Goal: Information Seeking & Learning: Check status

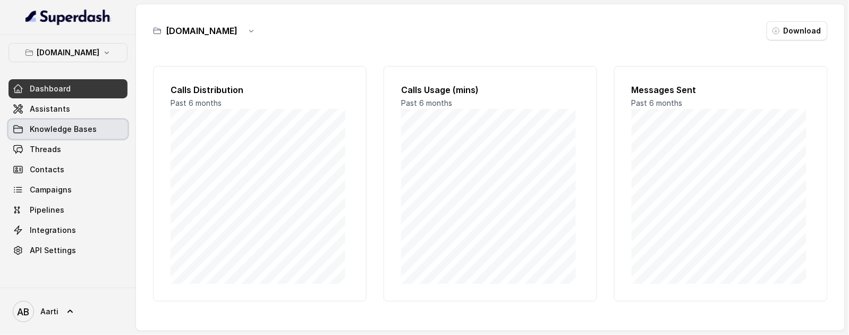
click at [63, 129] on span "Knowledge Bases" at bounding box center [63, 129] width 67 height 11
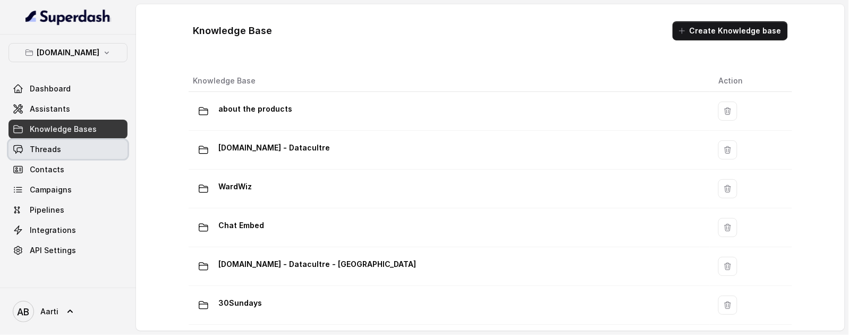
click at [56, 157] on link "Threads" at bounding box center [68, 149] width 119 height 19
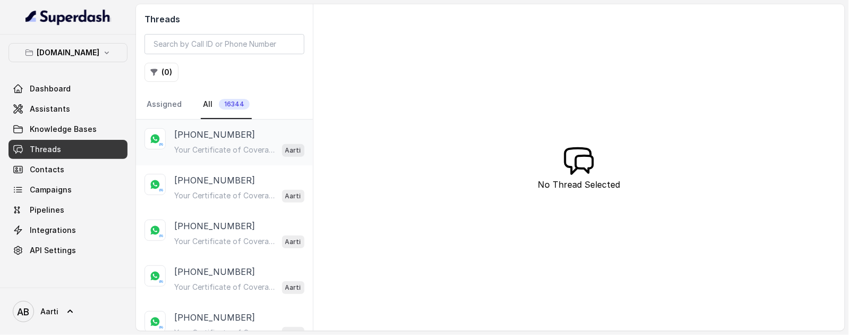
click at [226, 141] on div "[PHONE_NUMBER] Your Certificate of Coverage is Ready Hi Guna, Your Certificate …" at bounding box center [239, 142] width 130 height 29
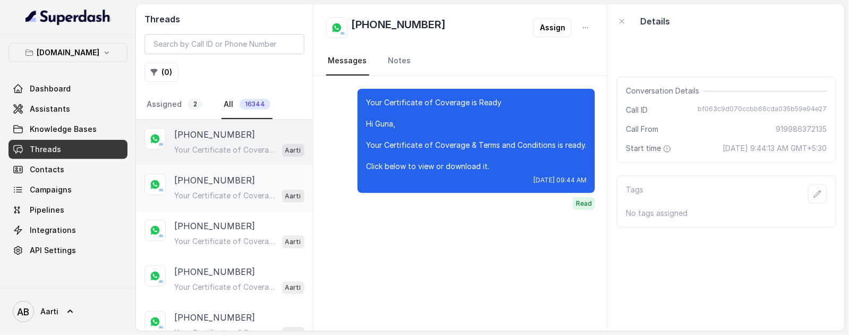
click at [211, 176] on p "[PHONE_NUMBER]" at bounding box center [214, 180] width 81 height 13
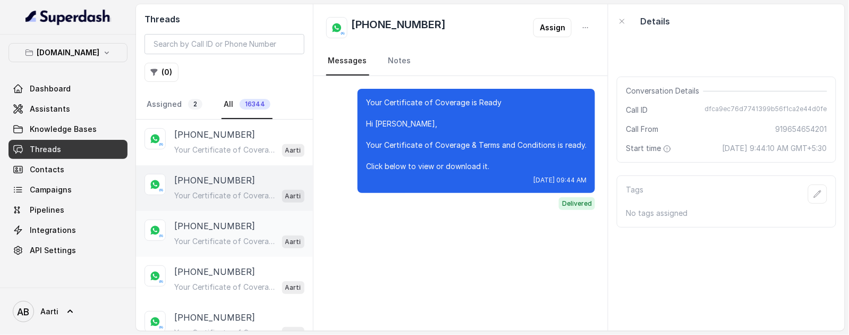
click at [208, 223] on p "[PHONE_NUMBER]" at bounding box center [214, 225] width 81 height 13
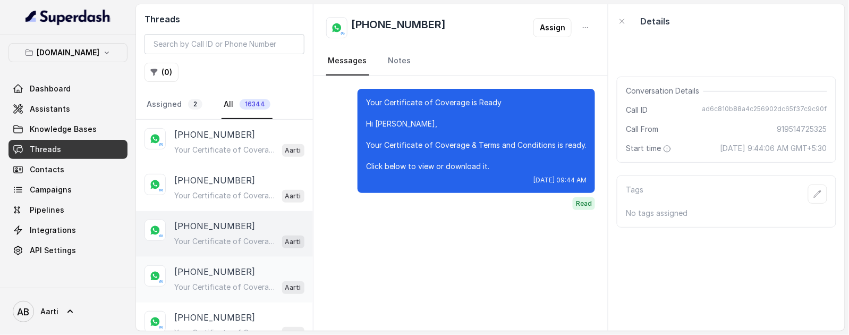
click at [200, 273] on p "[PHONE_NUMBER]" at bounding box center [214, 271] width 81 height 13
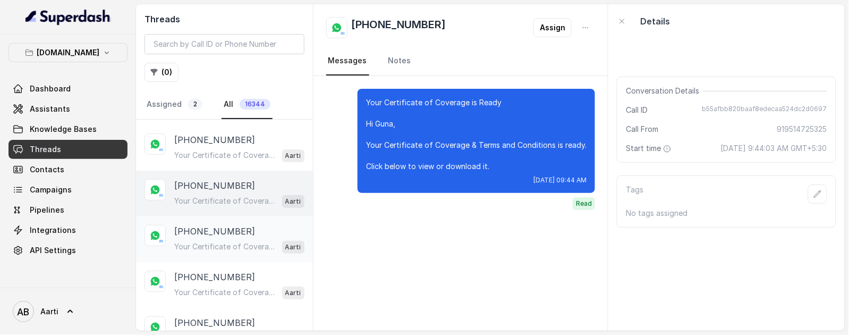
scroll to position [88, 0]
click at [206, 243] on p "Your Certificate of Coverage is Ready Hi [PERSON_NAME], Your Certificate of Cov…" at bounding box center [225, 245] width 102 height 11
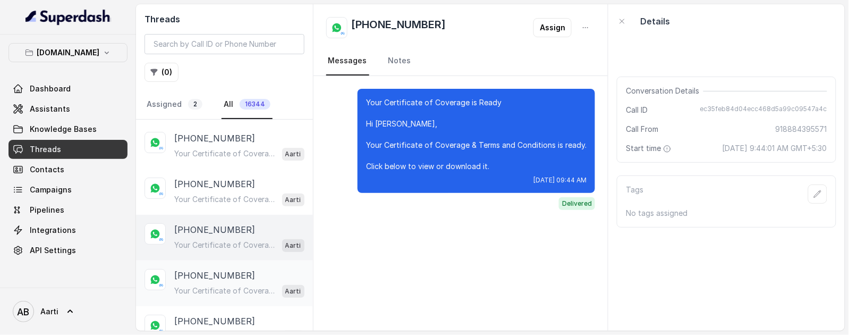
click at [210, 277] on p "[PHONE_NUMBER]" at bounding box center [214, 275] width 81 height 13
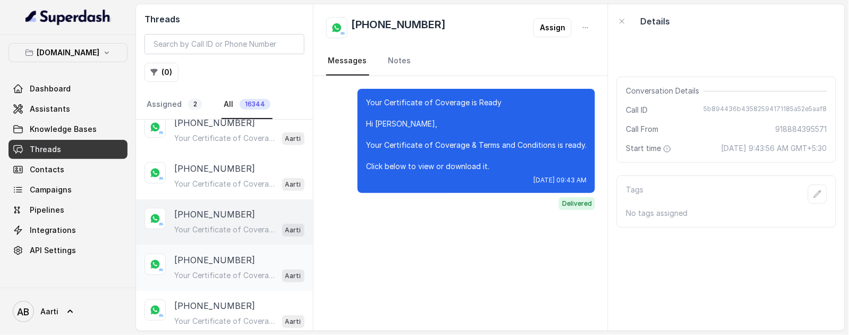
click at [200, 260] on p "[PHONE_NUMBER]" at bounding box center [214, 259] width 81 height 13
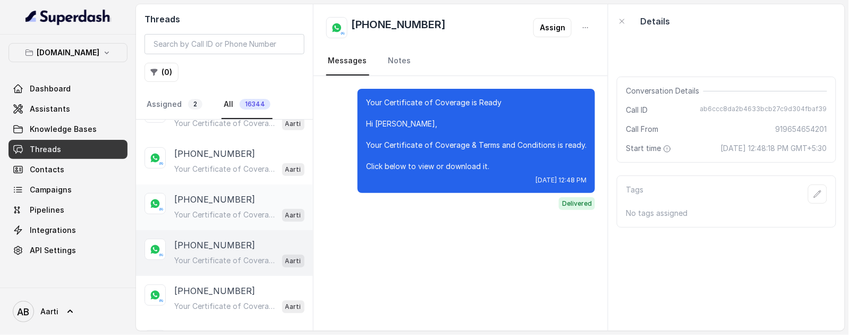
scroll to position [218, 0]
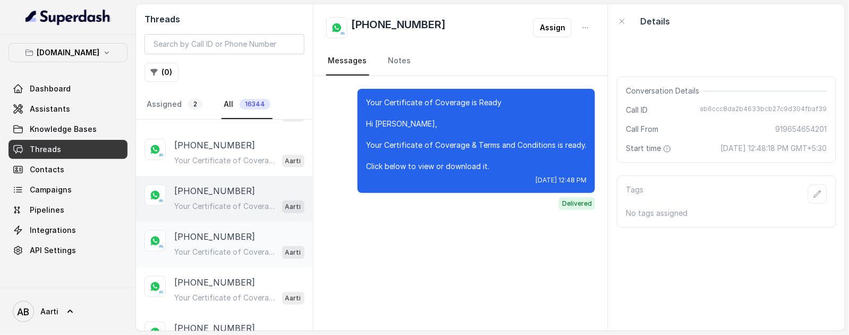
click at [205, 249] on p "Your Certificate of Coverage is Ready Hi [PERSON_NAME], Your Certificate of Cov…" at bounding box center [225, 252] width 102 height 11
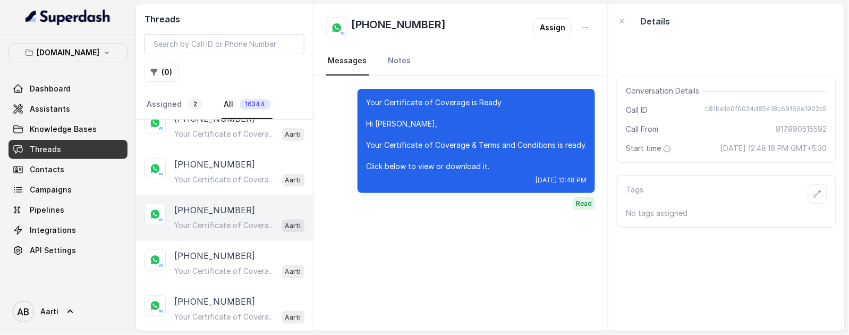
scroll to position [274, 0]
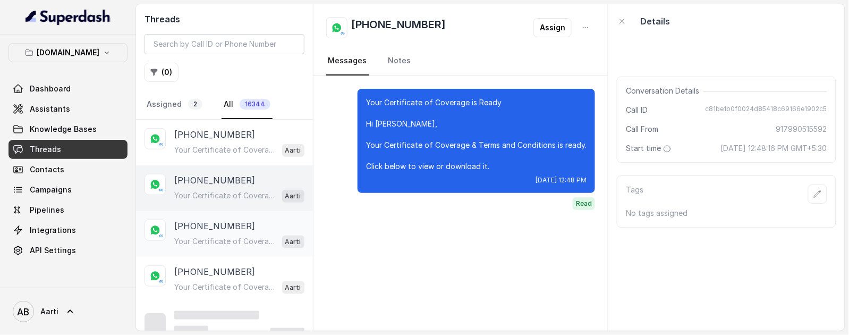
click at [213, 231] on div "[PHONE_NUMBER] Your Certificate of Coverage is Ready Hi [PERSON_NAME], Your Cer…" at bounding box center [239, 233] width 130 height 29
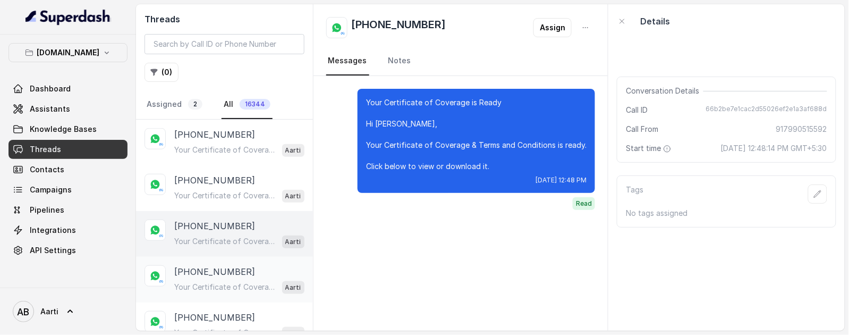
click at [206, 282] on p "Your Certificate of Coverage is Ready Hi [PERSON_NAME], Your Certificate of Cov…" at bounding box center [225, 287] width 102 height 11
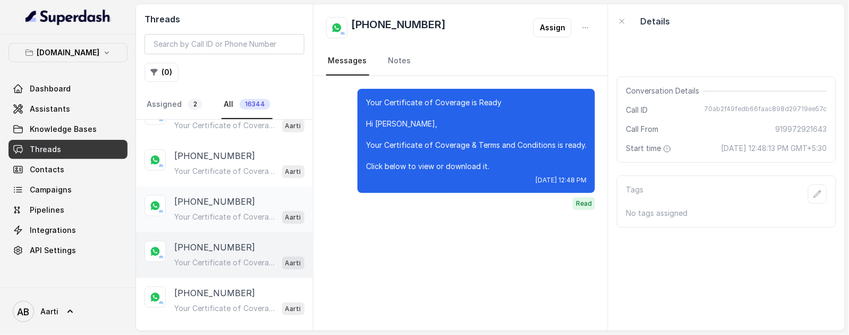
scroll to position [368, 0]
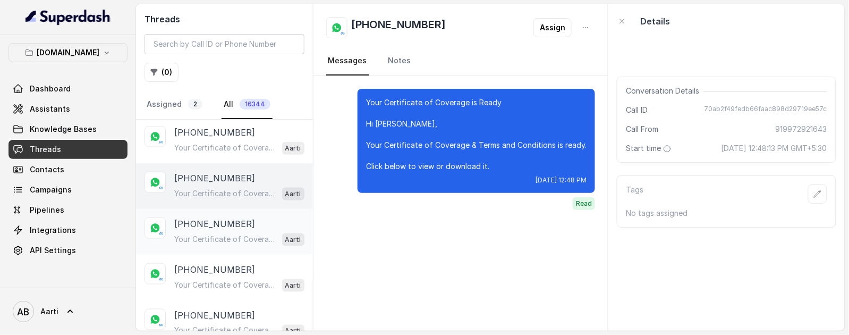
click at [214, 226] on p "[PHONE_NUMBER]" at bounding box center [214, 223] width 81 height 13
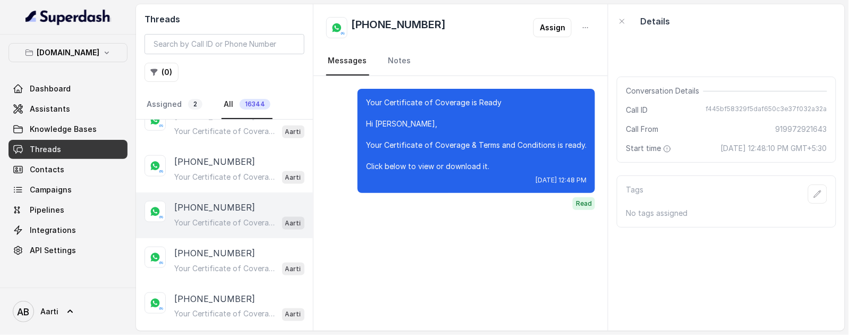
scroll to position [386, 0]
click at [199, 254] on p "[PHONE_NUMBER]" at bounding box center [214, 251] width 81 height 13
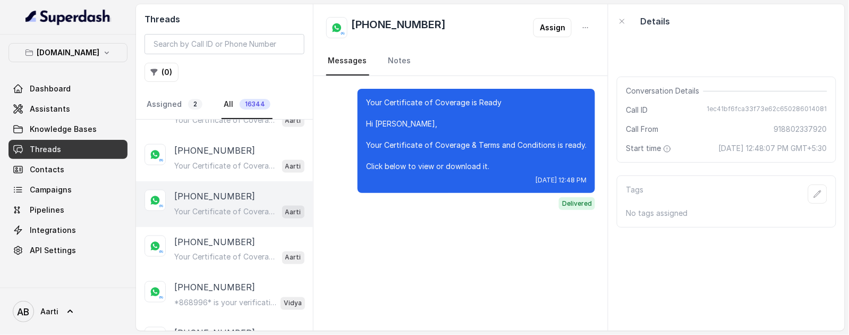
scroll to position [453, 0]
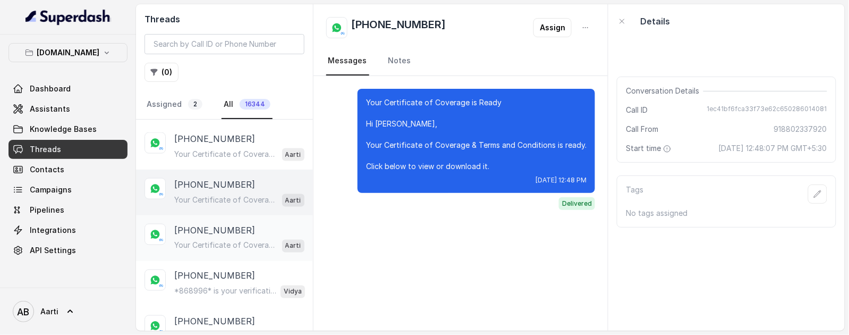
click at [213, 235] on div "[PHONE_NUMBER] Your Certificate of Coverage is Ready Hi [PERSON_NAME], Your Cer…" at bounding box center [239, 238] width 130 height 29
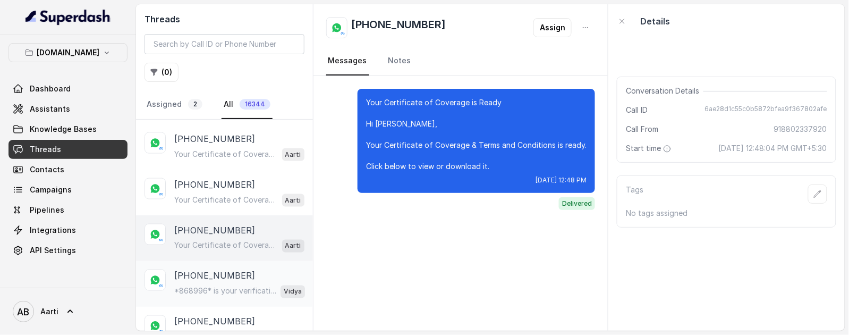
click at [205, 286] on p "*868996* is your verification code. For your security, do not share this code." at bounding box center [225, 291] width 102 height 11
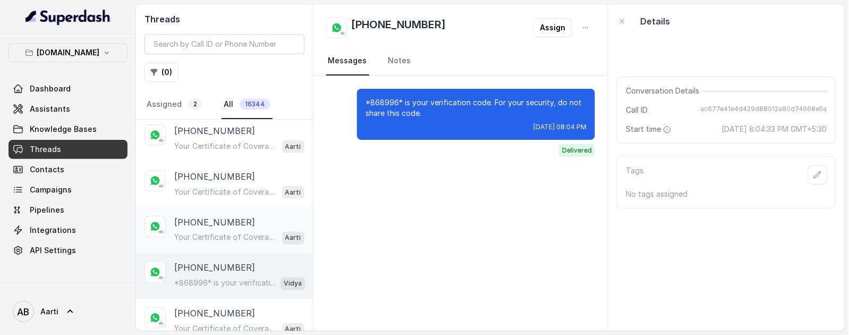
scroll to position [479, 0]
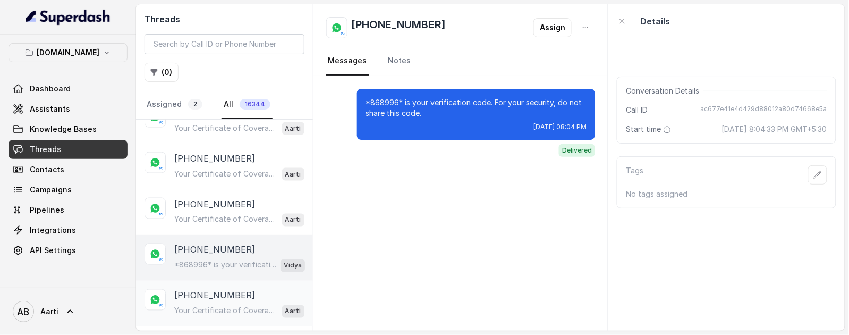
click at [203, 300] on div "[PHONE_NUMBER] Your Certificate of Coverage is Ready Hi [PERSON_NAME], Your Cer…" at bounding box center [239, 303] width 130 height 29
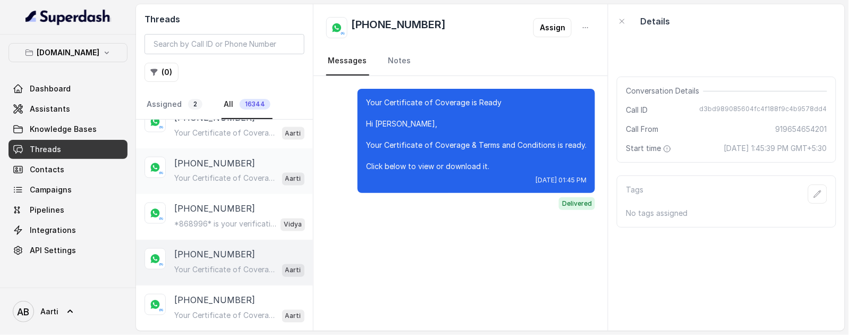
scroll to position [495, 0]
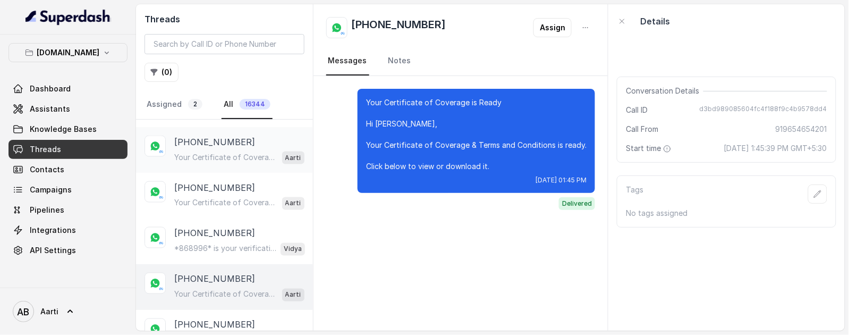
click at [214, 137] on p "[PHONE_NUMBER]" at bounding box center [214, 141] width 81 height 13
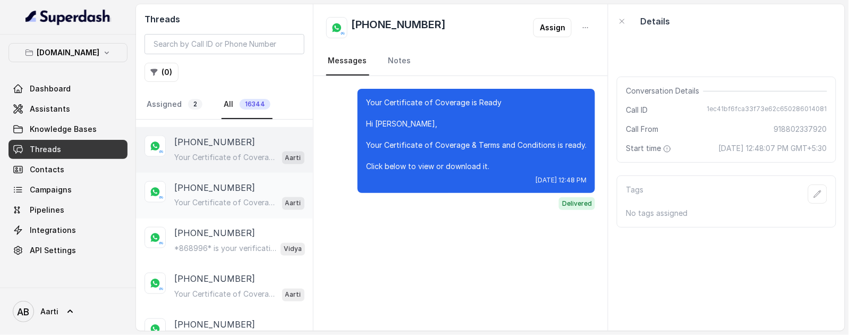
click at [210, 198] on p "Your Certificate of Coverage is Ready Hi [PERSON_NAME], Your Certificate of Cov…" at bounding box center [225, 203] width 102 height 11
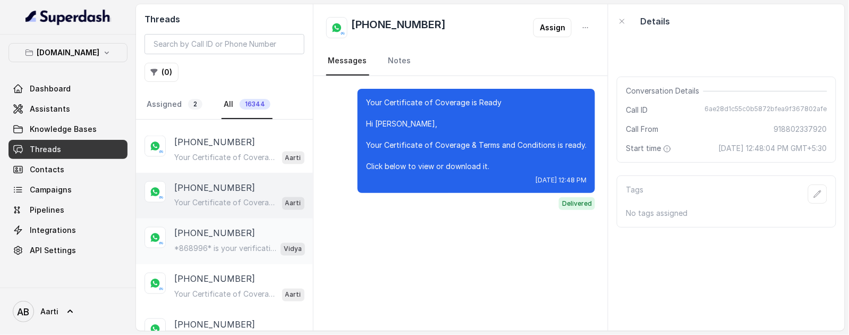
click at [207, 235] on p "[PHONE_NUMBER]" at bounding box center [214, 233] width 81 height 13
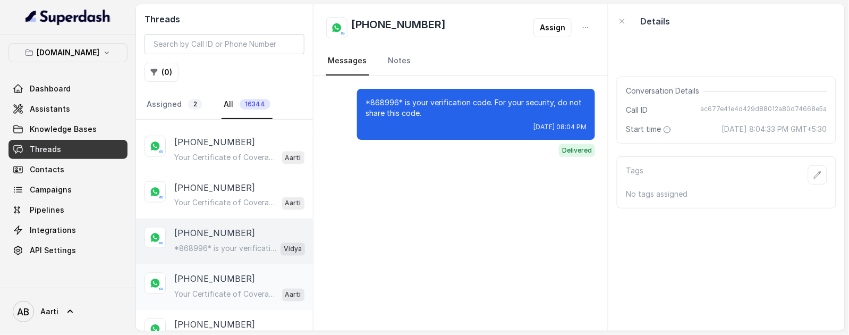
click at [203, 276] on p "[PHONE_NUMBER]" at bounding box center [214, 279] width 81 height 13
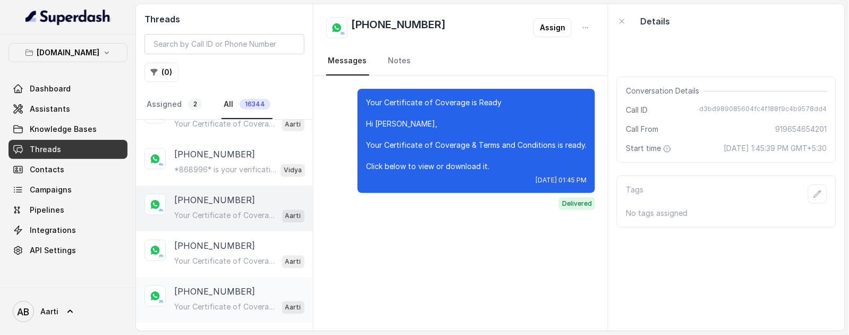
scroll to position [582, 0]
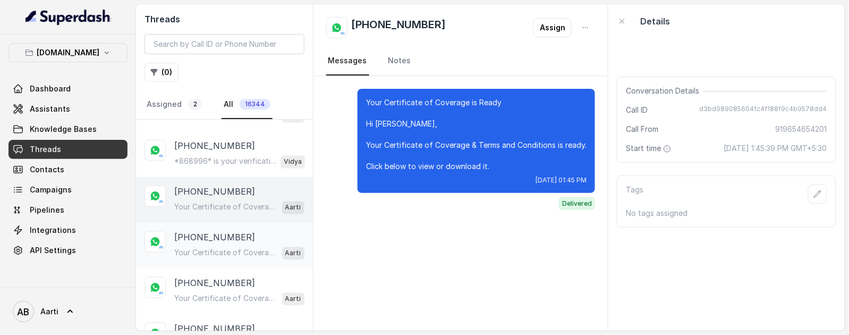
click at [211, 254] on p "Your Certificate of Coverage is Ready Hi [PERSON_NAME], Your Certificate of Cov…" at bounding box center [225, 253] width 102 height 11
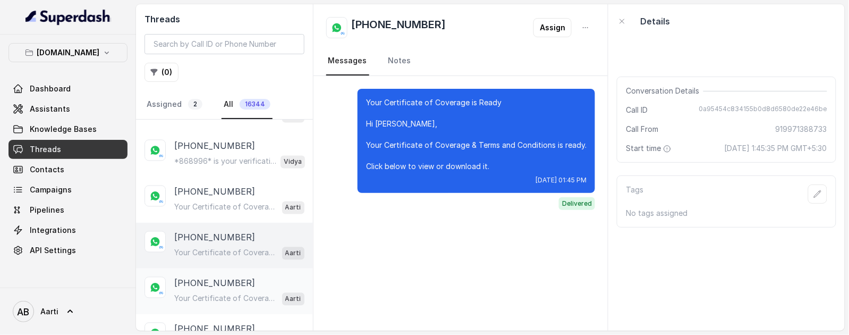
click at [213, 285] on p "[PHONE_NUMBER]" at bounding box center [214, 283] width 81 height 13
click at [206, 286] on p "[PHONE_NUMBER]" at bounding box center [214, 283] width 81 height 13
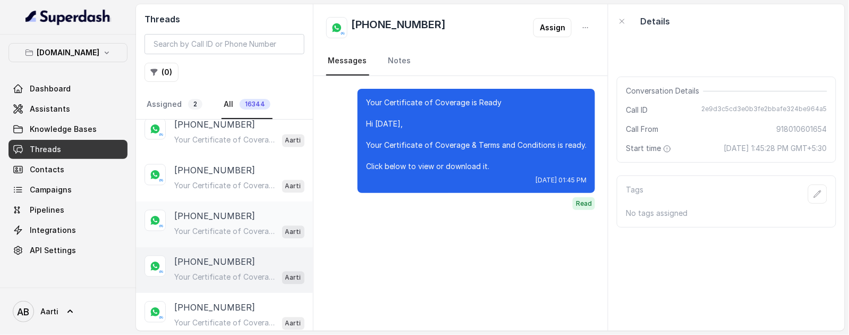
scroll to position [705, 0]
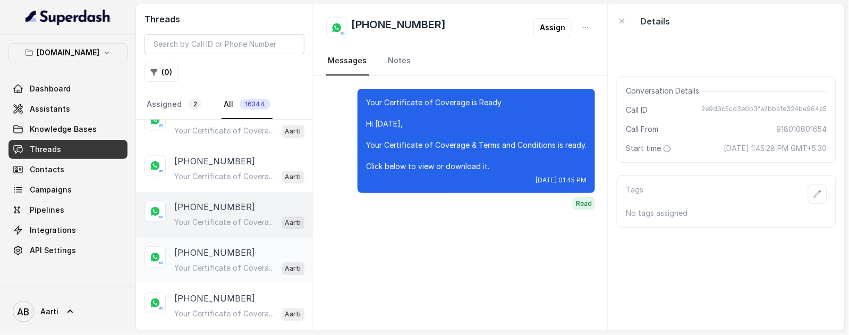
click at [200, 251] on p "[PHONE_NUMBER]" at bounding box center [214, 252] width 81 height 13
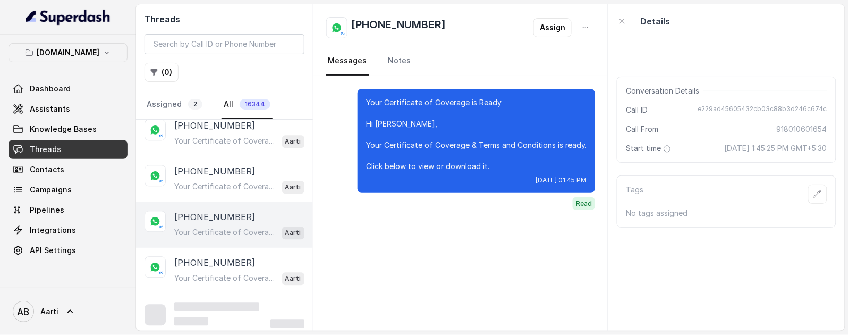
scroll to position [742, 0]
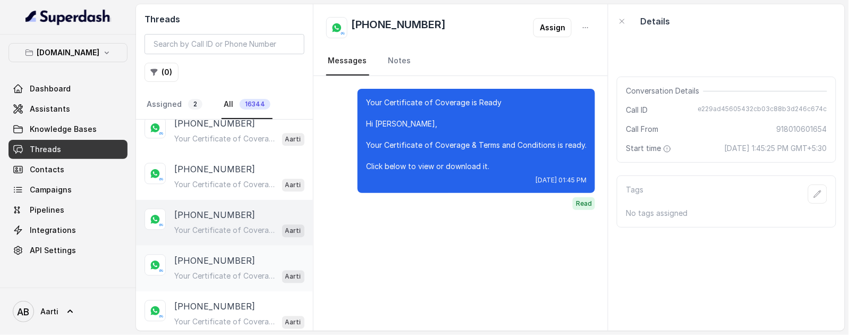
click at [205, 259] on p "[PHONE_NUMBER]" at bounding box center [214, 260] width 81 height 13
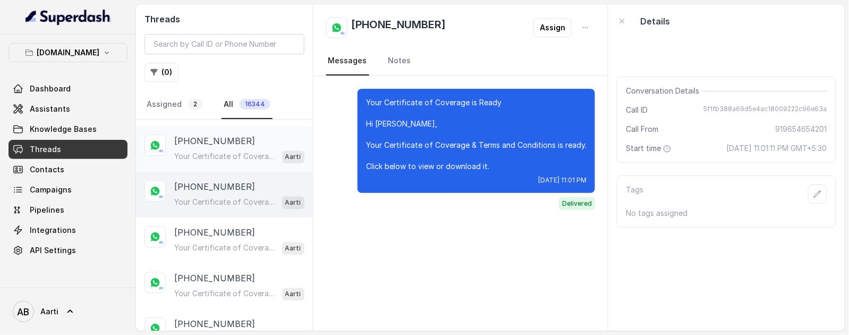
scroll to position [821, 0]
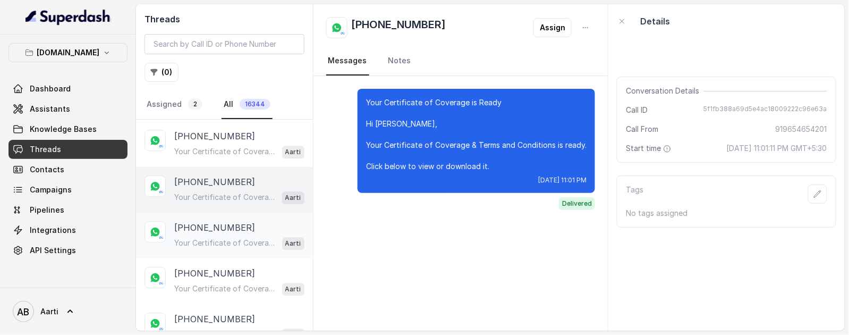
click at [207, 232] on div "[PHONE_NUMBER] Your Certificate of Coverage is Ready Hi [PERSON_NAME], Your Cer…" at bounding box center [239, 235] width 130 height 29
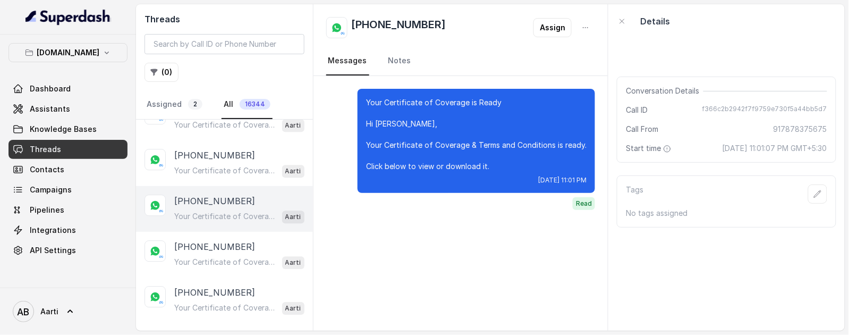
scroll to position [867, 0]
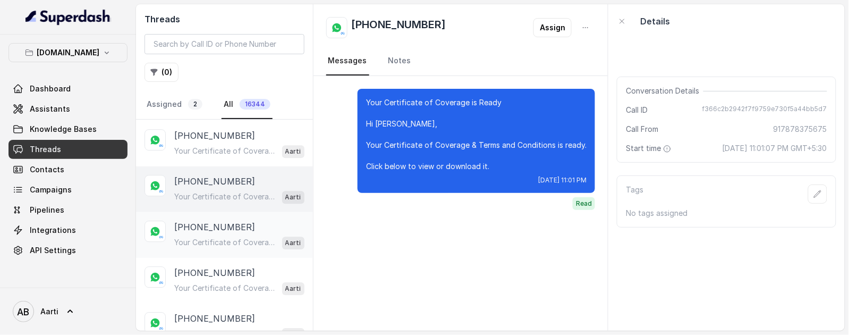
click at [203, 239] on p "Your Certificate of Coverage is Ready Hi [PERSON_NAME], Your Certificate of Cov…" at bounding box center [225, 242] width 102 height 11
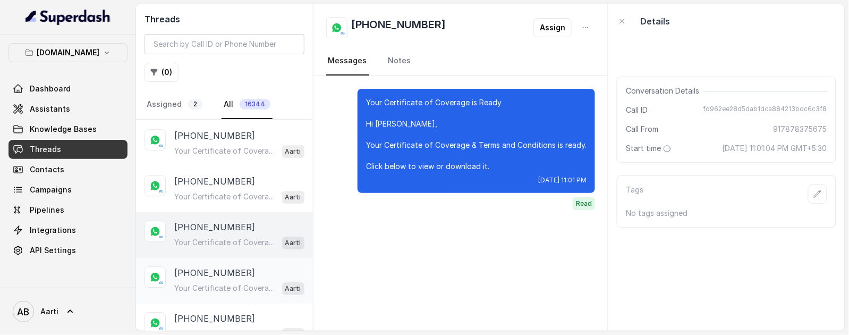
click at [200, 283] on p "Your Certificate of Coverage is Ready Hi [PERSON_NAME], Your Certificate of Cov…" at bounding box center [225, 288] width 102 height 11
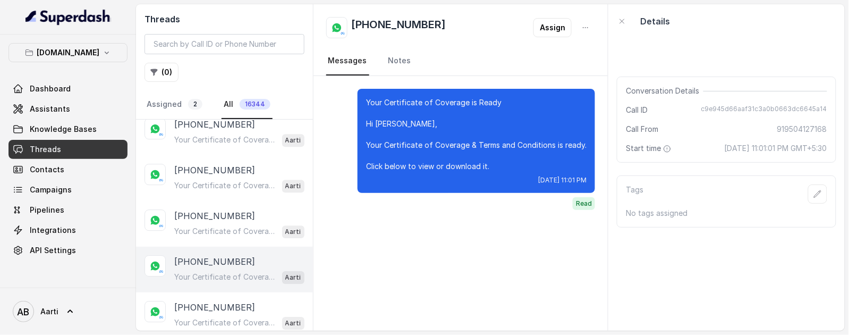
scroll to position [905, 0]
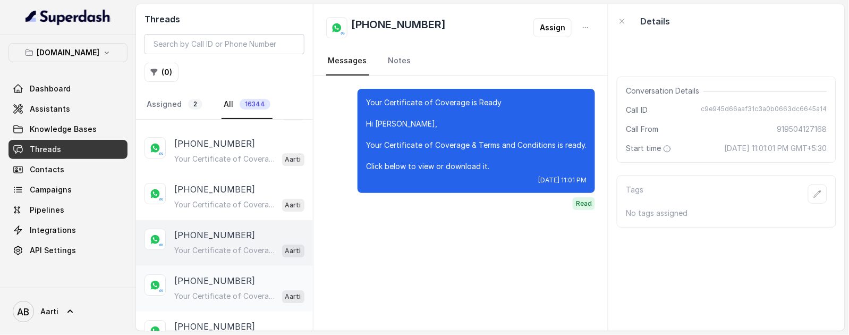
click at [197, 279] on p "[PHONE_NUMBER]" at bounding box center [214, 280] width 81 height 13
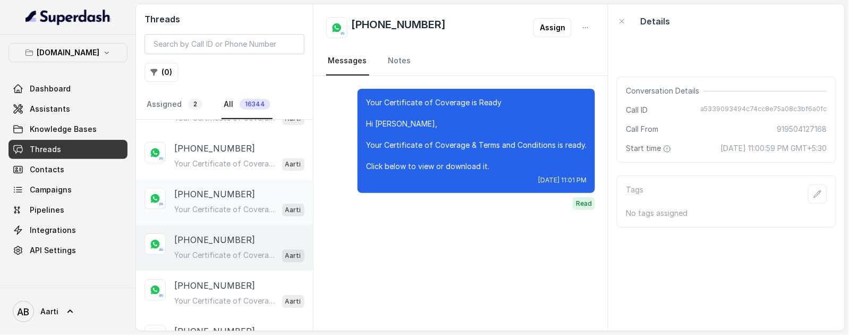
scroll to position [949, 0]
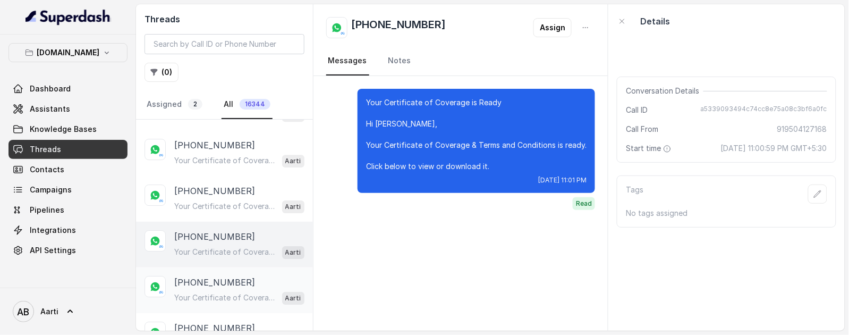
click at [205, 280] on p "[PHONE_NUMBER]" at bounding box center [214, 282] width 81 height 13
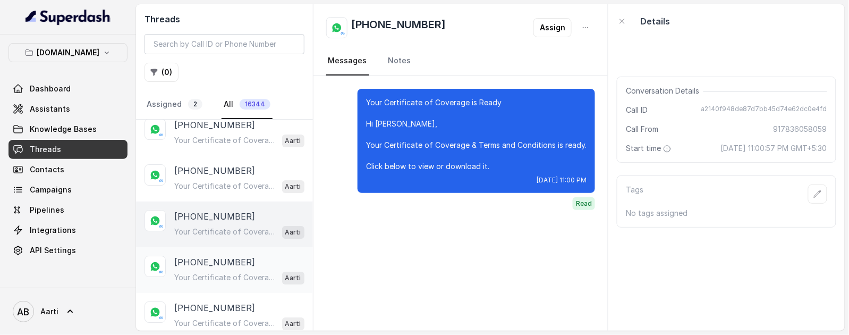
scroll to position [1015, 0]
click at [204, 271] on p "Your Certificate of Coverage is Ready Hi Ashish_, Your Certificate of Coverage …" at bounding box center [225, 276] width 102 height 11
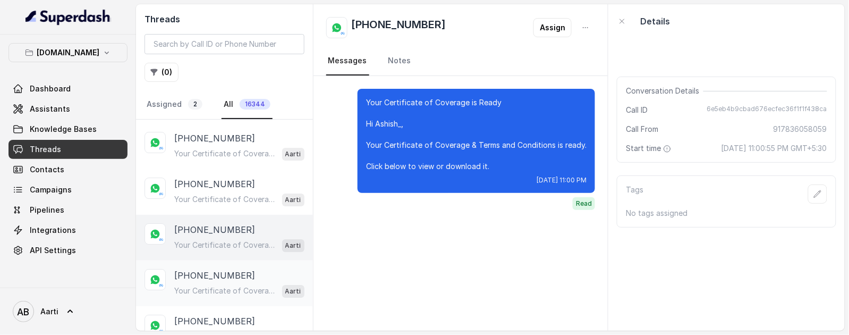
scroll to position [1048, 0]
click at [194, 285] on p "Your Certificate of Coverage is Ready Hi [PERSON_NAME], Your Certificate of Cov…" at bounding box center [225, 290] width 102 height 11
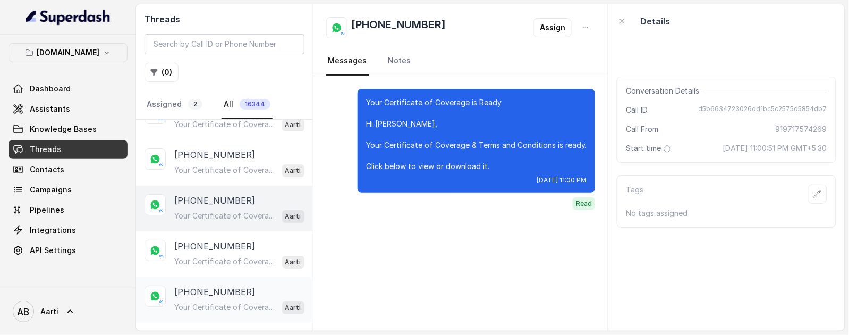
scroll to position [1138, 0]
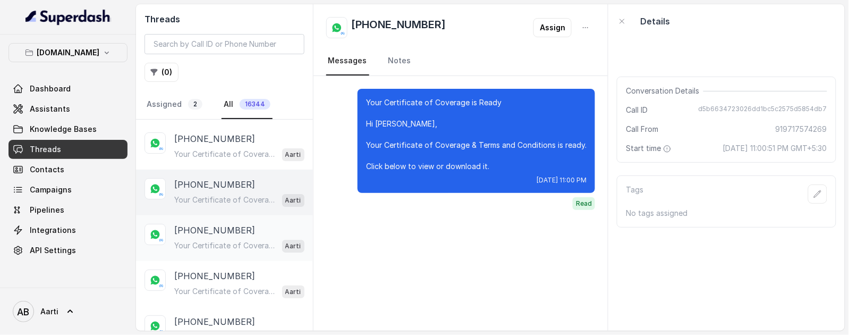
click at [210, 240] on p "Your Certificate of Coverage is Ready Hi [PERSON_NAME], Your Certificate of Cov…" at bounding box center [225, 245] width 102 height 11
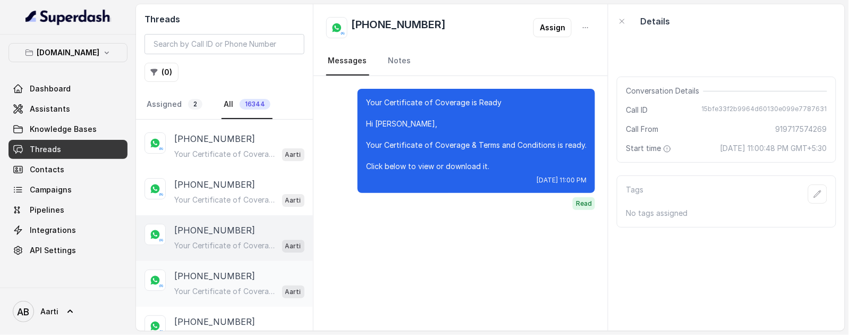
click at [216, 287] on p "Your Certificate of Coverage is Ready Hi Neha_, Your Certificate of Coverage & …" at bounding box center [225, 291] width 102 height 11
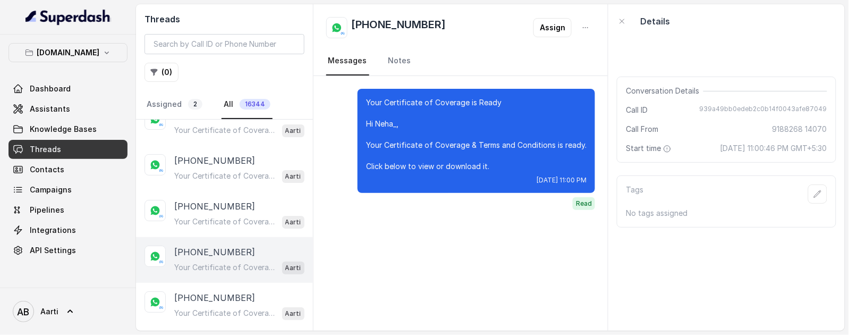
scroll to position [1177, 0]
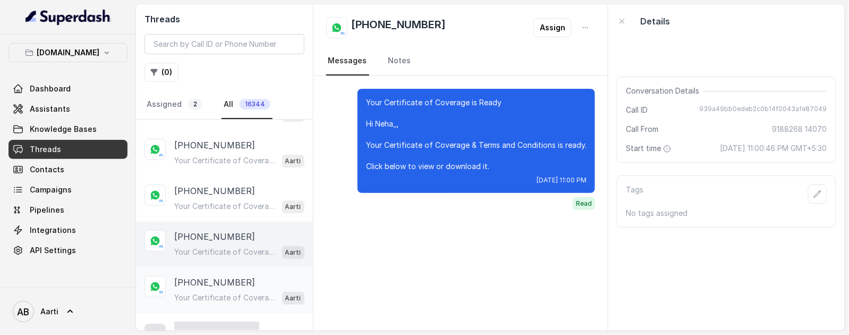
click at [208, 267] on div "[PHONE_NUMBER] Your Certificate of Coverage is Ready Hi [PERSON_NAME], Your Cer…" at bounding box center [224, 290] width 177 height 46
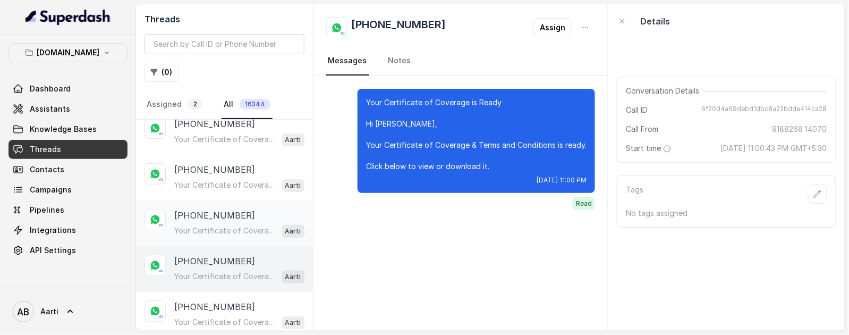
scroll to position [1258, 0]
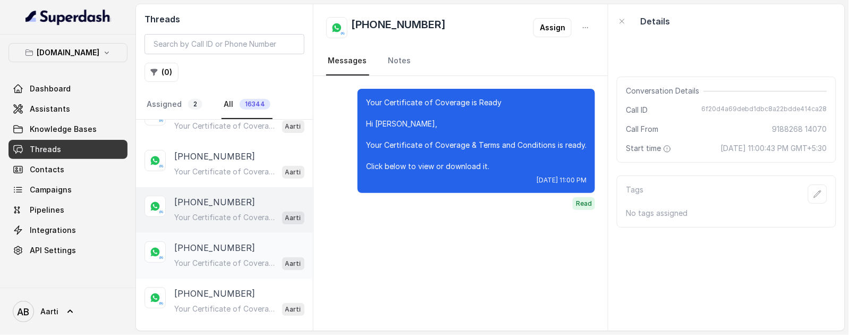
click at [205, 256] on div "Your Certificate of Coverage is Ready Hi Prakriti, Your Certificate of Coverage…" at bounding box center [239, 263] width 130 height 14
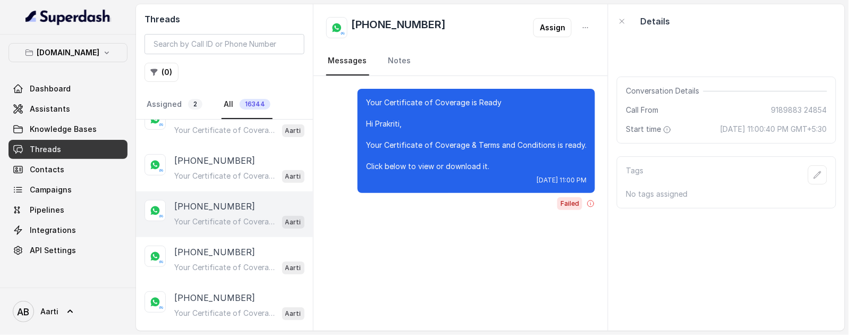
click at [206, 252] on p "[PHONE_NUMBER]" at bounding box center [214, 251] width 81 height 13
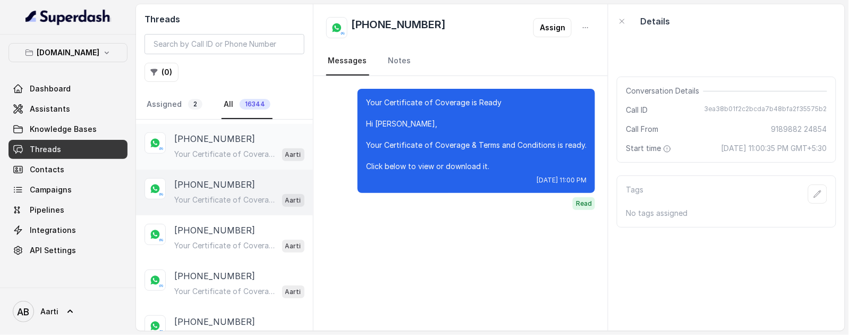
scroll to position [1367, 0]
click at [203, 244] on p "Your Certificate of Coverage is Ready Hi [PERSON_NAME], Your Certificate of Cov…" at bounding box center [225, 245] width 102 height 11
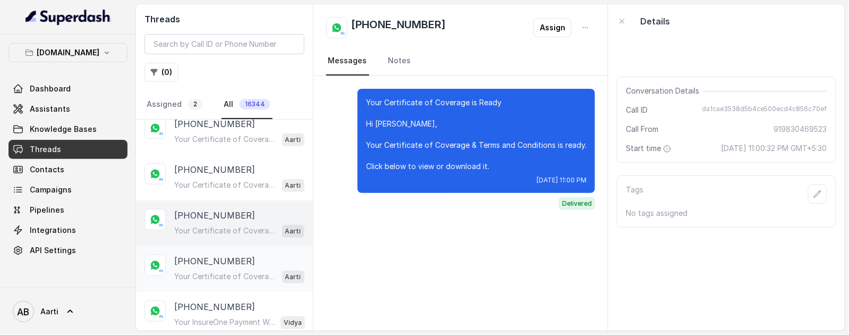
click at [203, 261] on p "[PHONE_NUMBER]" at bounding box center [214, 260] width 81 height 13
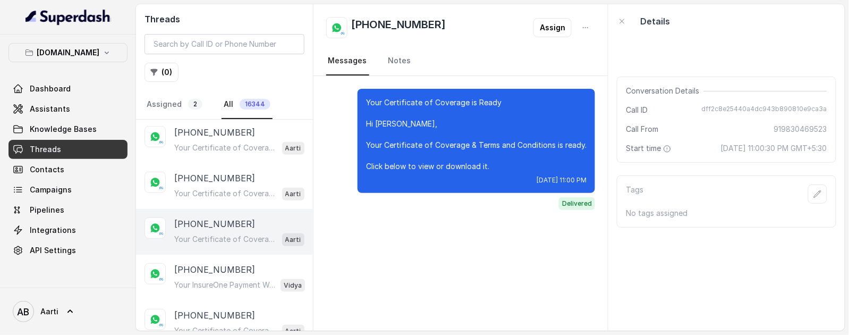
scroll to position [1419, 0]
click at [210, 270] on p "[PHONE_NUMBER]" at bounding box center [214, 268] width 81 height 13
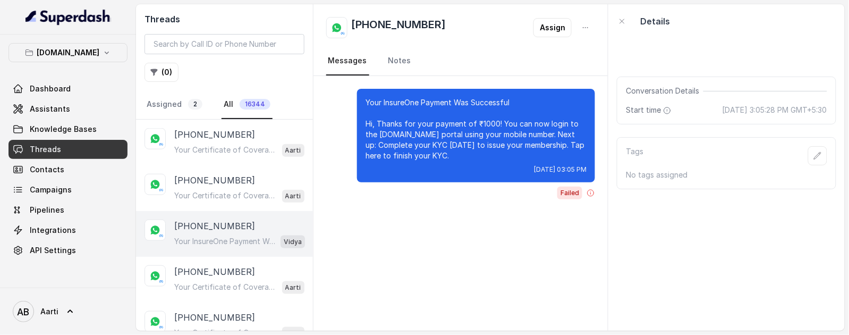
scroll to position [1464, 0]
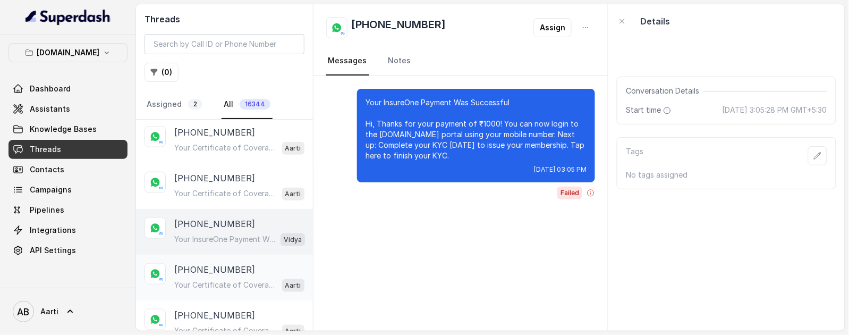
click at [207, 284] on p "Your Certificate of Coverage is Ready Hi [GEOGRAPHIC_DATA], Your Certificate of…" at bounding box center [225, 284] width 102 height 11
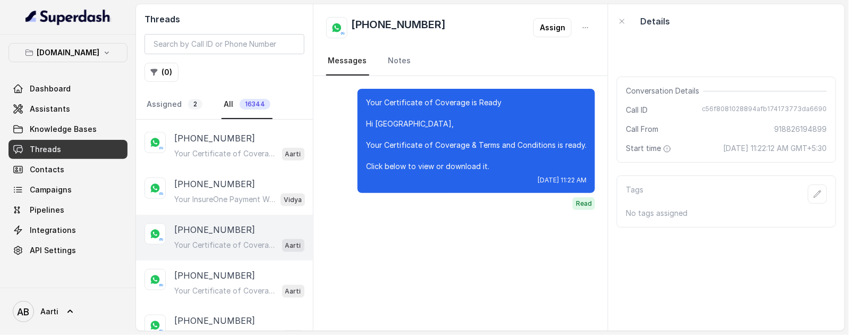
scroll to position [1531, 0]
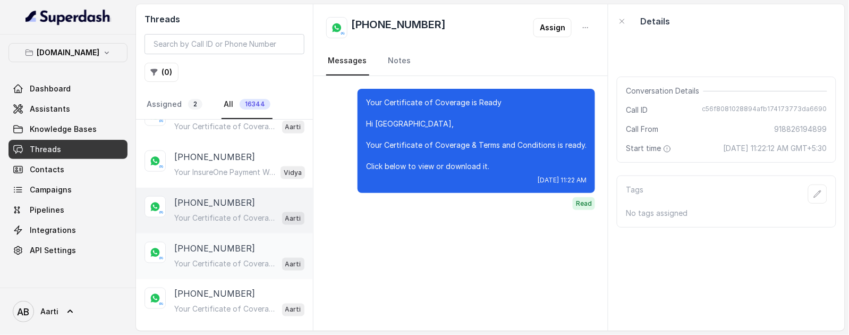
click at [220, 258] on p "Your Certificate of Coverage is Ready Hi [GEOGRAPHIC_DATA], Your Certificate of…" at bounding box center [225, 263] width 102 height 11
click at [213, 213] on p "Your Certificate of Coverage is Ready Hi [GEOGRAPHIC_DATA], Your Certificate of…" at bounding box center [225, 218] width 102 height 11
click at [208, 244] on p "[PHONE_NUMBER]" at bounding box center [214, 248] width 81 height 13
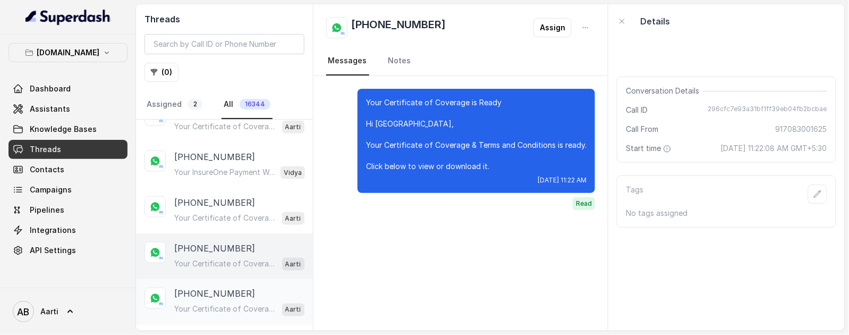
click at [202, 290] on p "[PHONE_NUMBER]" at bounding box center [214, 293] width 81 height 13
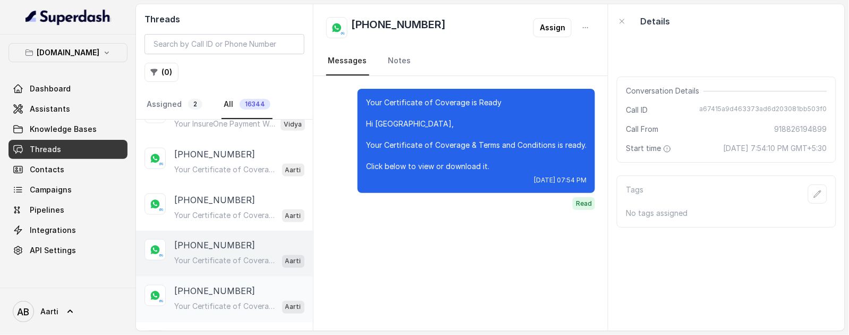
scroll to position [1583, 0]
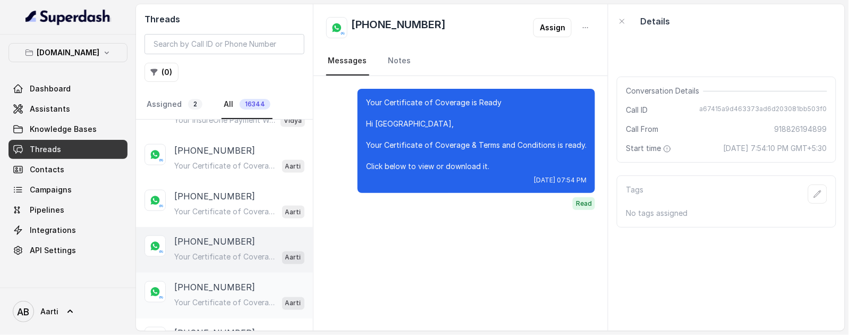
click at [208, 281] on p "[PHONE_NUMBER]" at bounding box center [214, 287] width 81 height 13
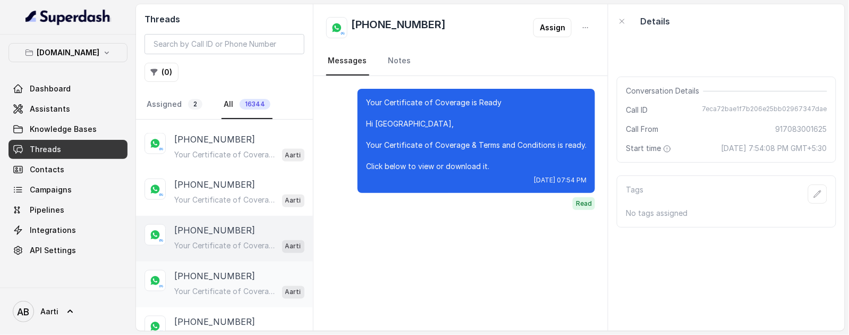
click at [207, 274] on p "[PHONE_NUMBER]" at bounding box center [214, 276] width 81 height 13
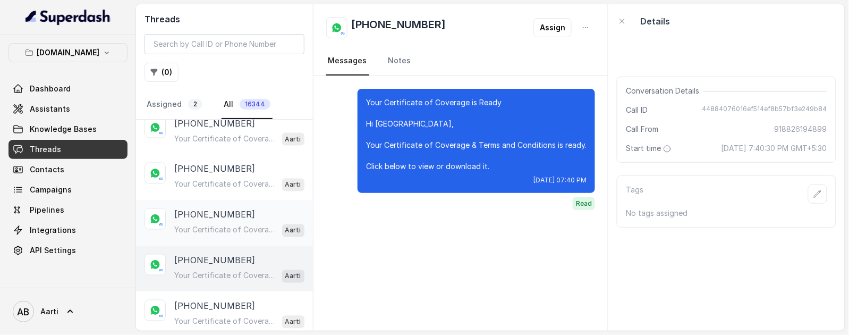
scroll to position [1701, 0]
click at [199, 271] on p "Your Certificate of Coverage is Ready Hi [GEOGRAPHIC_DATA], Your Certificate of…" at bounding box center [225, 276] width 102 height 11
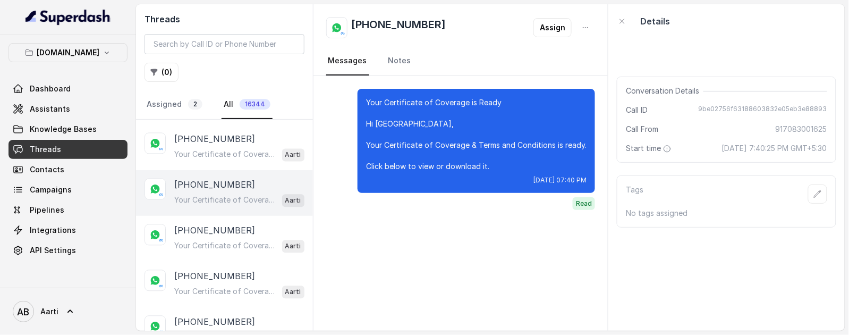
scroll to position [1797, 0]
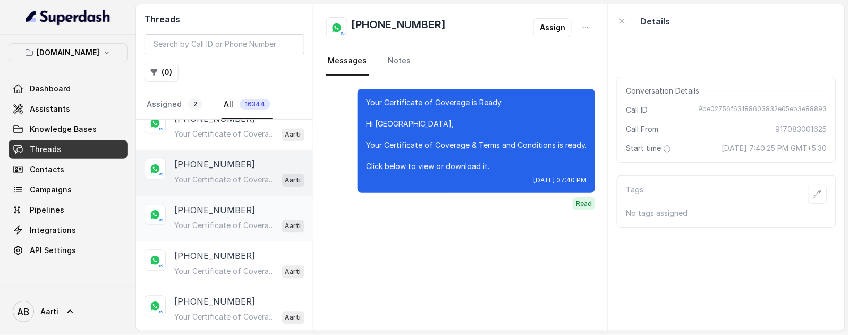
click at [222, 208] on p "[PHONE_NUMBER]" at bounding box center [214, 210] width 81 height 13
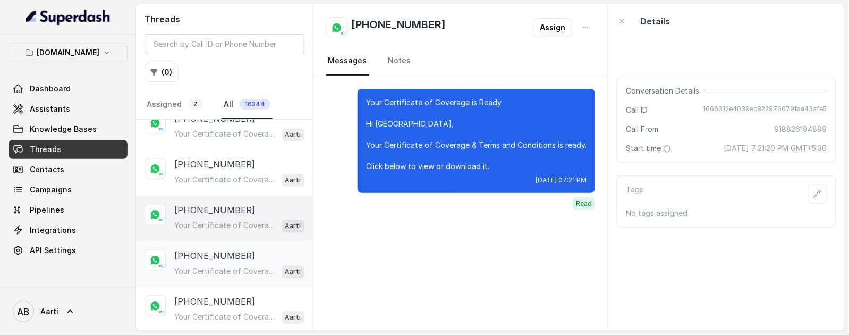
click at [208, 266] on p "Your Certificate of Coverage is Ready Hi [GEOGRAPHIC_DATA], Your Certificate of…" at bounding box center [225, 271] width 102 height 11
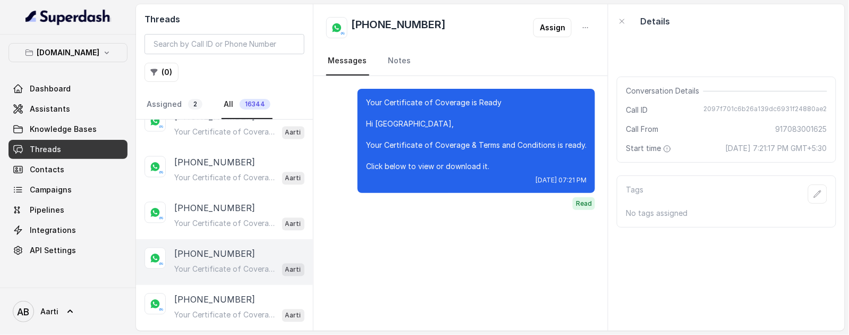
scroll to position [1800, 0]
click at [213, 293] on p "[PHONE_NUMBER]" at bounding box center [214, 299] width 81 height 13
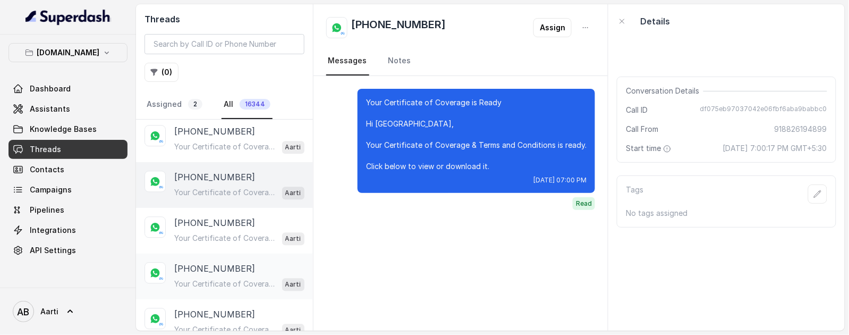
scroll to position [1933, 0]
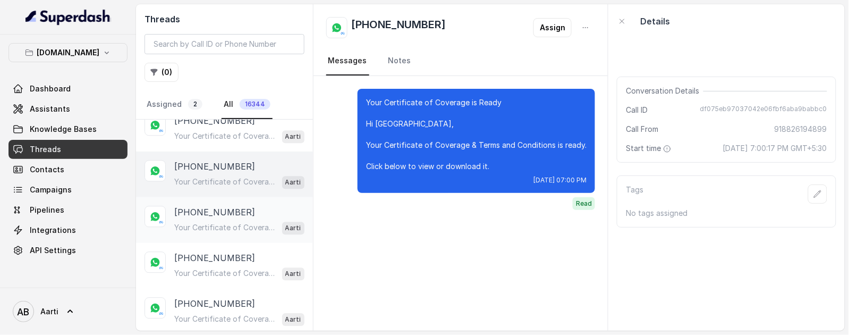
click at [213, 222] on p "Your Certificate of Coverage is Ready Hi [GEOGRAPHIC_DATA], Your Certificate of…" at bounding box center [225, 227] width 102 height 11
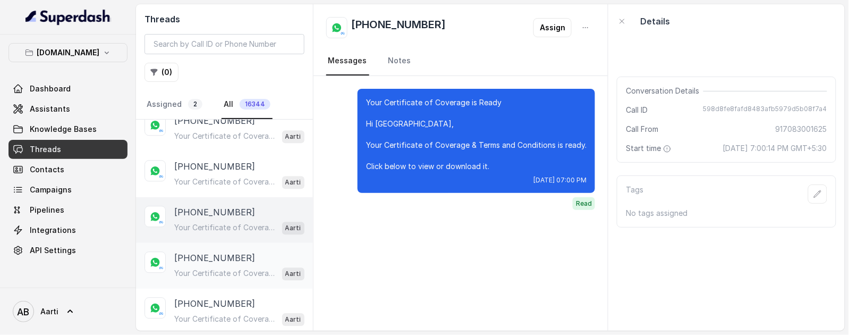
click at [216, 257] on div "[PHONE_NUMBER] Your Certificate of Coverage is Ready Hi [GEOGRAPHIC_DATA], Your…" at bounding box center [239, 265] width 130 height 29
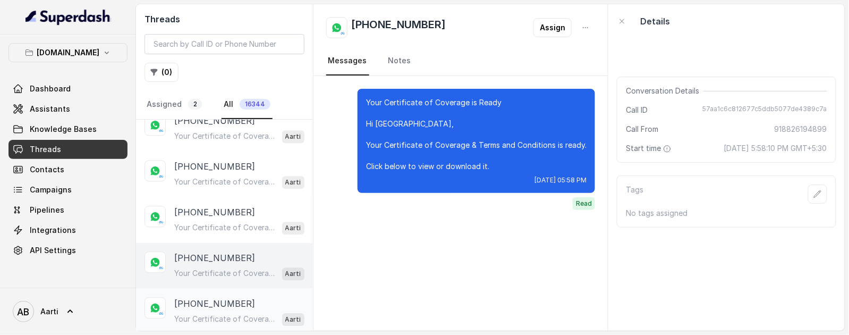
click at [199, 302] on p "[PHONE_NUMBER]" at bounding box center [214, 303] width 81 height 13
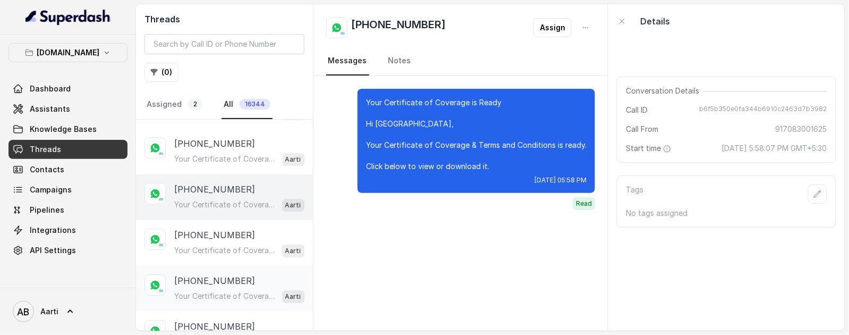
scroll to position [2060, 0]
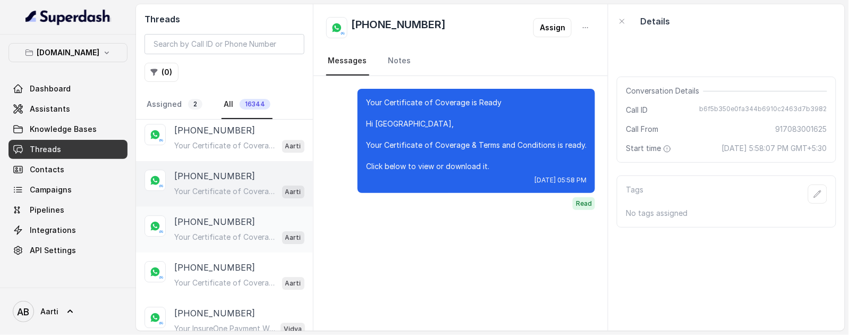
click at [206, 230] on div "Your Certificate of Coverage is Ready Hi [PERSON_NAME], Your Certificate of Cov…" at bounding box center [239, 237] width 130 height 14
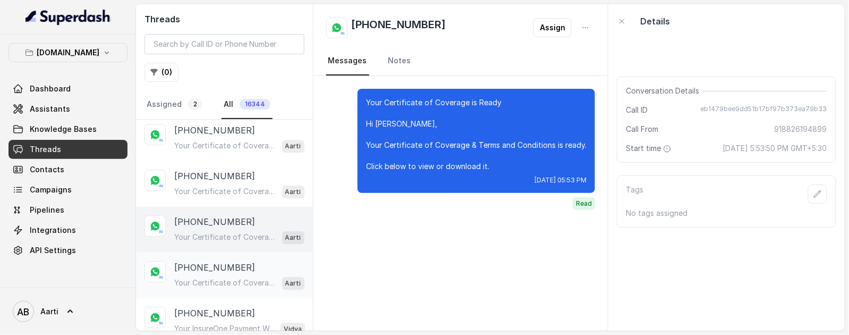
click at [208, 276] on div "Your Certificate of Coverage is Ready Hi [PERSON_NAME], Your Certificate of Cov…" at bounding box center [239, 283] width 130 height 14
click at [196, 275] on p "Your InsureOne Payment Was Successful Hi, Thanks for your payment of ₹1094! You…" at bounding box center [225, 280] width 102 height 11
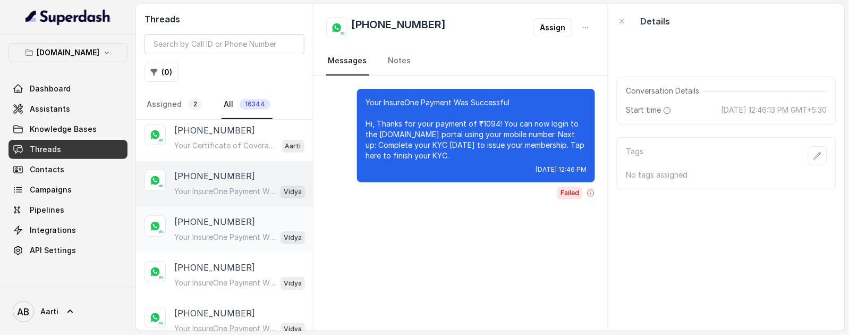
scroll to position [2213, 0]
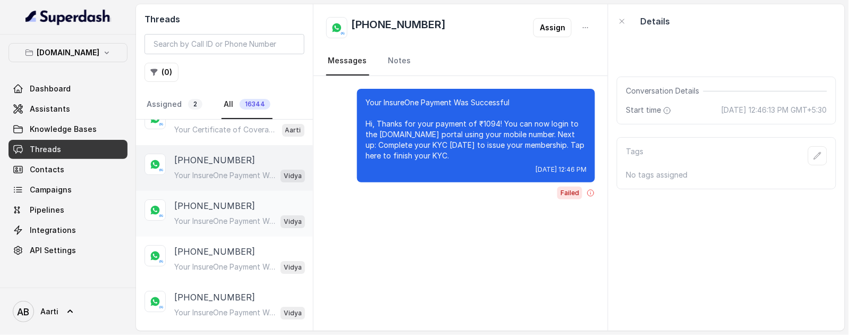
click at [209, 223] on div "[PHONE_NUMBER] Your InsureOne Payment Was Successful Hi, Thanks for your paymen…" at bounding box center [224, 214] width 177 height 46
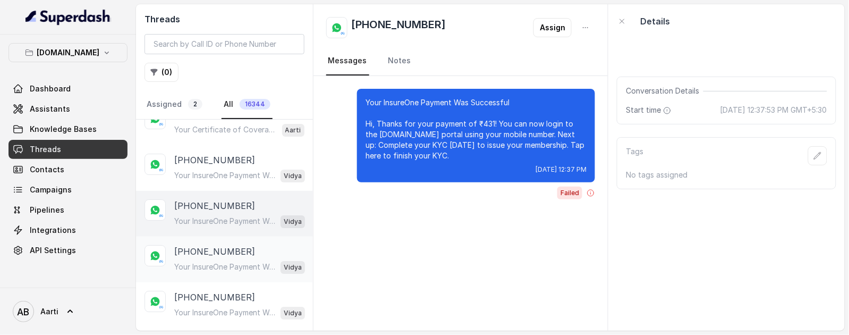
click at [217, 250] on p "[PHONE_NUMBER]" at bounding box center [214, 251] width 81 height 13
click at [203, 216] on p "Your InsureOne Payment Was Successful Hi, Thanks for your payment of ₹431! You …" at bounding box center [225, 221] width 102 height 11
click at [207, 249] on p "[PHONE_NUMBER]" at bounding box center [214, 251] width 81 height 13
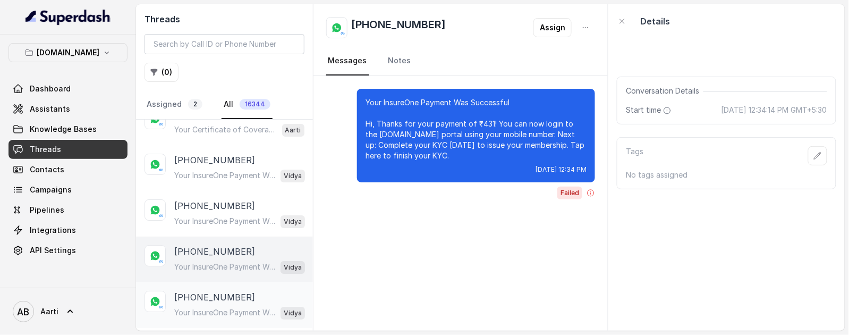
click at [201, 296] on div "[PHONE_NUMBER] Your InsureOne Payment Was Successful Hi, Thanks for your paymen…" at bounding box center [239, 305] width 131 height 29
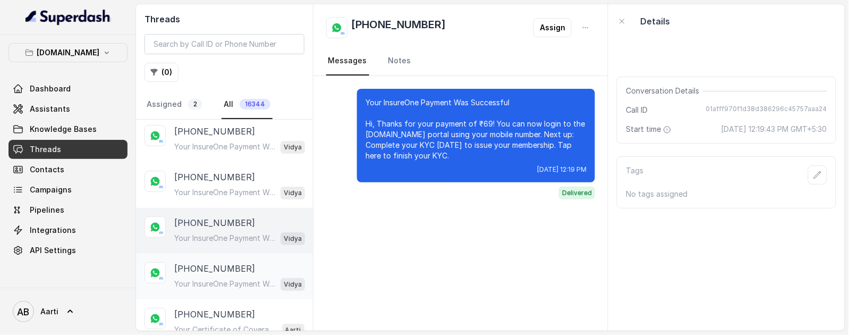
scroll to position [2312, 0]
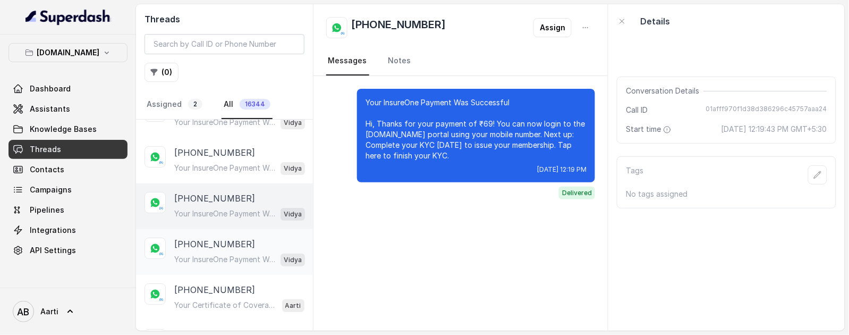
click at [213, 240] on p "[PHONE_NUMBER]" at bounding box center [214, 243] width 81 height 13
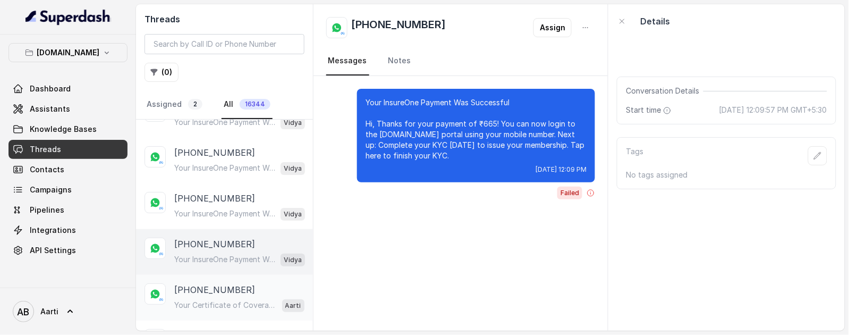
click at [201, 300] on p "Your Certificate of Coverage is Ready Hi [PERSON_NAME], Your Certificate of Cov…" at bounding box center [225, 305] width 102 height 11
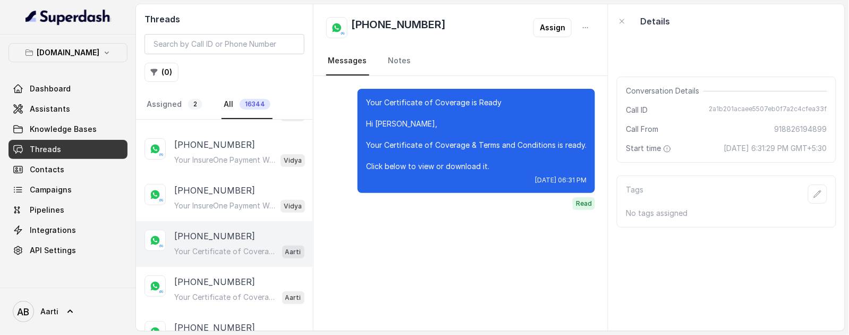
scroll to position [2368, 0]
click at [201, 276] on p "[PHONE_NUMBER]" at bounding box center [214, 280] width 81 height 13
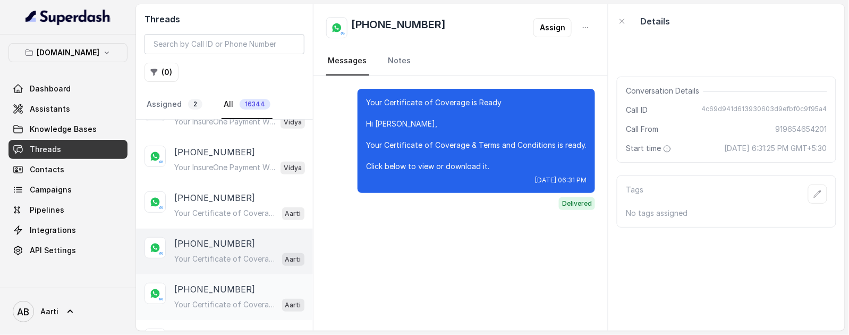
scroll to position [2431, 0]
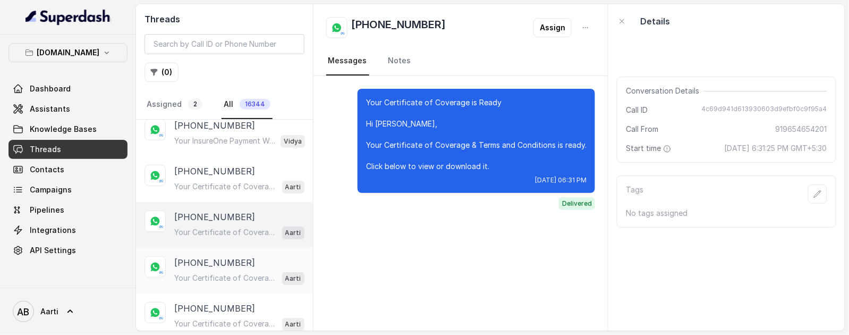
click at [222, 273] on p "Your Certificate of Coverage is Ready Hi [PERSON_NAME], Your Certificate of Cov…" at bounding box center [225, 278] width 102 height 11
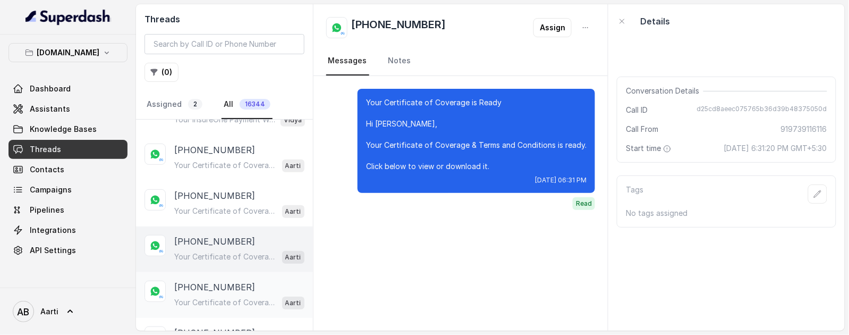
scroll to position [2466, 0]
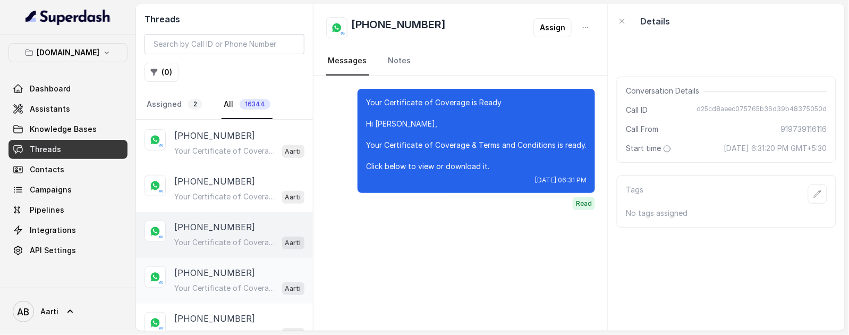
click at [212, 283] on p "Your Certificate of Coverage is Ready Hi Neha, Your Certificate of Coverage & T…" at bounding box center [225, 288] width 102 height 11
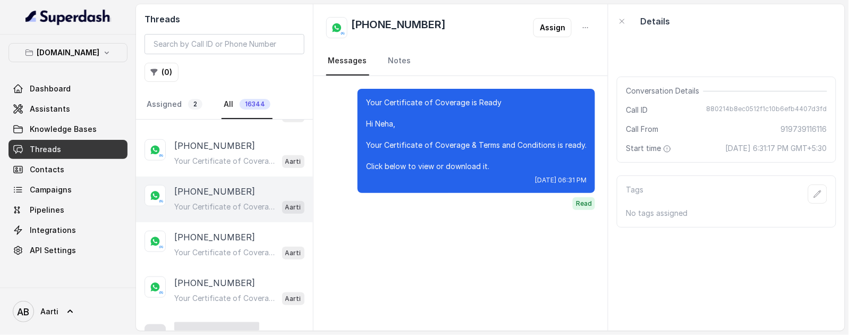
scroll to position [2551, 0]
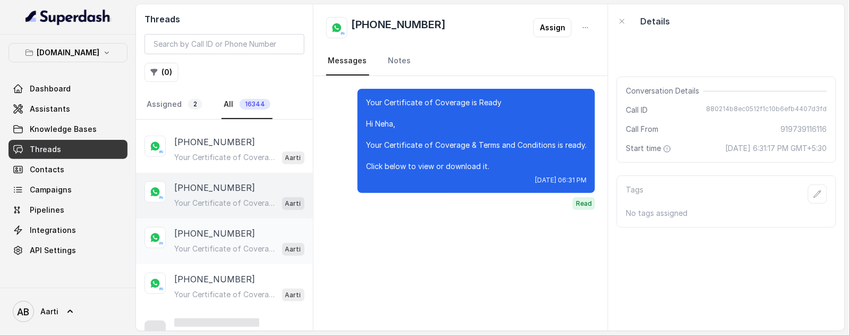
click at [215, 245] on div "Your Certificate of Coverage is Ready Hi Prema, Your Certificate of Coverage & …" at bounding box center [239, 249] width 130 height 14
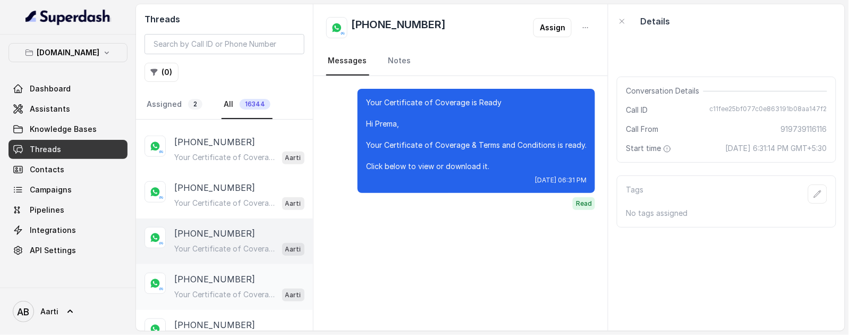
click at [223, 289] on p "Your Certificate of Coverage is Ready Hi [PERSON_NAME], Your Certificate of Cov…" at bounding box center [225, 294] width 102 height 11
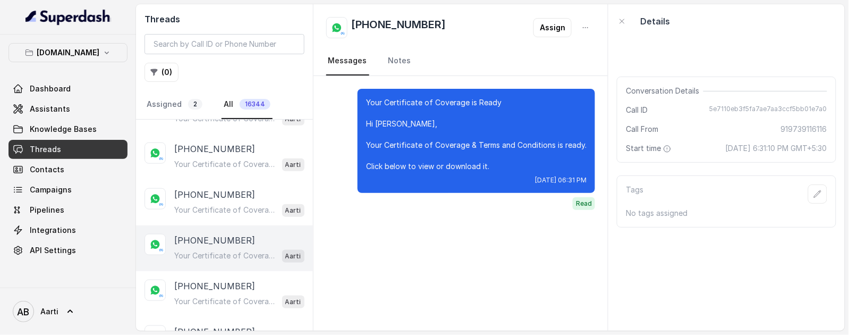
scroll to position [2607, 0]
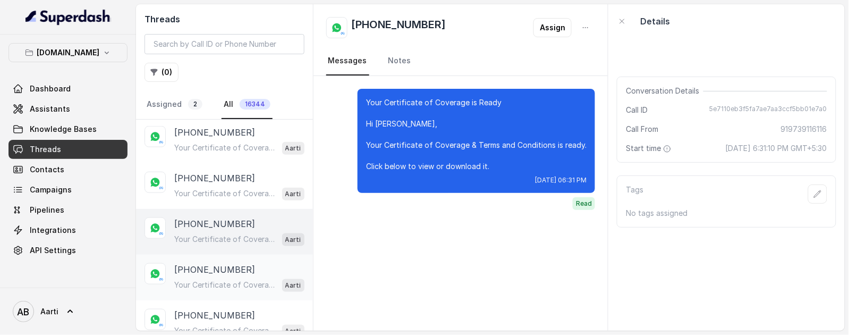
click at [216, 263] on p "[PHONE_NUMBER]" at bounding box center [214, 269] width 81 height 13
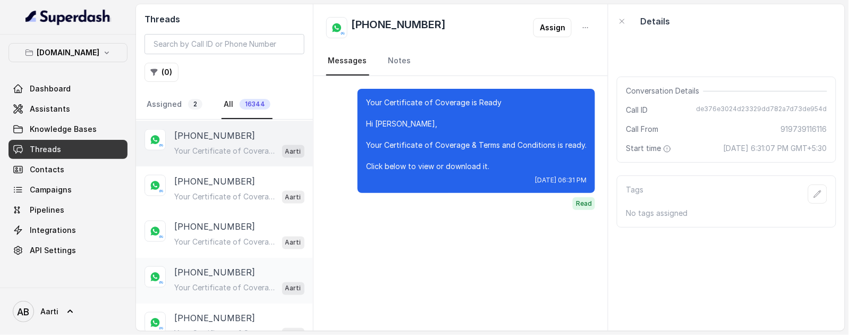
scroll to position [2751, 0]
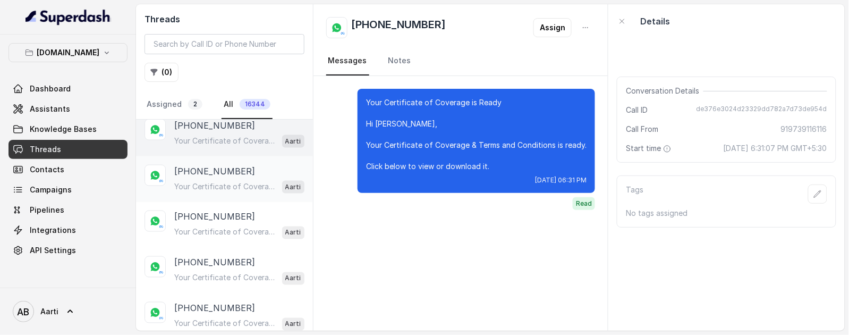
click at [215, 167] on p "[PHONE_NUMBER]" at bounding box center [214, 171] width 81 height 13
click at [208, 210] on p "[PHONE_NUMBER]" at bounding box center [214, 216] width 81 height 13
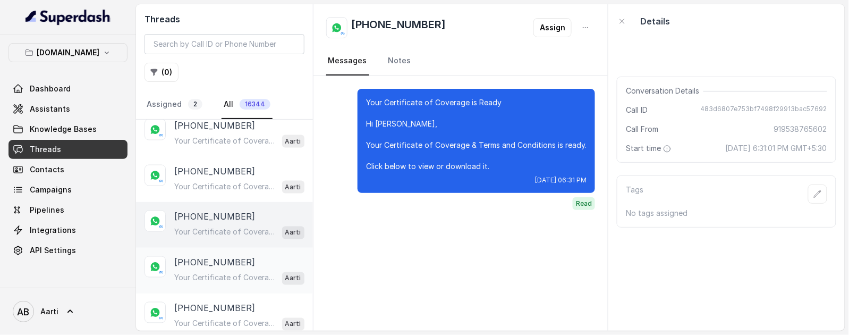
click at [205, 256] on p "[PHONE_NUMBER]" at bounding box center [214, 262] width 81 height 13
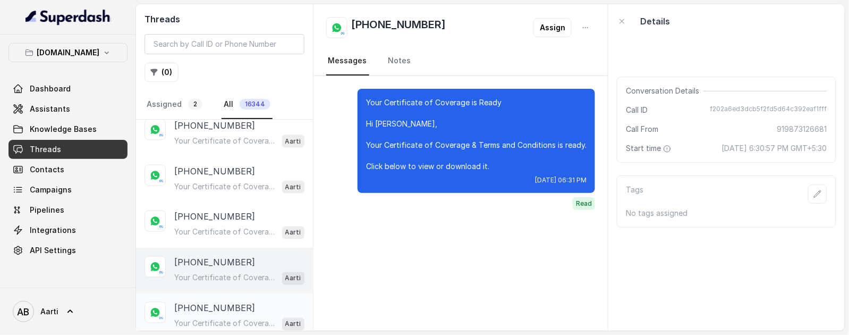
click at [201, 318] on p "Your Certificate of Coverage is Ready Hi [DEMOGRAPHIC_DATA], Your Certificate o…" at bounding box center [225, 323] width 102 height 11
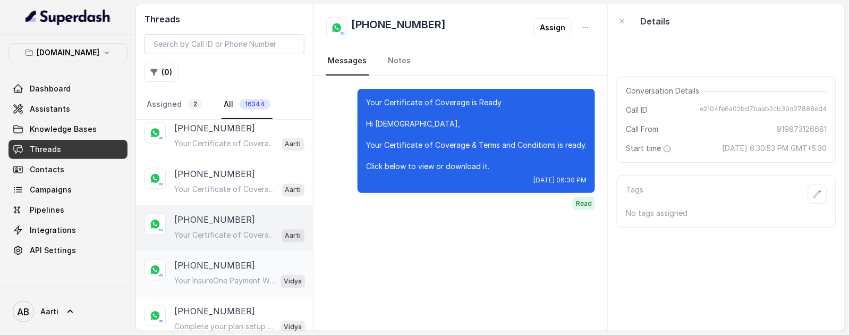
scroll to position [2843, 0]
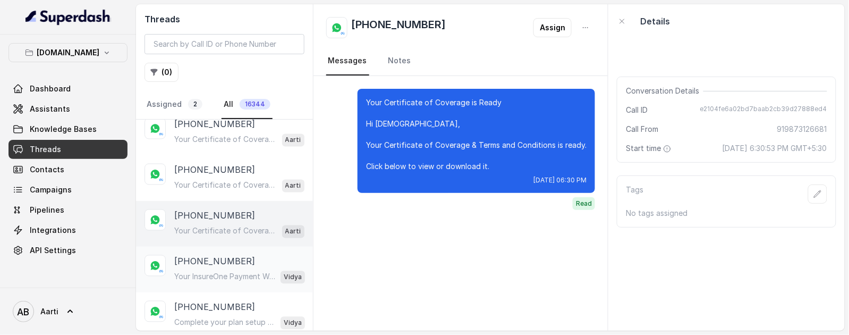
click at [212, 255] on p "[PHONE_NUMBER]" at bounding box center [214, 261] width 81 height 13
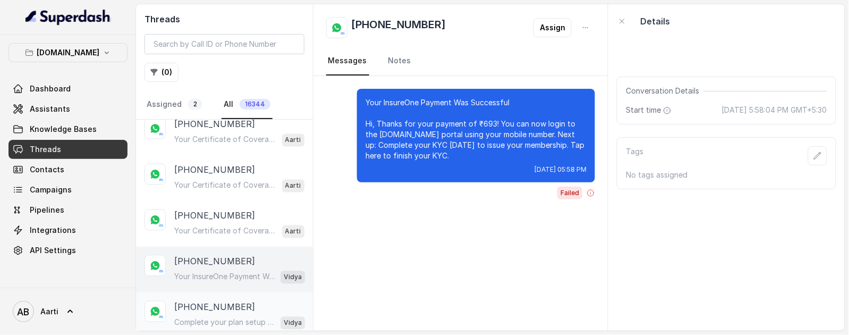
click at [203, 301] on p "[PHONE_NUMBER]" at bounding box center [214, 307] width 81 height 13
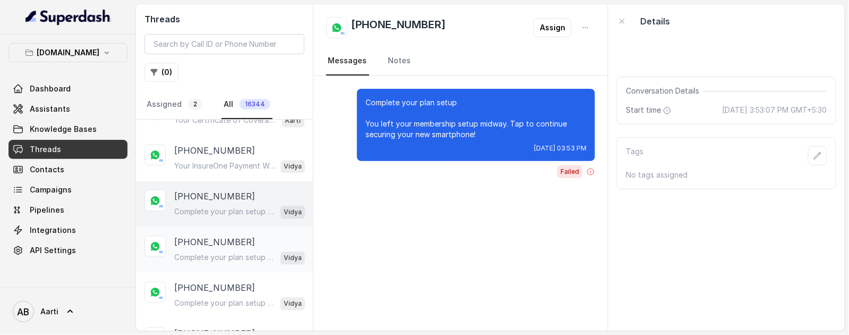
scroll to position [2956, 0]
click at [216, 234] on p "[PHONE_NUMBER]" at bounding box center [214, 240] width 81 height 13
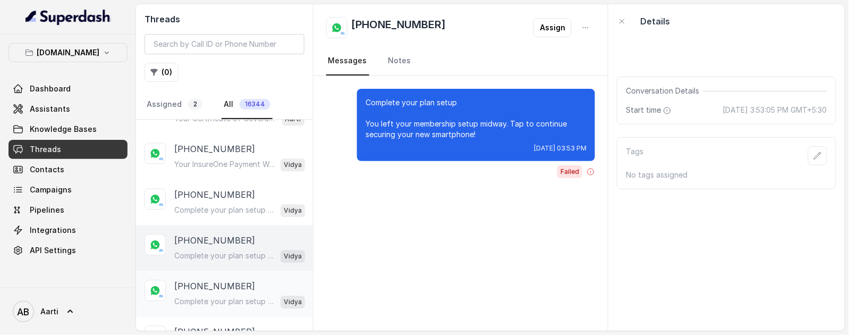
click at [209, 279] on p "[PHONE_NUMBER]" at bounding box center [214, 285] width 81 height 13
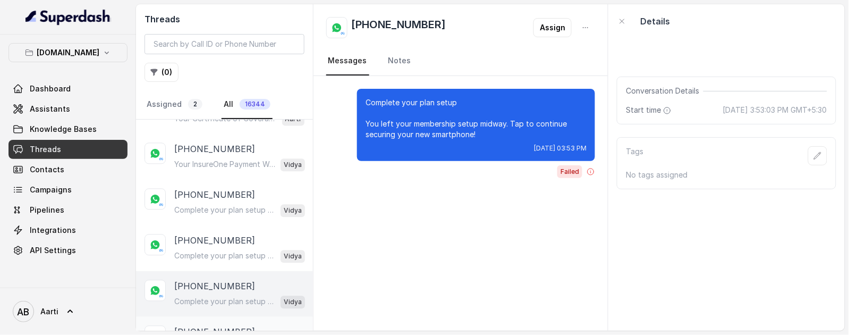
click at [204, 317] on div "[PHONE_NUMBER] Complete your plan setup You left your membership setup midway. …" at bounding box center [224, 340] width 177 height 46
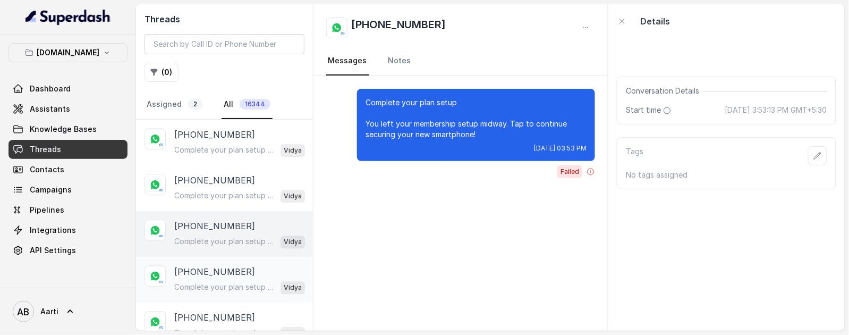
scroll to position [3101, 0]
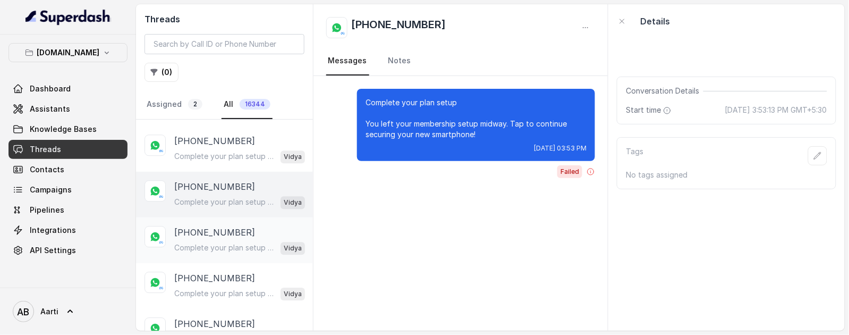
click at [217, 241] on div "Complete your plan setup You left your membership setup midway. Tap to continue…" at bounding box center [239, 248] width 131 height 14
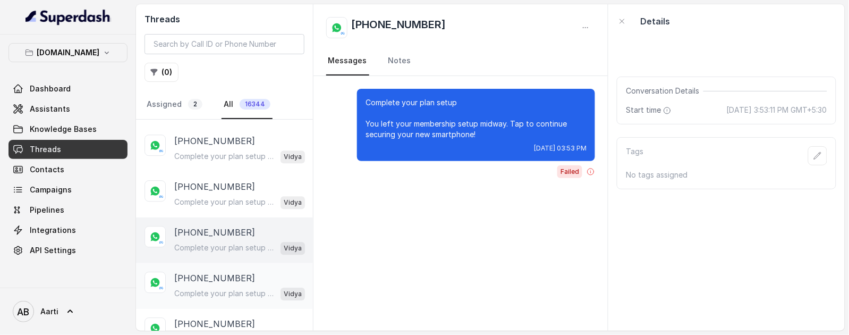
click at [209, 288] on p "Complete your plan setup You left your membership setup midway. Tap to continue…" at bounding box center [225, 293] width 102 height 11
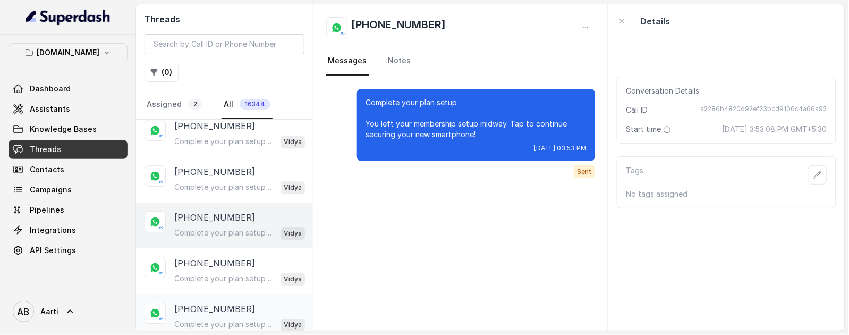
scroll to position [3196, 0]
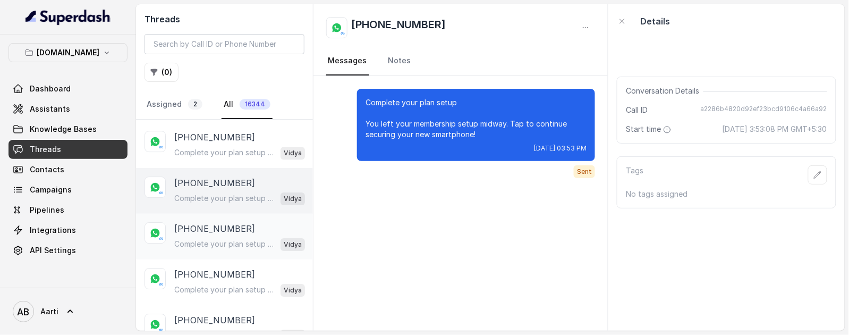
click at [216, 226] on div "[PHONE_NUMBER] Complete your plan setup You left your membership setup midway. …" at bounding box center [239, 236] width 131 height 29
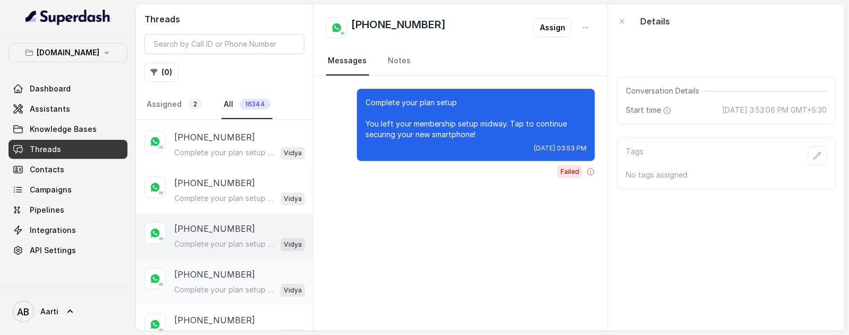
click at [210, 270] on p "[PHONE_NUMBER]" at bounding box center [214, 274] width 81 height 13
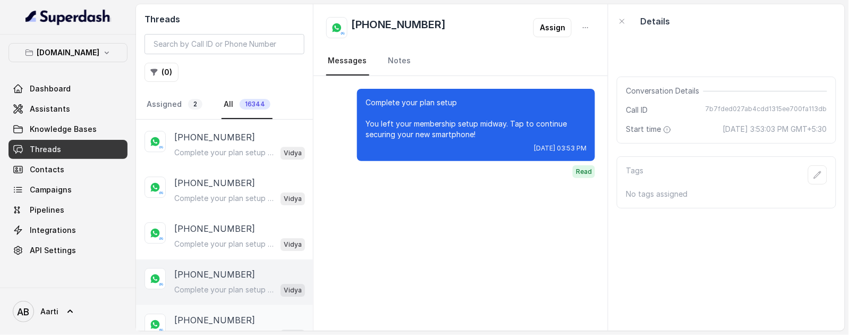
click at [205, 313] on p "[PHONE_NUMBER]" at bounding box center [214, 319] width 81 height 13
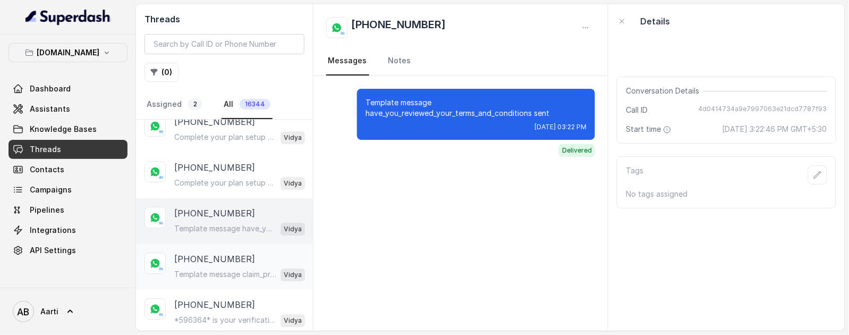
scroll to position [3305, 0]
click at [208, 250] on p "[PHONE_NUMBER]" at bounding box center [214, 256] width 81 height 13
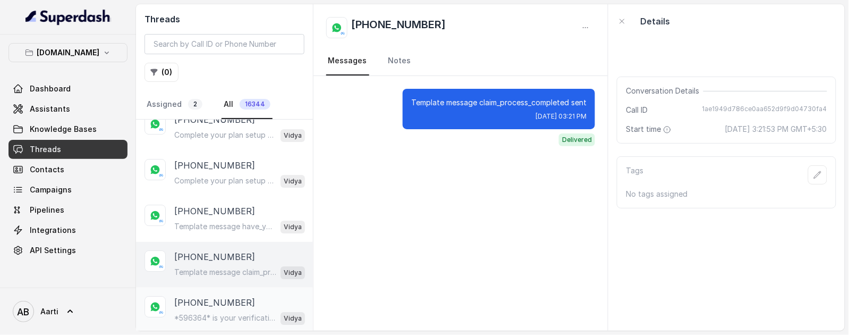
click at [211, 311] on div "*596364* is your verification code. For your security, do not share this code. …" at bounding box center [239, 318] width 131 height 14
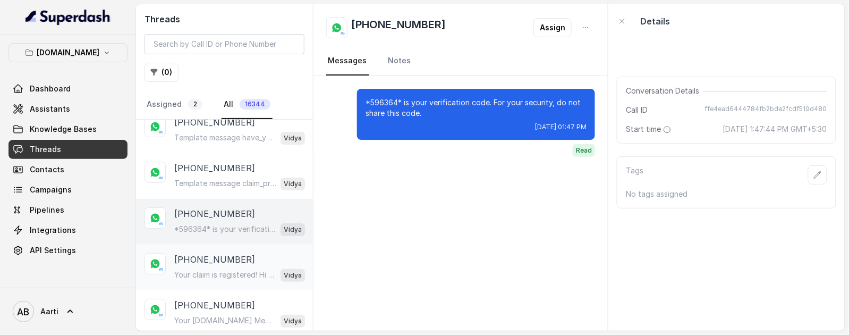
scroll to position [3413, 0]
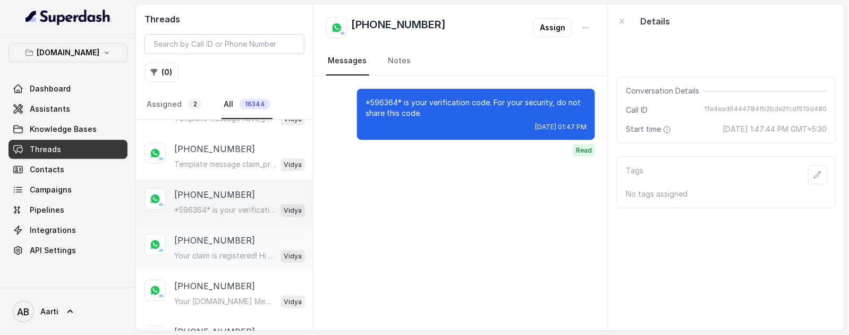
click at [201, 234] on p "[PHONE_NUMBER]" at bounding box center [214, 240] width 81 height 13
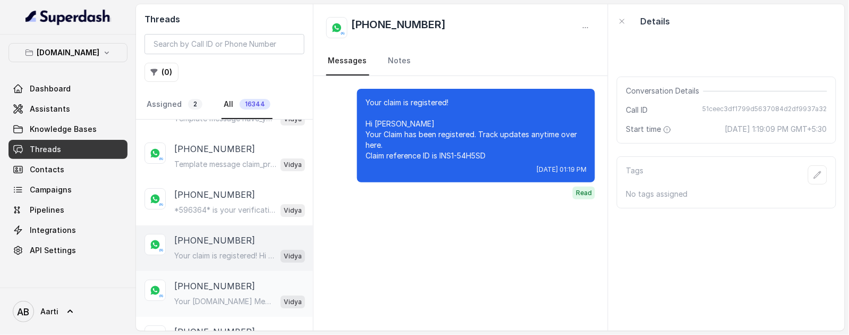
click at [204, 279] on p "[PHONE_NUMBER]" at bounding box center [214, 285] width 81 height 13
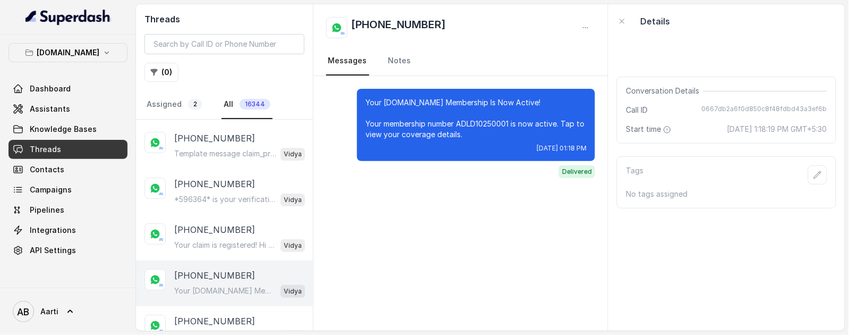
scroll to position [3462, 0]
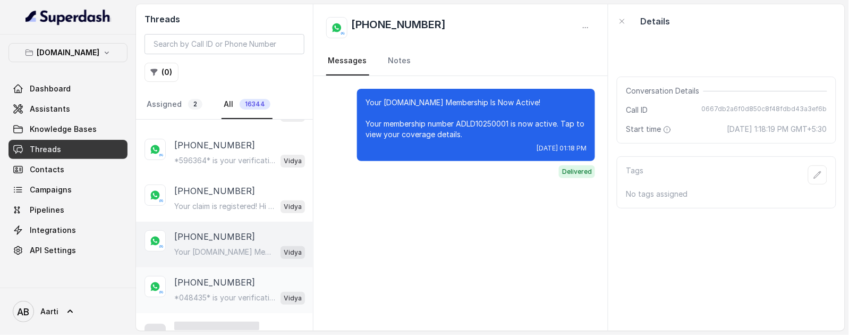
click at [203, 276] on p "[PHONE_NUMBER]" at bounding box center [214, 282] width 81 height 13
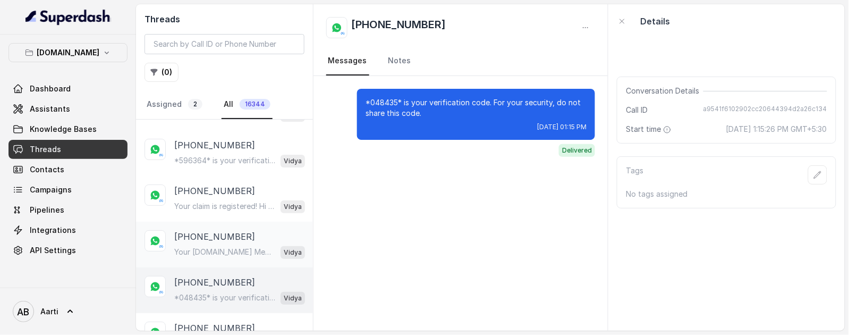
click at [217, 230] on p "[PHONE_NUMBER]" at bounding box center [214, 236] width 81 height 13
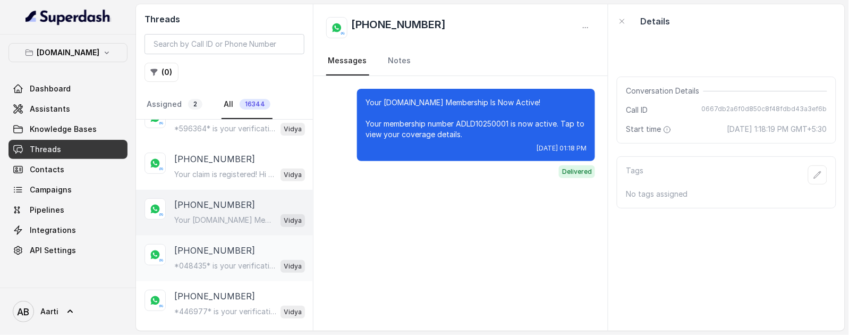
scroll to position [3521, 0]
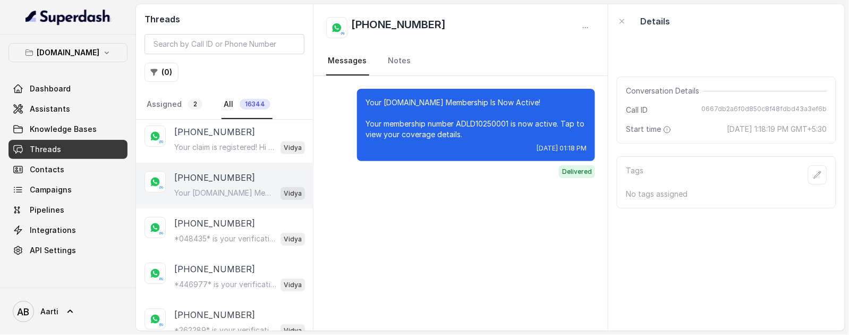
click at [207, 172] on p "[PHONE_NUMBER]" at bounding box center [214, 177] width 81 height 13
drag, startPoint x: 437, startPoint y: 23, endPoint x: 354, endPoint y: 24, distance: 82.4
click at [354, 24] on div "[PHONE_NUMBER]" at bounding box center [460, 27] width 269 height 21
copy h2 "[PHONE_NUMBER]"
click at [229, 217] on p "[PHONE_NUMBER]" at bounding box center [214, 223] width 81 height 13
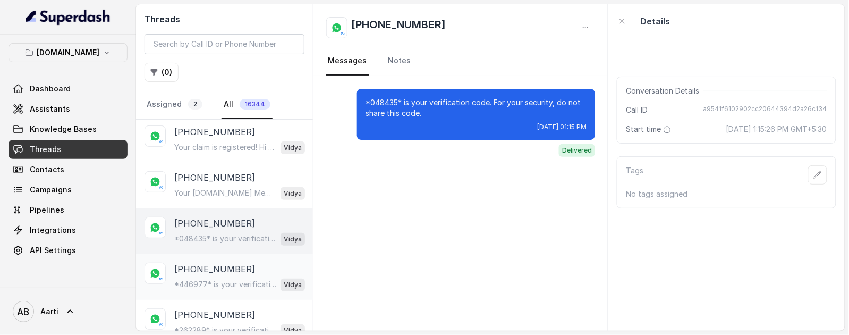
click at [221, 262] on p "[PHONE_NUMBER]" at bounding box center [214, 268] width 81 height 13
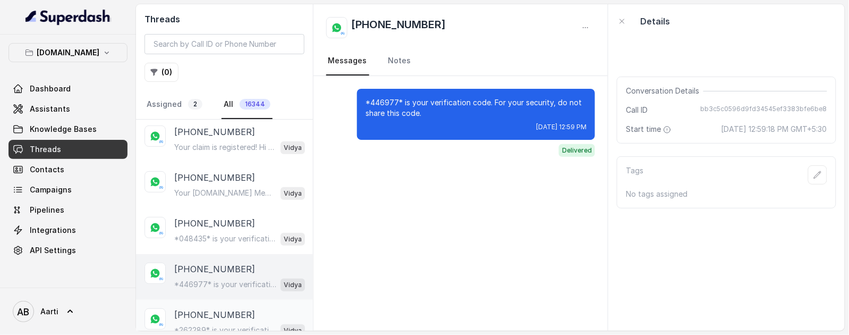
click at [208, 308] on p "[PHONE_NUMBER]" at bounding box center [214, 314] width 81 height 13
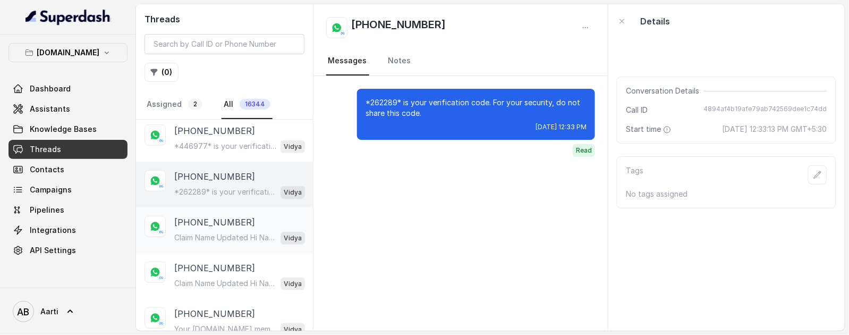
scroll to position [3646, 0]
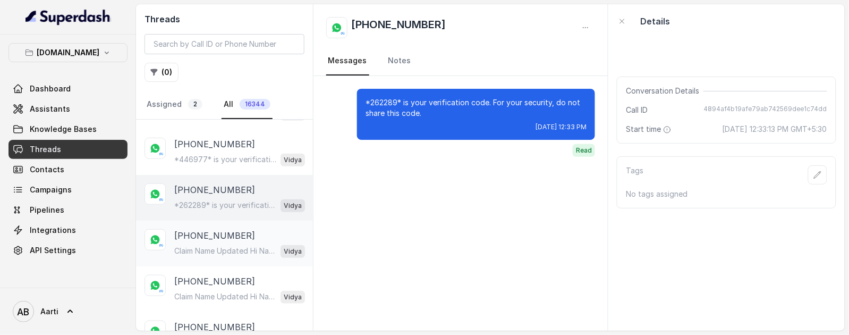
click at [211, 229] on p "[PHONE_NUMBER]" at bounding box center [214, 235] width 81 height 13
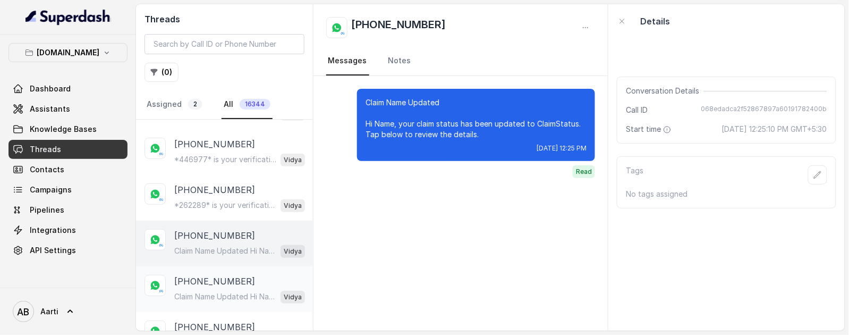
click at [206, 291] on p "Claim Name Updated Hi Name, your claim status has been updated to ClaimStatus. …" at bounding box center [225, 296] width 102 height 11
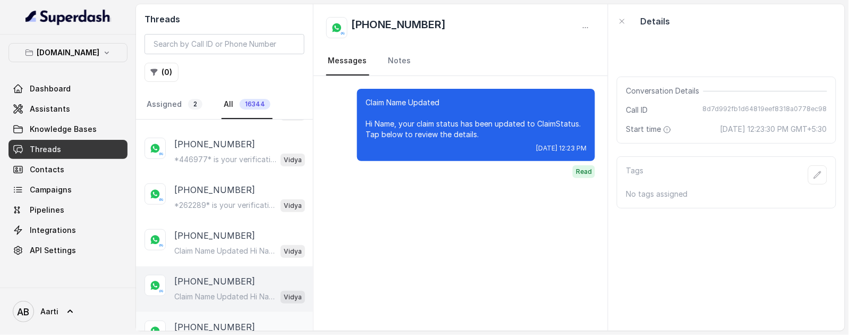
click at [207, 320] on p "[PHONE_NUMBER]" at bounding box center [214, 326] width 81 height 13
click at [206, 275] on p "[PHONE_NUMBER]" at bounding box center [214, 281] width 81 height 13
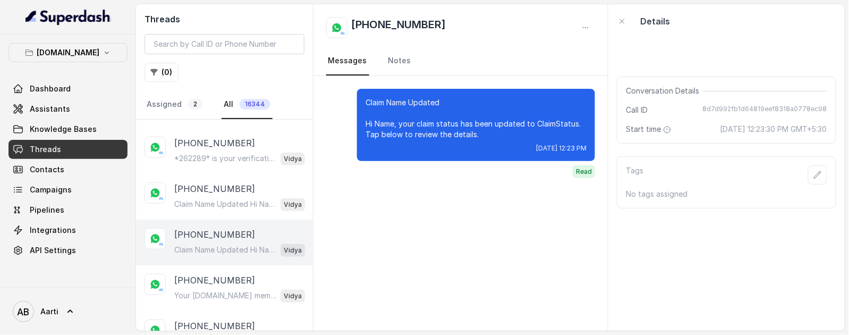
scroll to position [3709, 0]
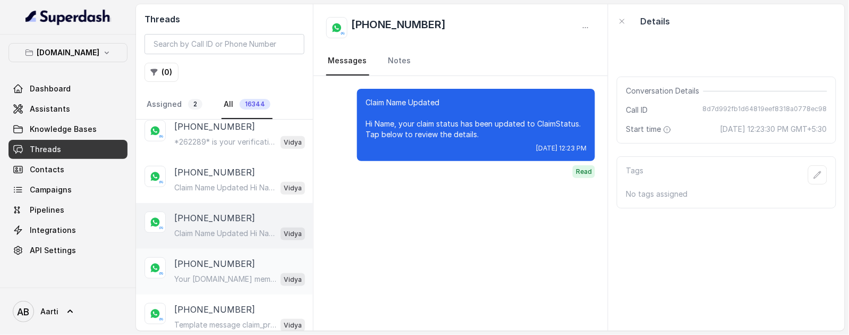
click at [210, 274] on p "Your [DOMAIN_NAME] membership could not be approved! Your membership number pol…" at bounding box center [225, 279] width 102 height 11
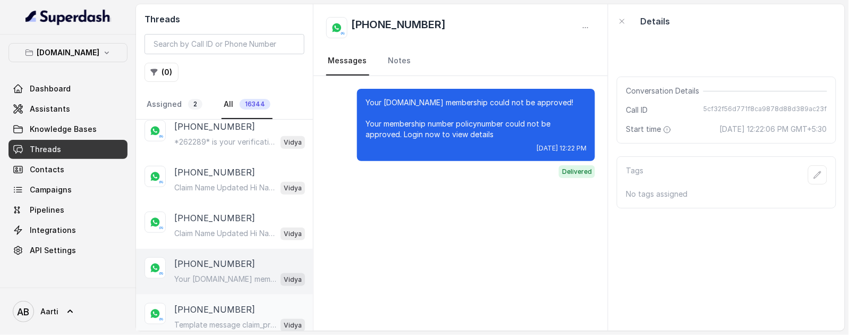
click at [203, 303] on p "[PHONE_NUMBER]" at bounding box center [214, 309] width 81 height 13
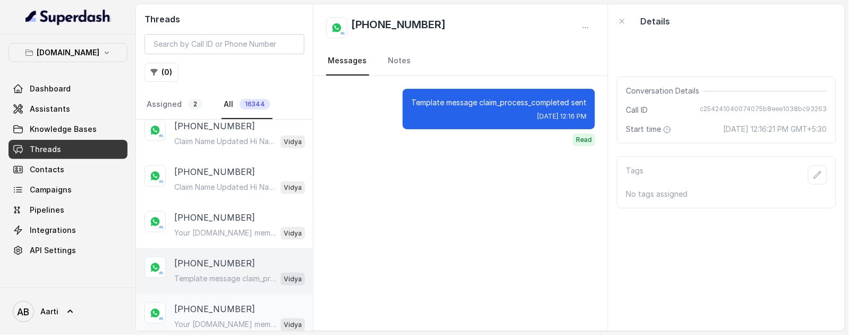
scroll to position [3806, 0]
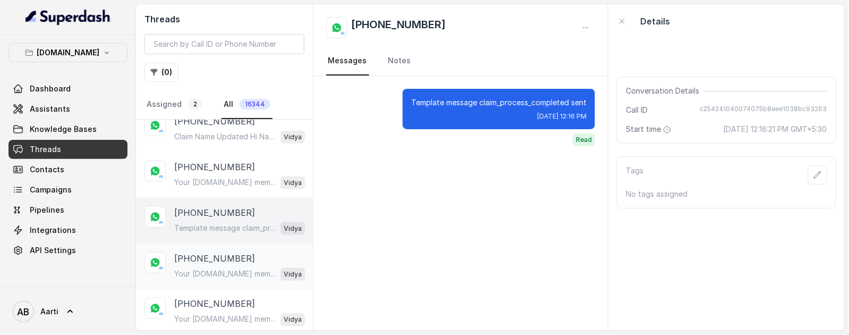
click at [210, 268] on p "Your [DOMAIN_NAME] membership could not be approved! Your membership number pol…" at bounding box center [225, 273] width 102 height 11
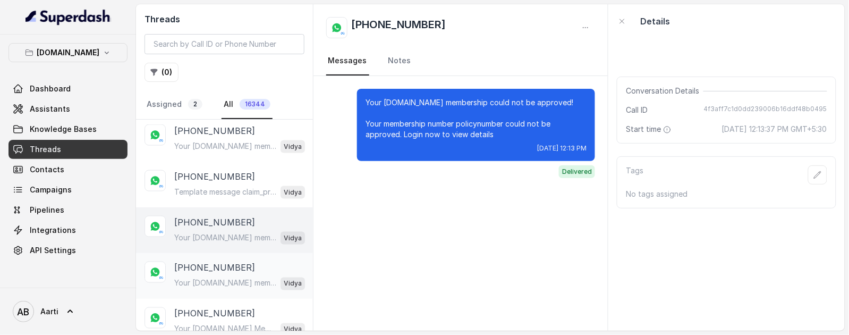
scroll to position [3859, 0]
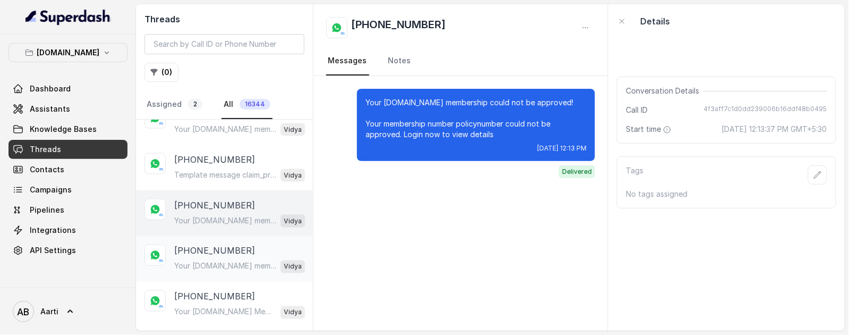
click at [209, 261] on p "Your [DOMAIN_NAME] membership could not be approved! Your membership number pol…" at bounding box center [225, 266] width 102 height 11
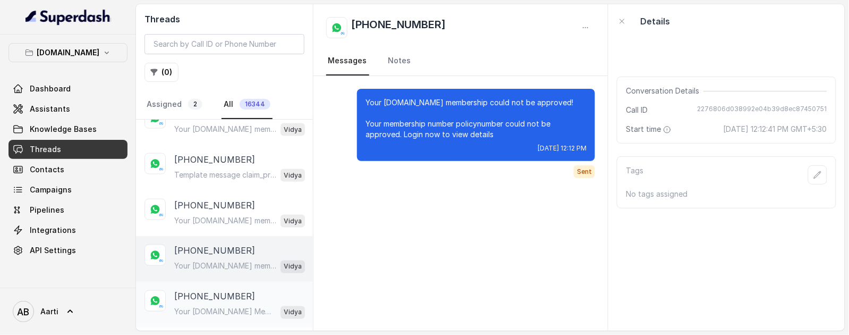
click at [202, 290] on div "[PHONE_NUMBER] Your [DOMAIN_NAME] Membership Is Now Active! Your membership num…" at bounding box center [239, 304] width 131 height 29
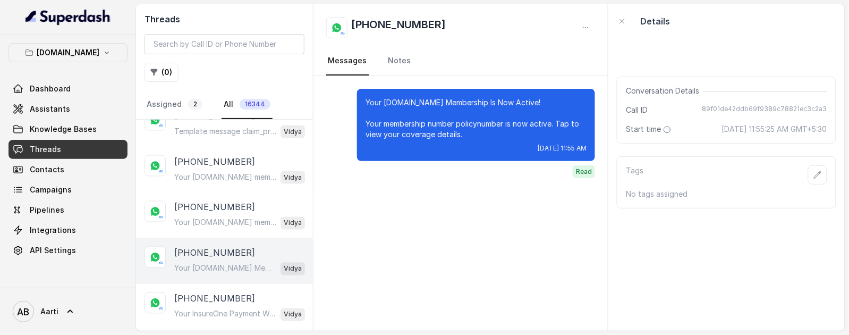
scroll to position [3917, 0]
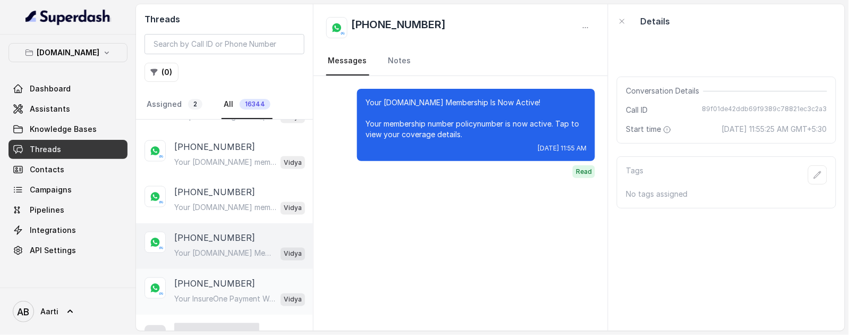
click at [203, 277] on p "[PHONE_NUMBER]" at bounding box center [214, 283] width 81 height 13
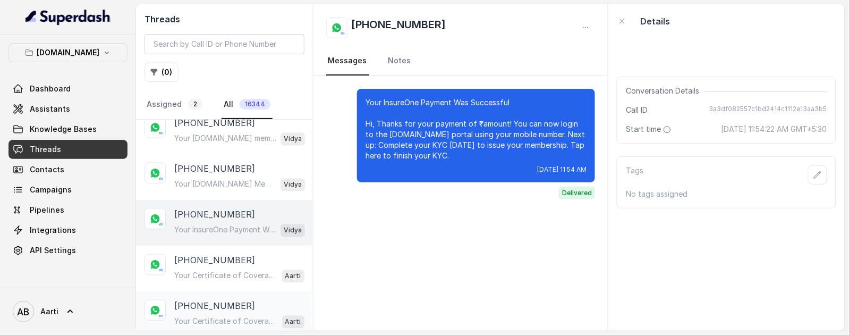
scroll to position [4018, 0]
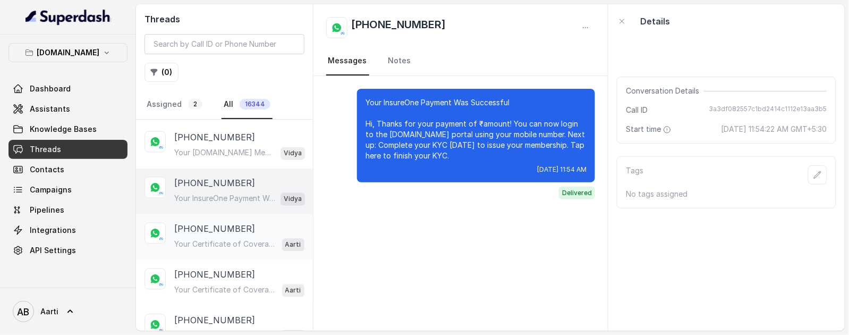
click at [218, 239] on p "Your Certificate of Coverage is Ready Hi [GEOGRAPHIC_DATA], Your Certificate of…" at bounding box center [225, 244] width 102 height 11
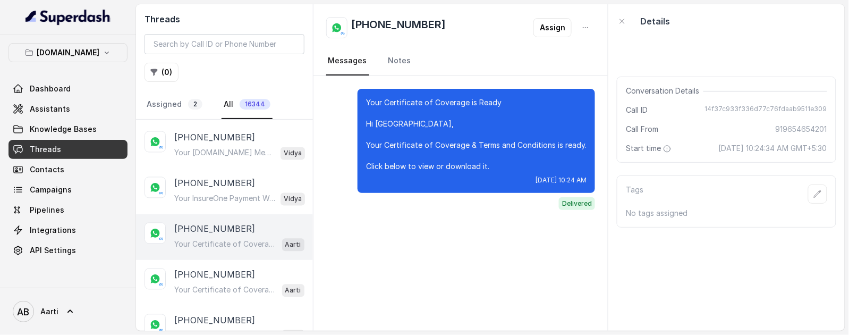
click at [215, 223] on p "[PHONE_NUMBER]" at bounding box center [214, 229] width 81 height 13
click at [205, 268] on p "[PHONE_NUMBER]" at bounding box center [214, 274] width 81 height 13
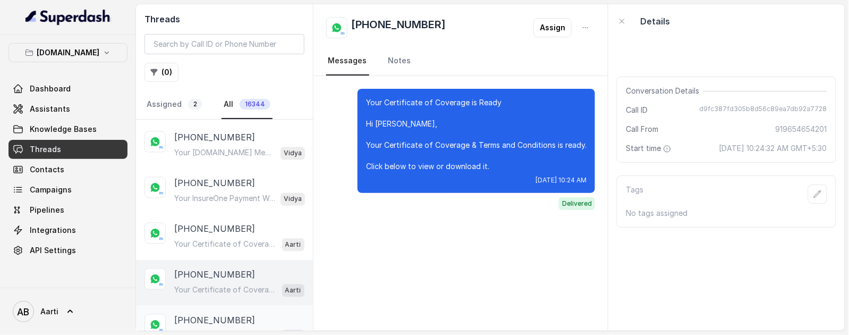
click at [203, 314] on p "[PHONE_NUMBER]" at bounding box center [214, 320] width 81 height 13
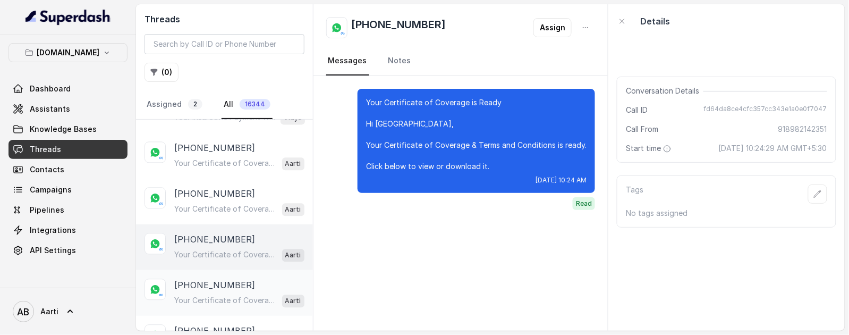
scroll to position [4134, 0]
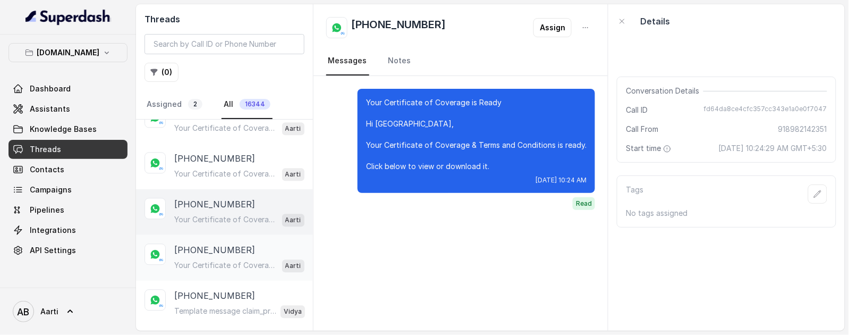
click at [210, 258] on div "Your Certificate of Coverage is Ready Hi [PERSON_NAME], Your Certificate of Cov…" at bounding box center [239, 265] width 130 height 14
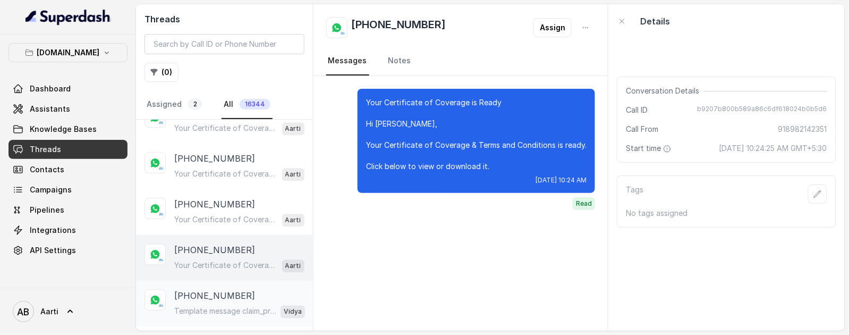
click at [192, 306] on p "Template message claim_process_completed sent" at bounding box center [225, 311] width 102 height 11
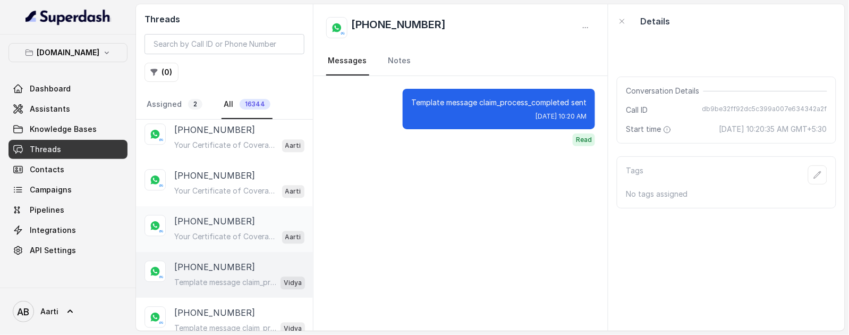
scroll to position [4180, 0]
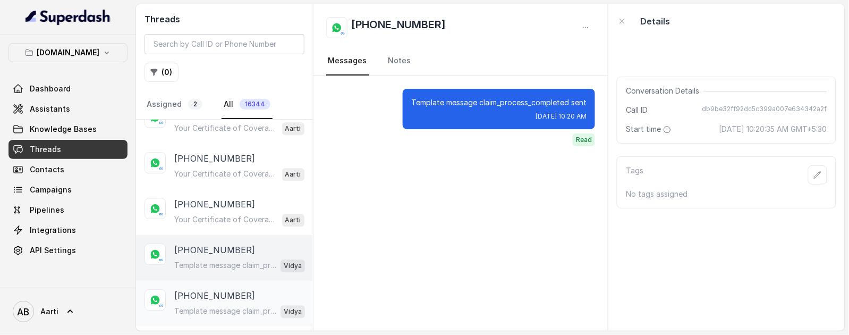
click at [196, 289] on p "[PHONE_NUMBER]" at bounding box center [214, 295] width 81 height 13
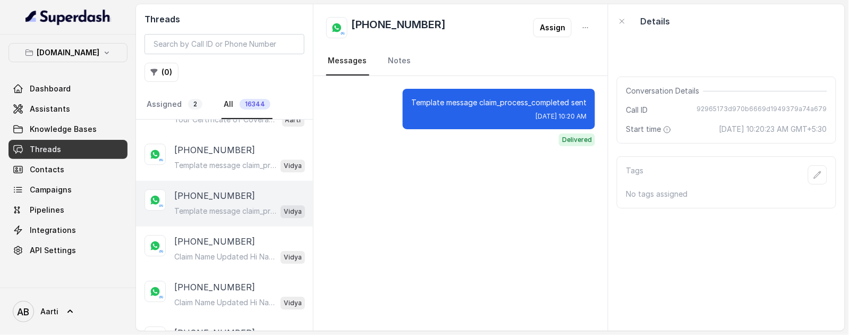
scroll to position [4276, 0]
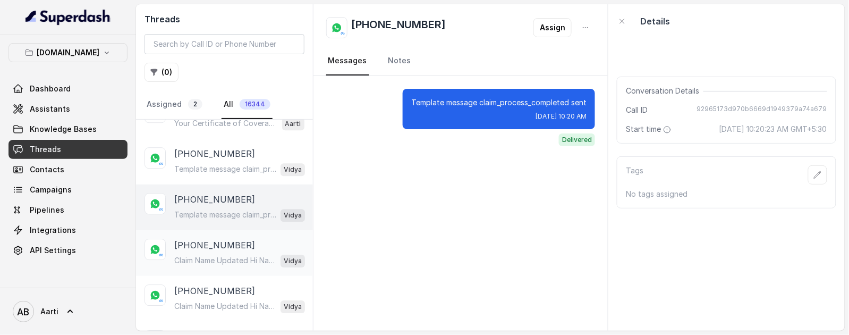
click at [213, 239] on p "[PHONE_NUMBER]" at bounding box center [214, 245] width 81 height 13
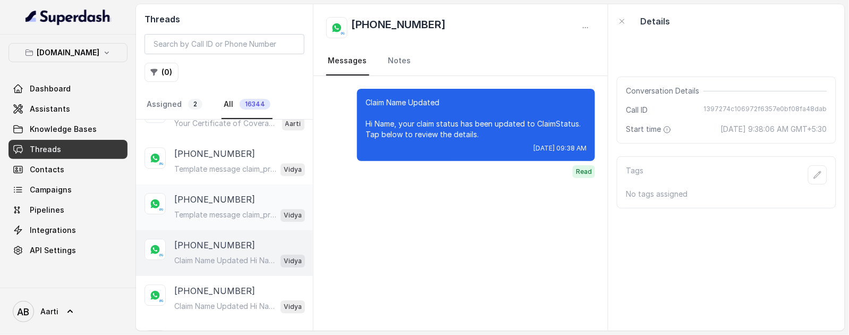
click at [219, 193] on div "[PHONE_NUMBER] Template message claim_process_completed sent [PERSON_NAME]" at bounding box center [239, 207] width 131 height 29
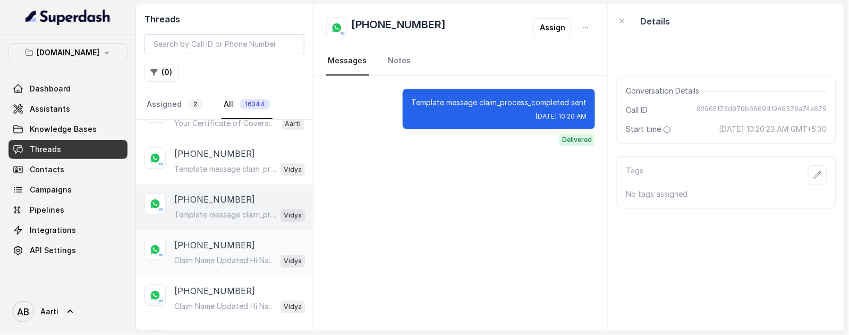
click at [215, 239] on div "[PHONE_NUMBER] Claim Name Updated Hi Name, your claim status has been updated t…" at bounding box center [239, 253] width 131 height 29
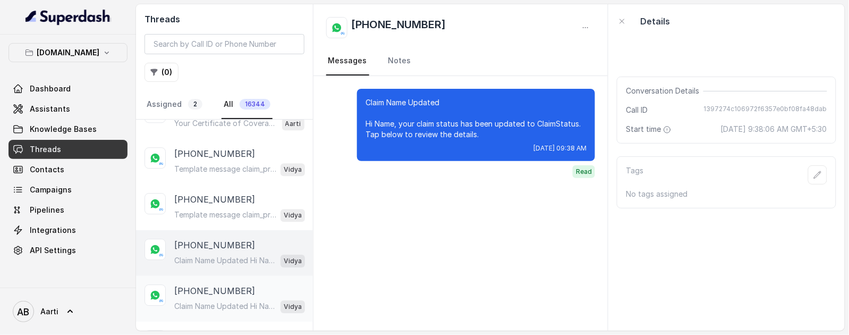
click at [203, 284] on p "[PHONE_NUMBER]" at bounding box center [214, 290] width 81 height 13
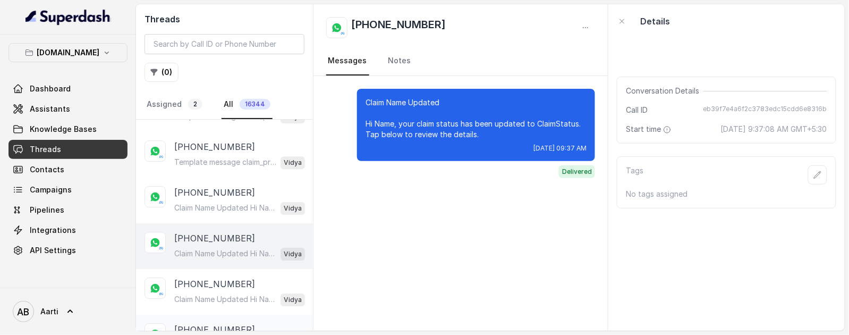
scroll to position [4356, 0]
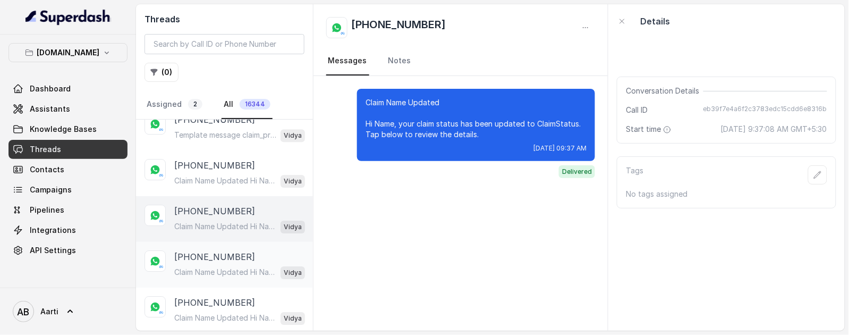
click at [223, 250] on p "[PHONE_NUMBER]" at bounding box center [214, 256] width 81 height 13
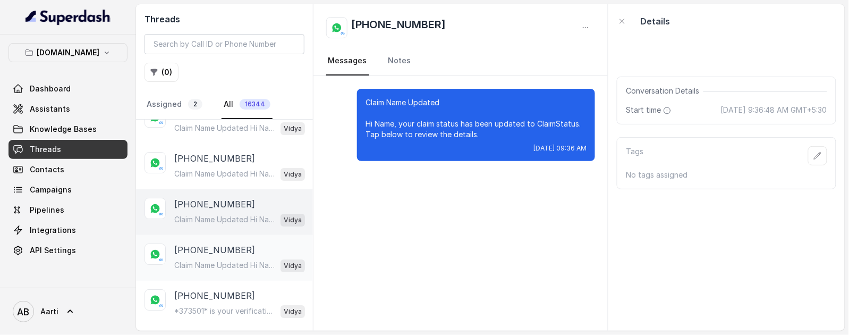
scroll to position [4414, 0]
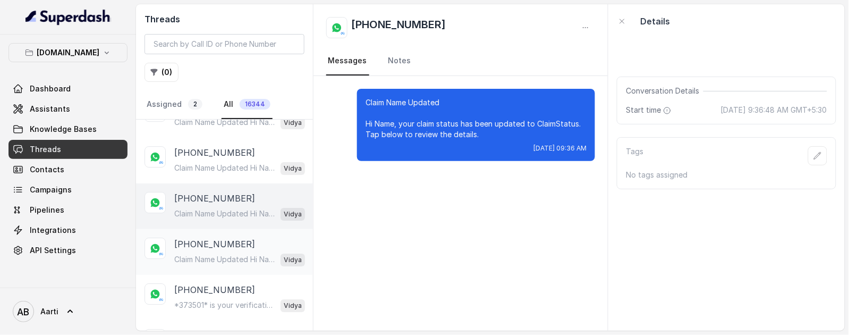
click at [210, 254] on p "Claim Name Updated Hi Name, your claim status has been updated to ClaimStatus. …" at bounding box center [225, 259] width 102 height 11
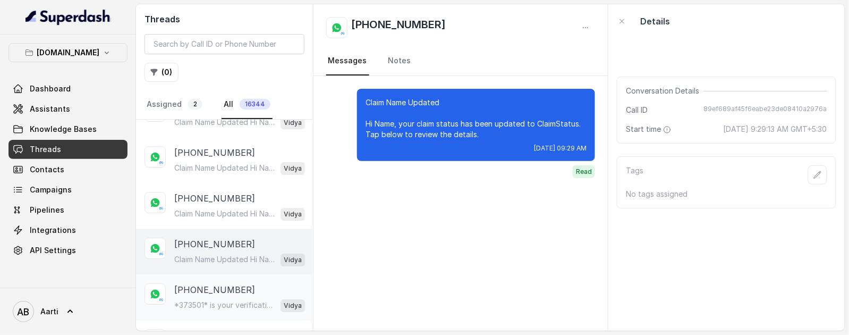
click at [215, 283] on div "[PHONE_NUMBER] *373501* is your verification code. For your security, do not sh…" at bounding box center [239, 297] width 131 height 29
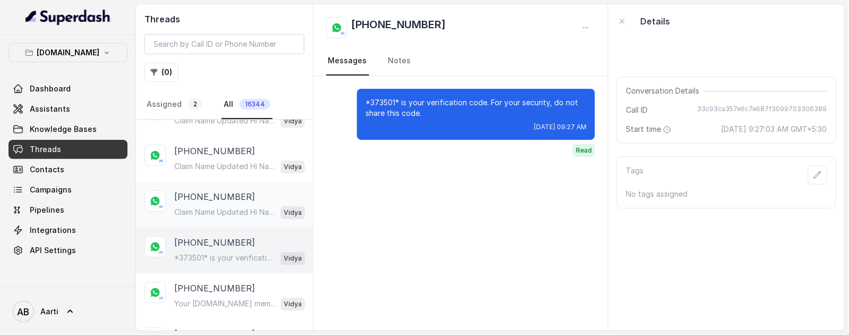
scroll to position [4473, 0]
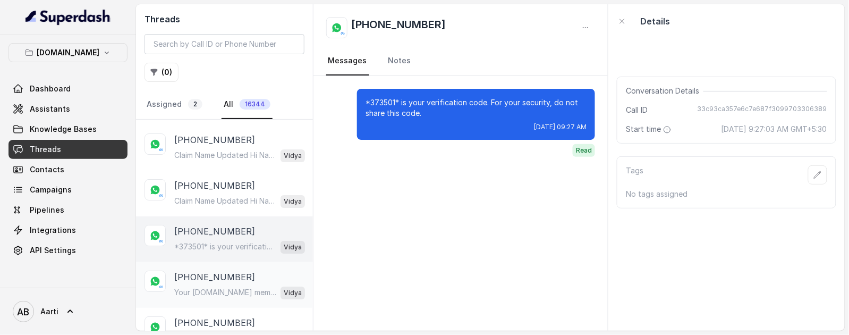
click at [214, 287] on p "Your [DOMAIN_NAME] membership could not be approved! Your membership number pol…" at bounding box center [225, 292] width 102 height 11
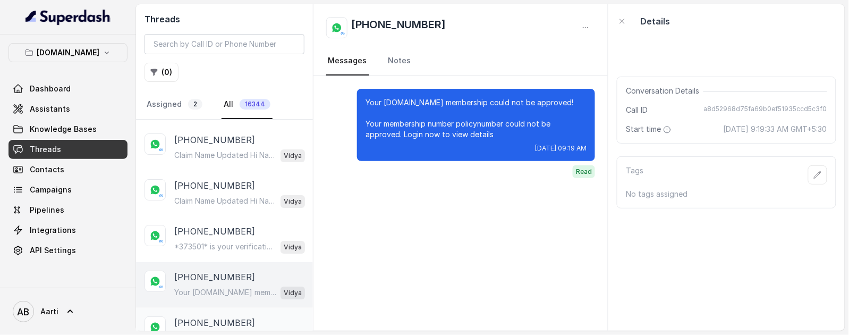
click at [199, 333] on p "Your [DOMAIN_NAME] Membership Is Now Active! Your membership number policynumbe…" at bounding box center [225, 338] width 102 height 11
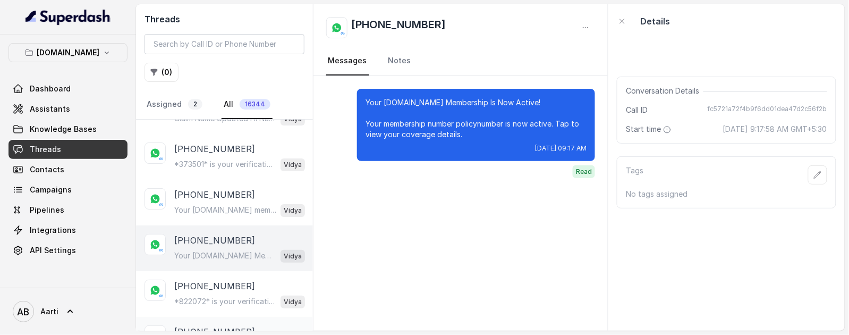
scroll to position [4596, 0]
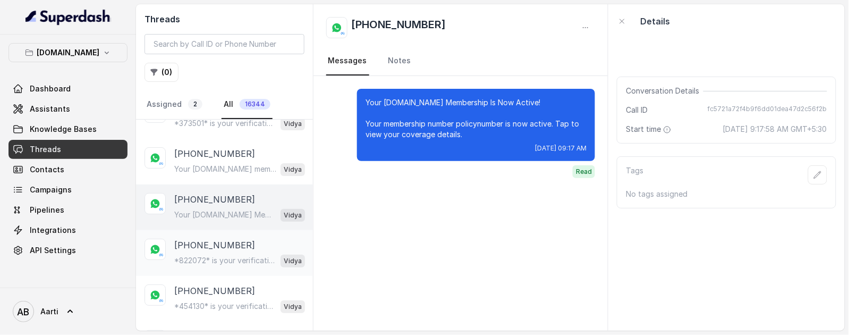
click at [211, 239] on p "[PHONE_NUMBER]" at bounding box center [214, 245] width 81 height 13
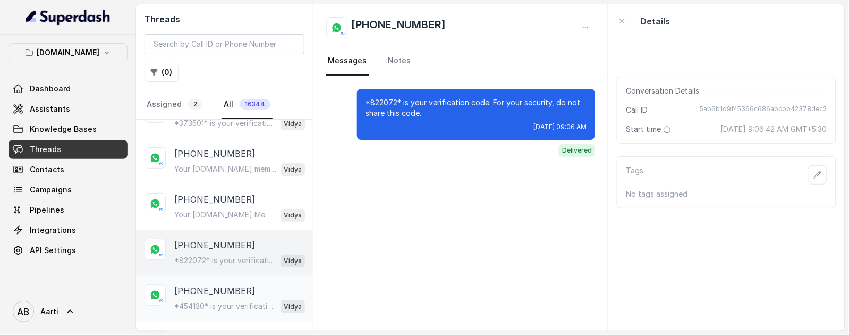
click at [213, 301] on p "*454130* is your verification code. For your security, do not share this code." at bounding box center [225, 306] width 102 height 11
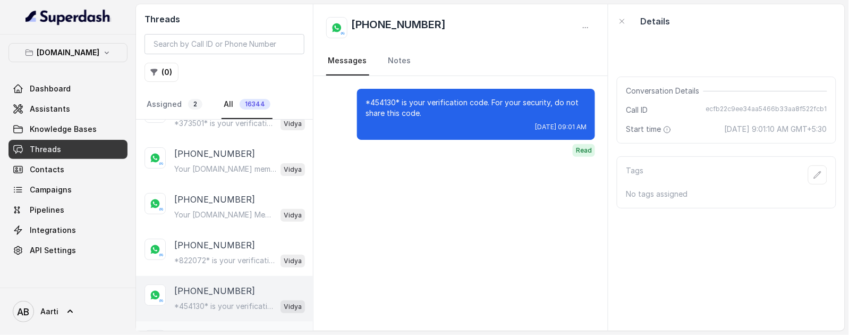
click at [214, 330] on p "[PHONE_NUMBER]" at bounding box center [214, 336] width 81 height 13
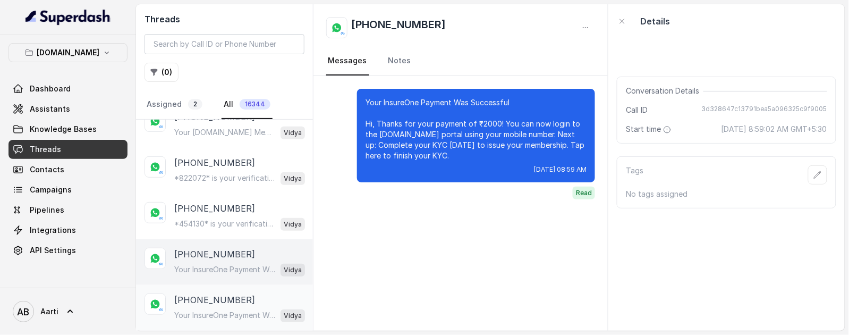
scroll to position [4716, 0]
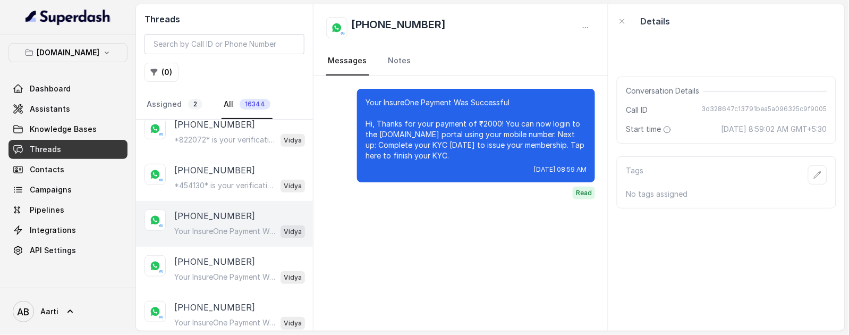
click at [210, 209] on div "[PHONE_NUMBER] Your InsureOne Payment Was Successful Hi, Thanks for your paymen…" at bounding box center [239, 223] width 131 height 29
click at [211, 255] on p "[PHONE_NUMBER]" at bounding box center [214, 261] width 81 height 13
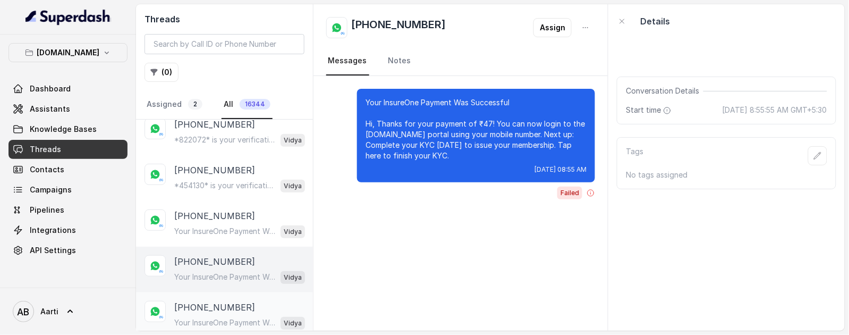
click at [209, 301] on p "[PHONE_NUMBER]" at bounding box center [214, 307] width 81 height 13
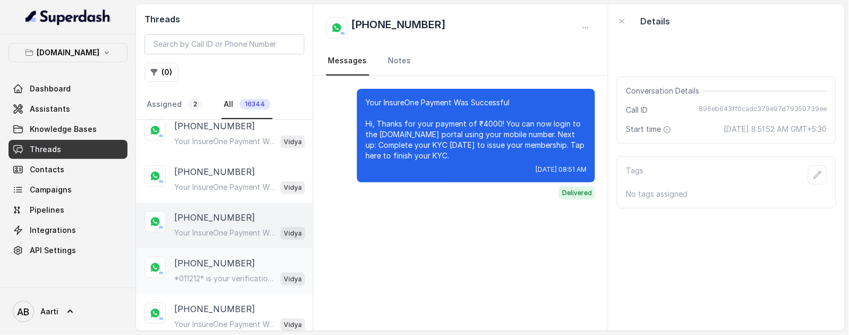
scroll to position [4829, 0]
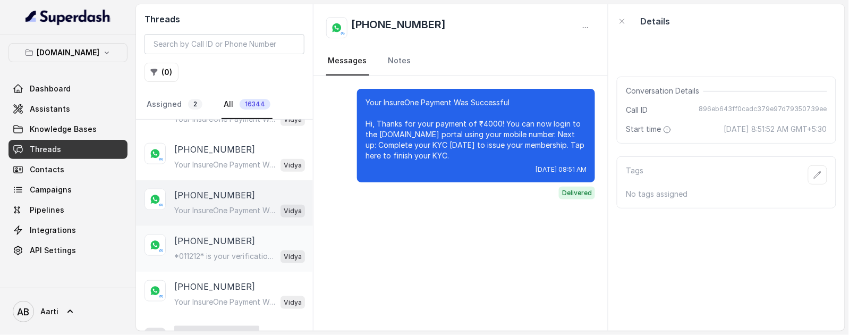
click at [207, 234] on div "[PHONE_NUMBER] *011212* is your verification code. For your security, do not sh…" at bounding box center [239, 248] width 131 height 29
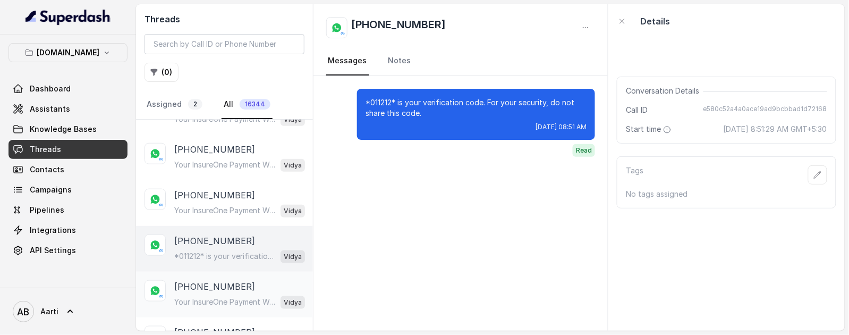
click at [210, 280] on p "[PHONE_NUMBER]" at bounding box center [214, 286] width 81 height 13
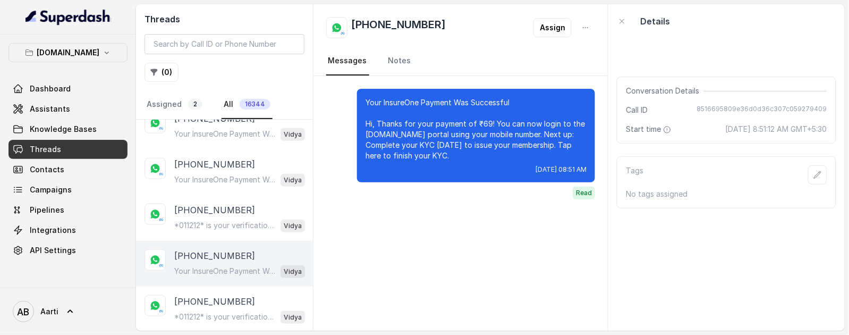
scroll to position [4925, 0]
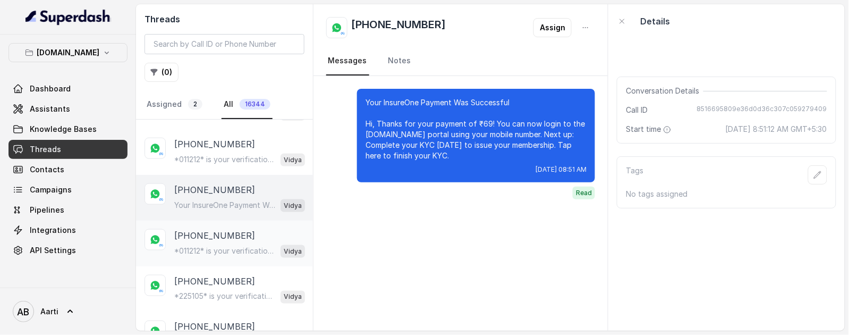
click at [210, 245] on p "*011212* is your verification code. For your security, do not share this code." at bounding box center [225, 250] width 102 height 11
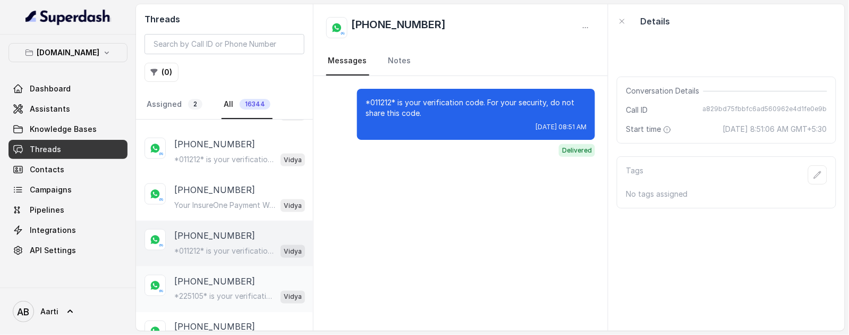
click at [209, 275] on p "[PHONE_NUMBER]" at bounding box center [214, 281] width 81 height 13
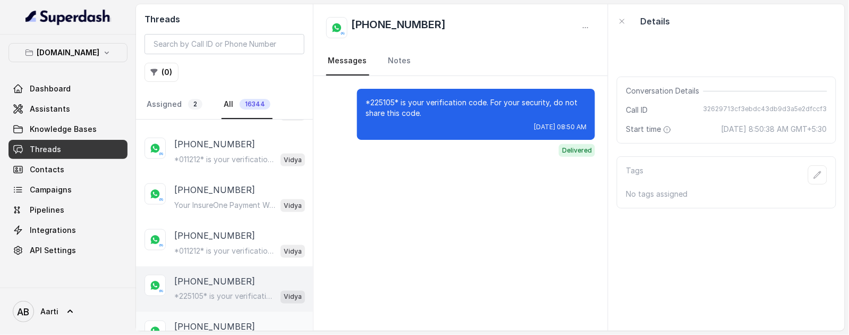
click at [207, 320] on p "[PHONE_NUMBER]" at bounding box center [214, 326] width 81 height 13
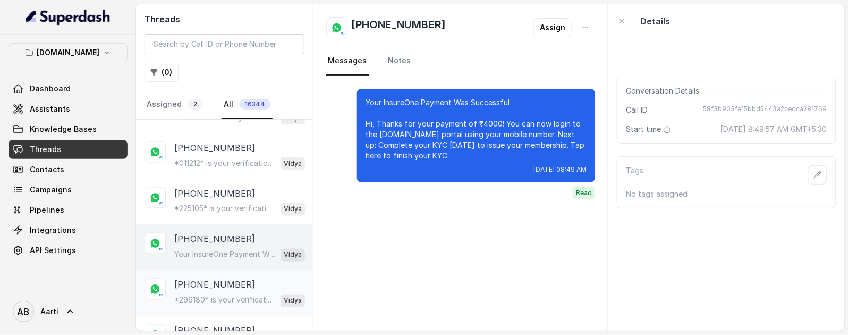
scroll to position [5024, 0]
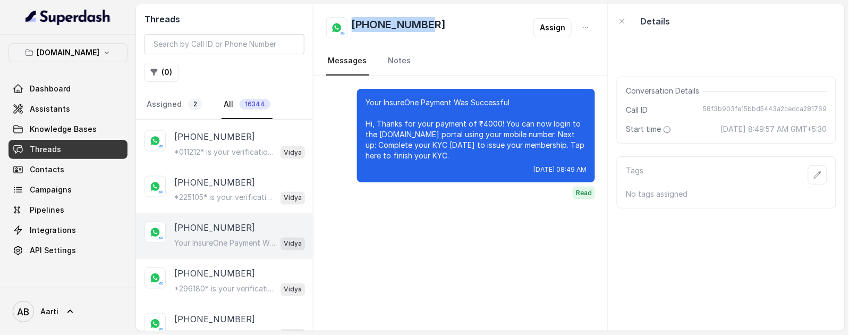
drag, startPoint x: 427, startPoint y: 26, endPoint x: 354, endPoint y: 26, distance: 72.3
click at [354, 26] on div "[PHONE_NUMBER] Assign" at bounding box center [460, 27] width 269 height 21
copy h2 "[PHONE_NUMBER]"
click at [227, 238] on p "Your InsureOne Payment Was Successful Hi, Thanks for your payment of ₹4000! You…" at bounding box center [225, 243] width 102 height 11
drag, startPoint x: 434, startPoint y: 24, endPoint x: 354, endPoint y: 23, distance: 79.2
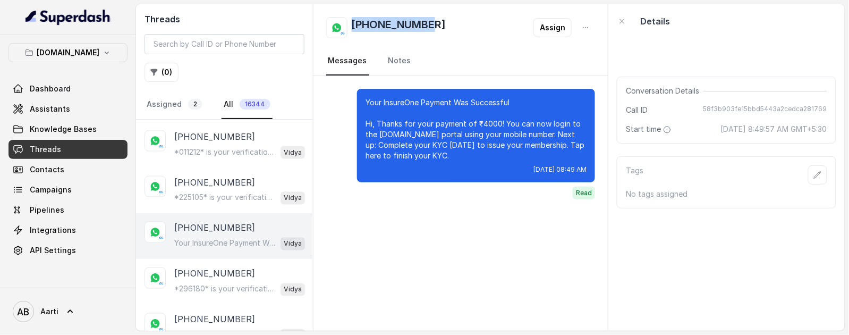
click at [354, 23] on div "[PHONE_NUMBER] Assign" at bounding box center [460, 27] width 269 height 21
copy h2 "[PHONE_NUMBER]"
click at [201, 267] on p "[PHONE_NUMBER]" at bounding box center [214, 273] width 81 height 13
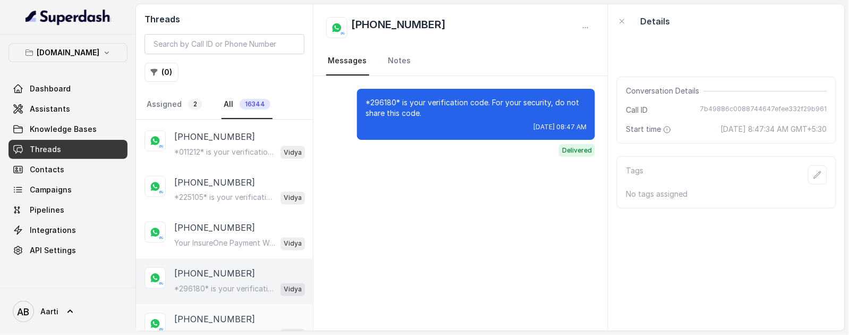
click at [203, 313] on p "[PHONE_NUMBER]" at bounding box center [214, 319] width 81 height 13
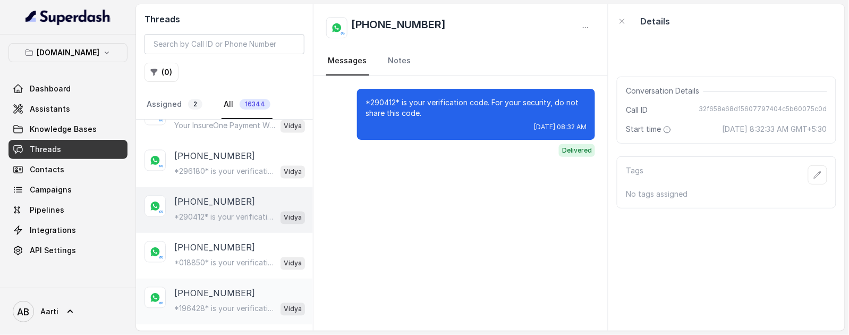
scroll to position [5149, 0]
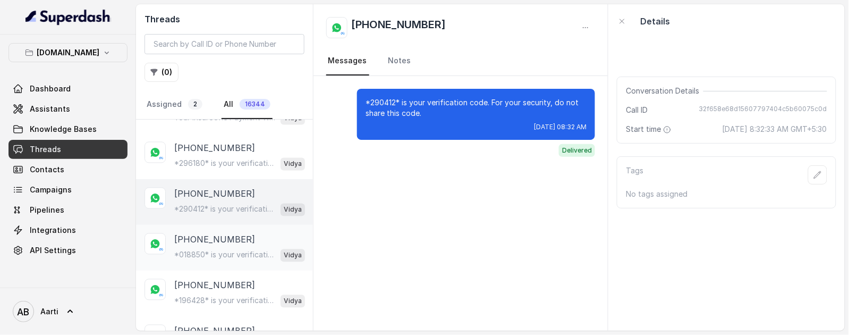
click at [214, 250] on p "*018850* is your verification code. For your security, do not share this code." at bounding box center [225, 255] width 102 height 11
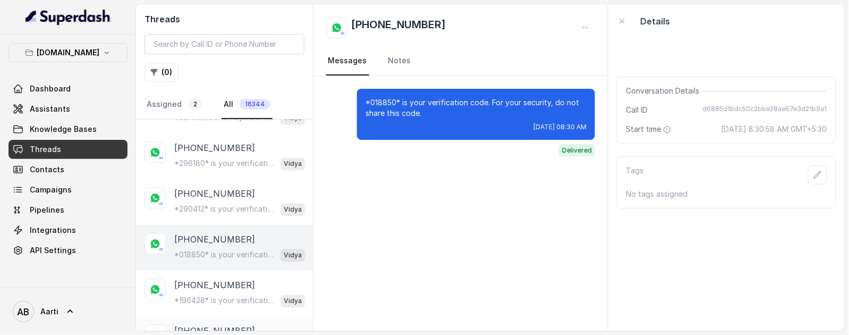
click at [204, 325] on p "[PHONE_NUMBER]" at bounding box center [214, 331] width 81 height 13
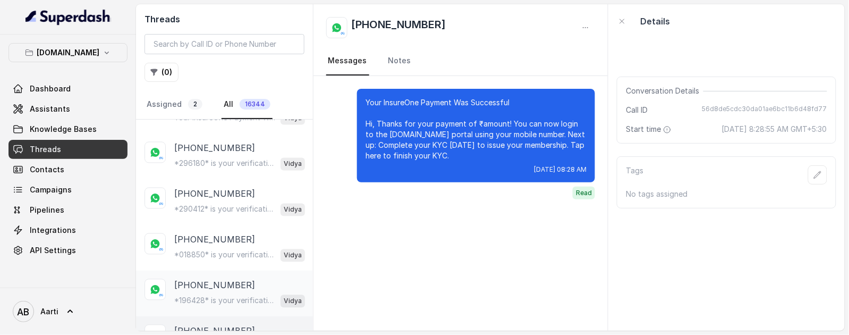
click at [213, 279] on div "[PHONE_NUMBER] *196428* is your verification code. For your security, do not sh…" at bounding box center [239, 293] width 131 height 29
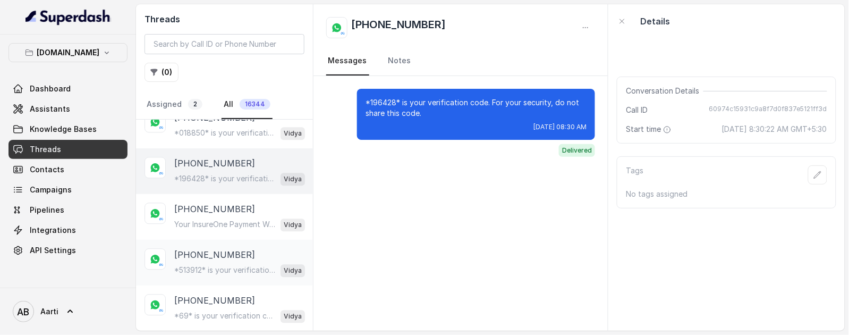
scroll to position [5297, 0]
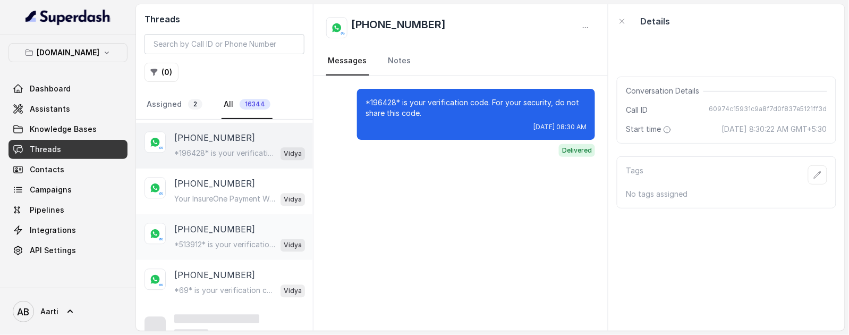
click at [215, 239] on p "*513912* is your verification code. For your security, do not share this code." at bounding box center [225, 244] width 102 height 11
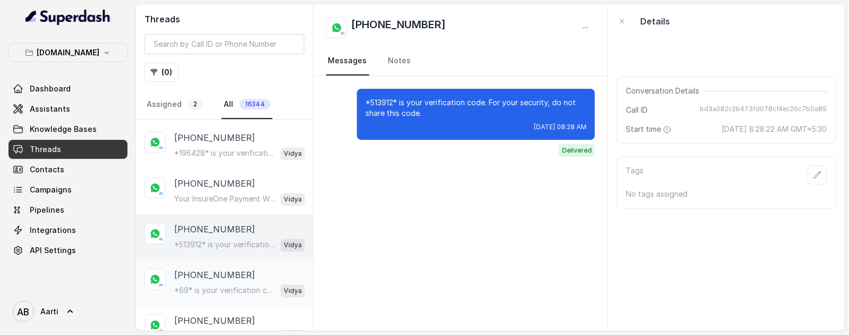
click at [197, 285] on p "*69* is your verification code. For your security, do not share this code." at bounding box center [225, 290] width 102 height 11
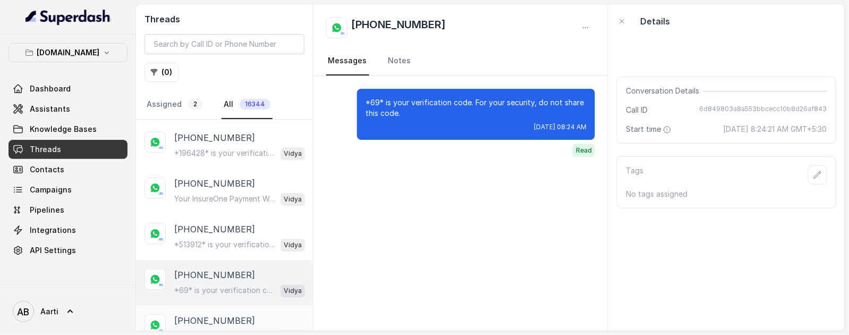
click at [211, 314] on p "[PHONE_NUMBER]" at bounding box center [214, 320] width 81 height 13
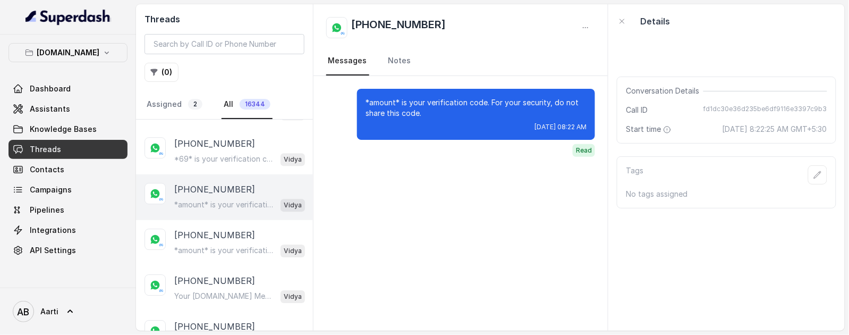
scroll to position [5449, 0]
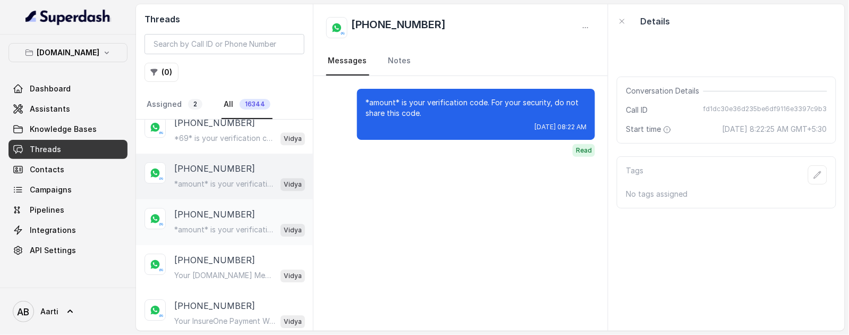
click at [214, 224] on p "*amount* is your verification code. For your security, do not share this code." at bounding box center [225, 229] width 102 height 11
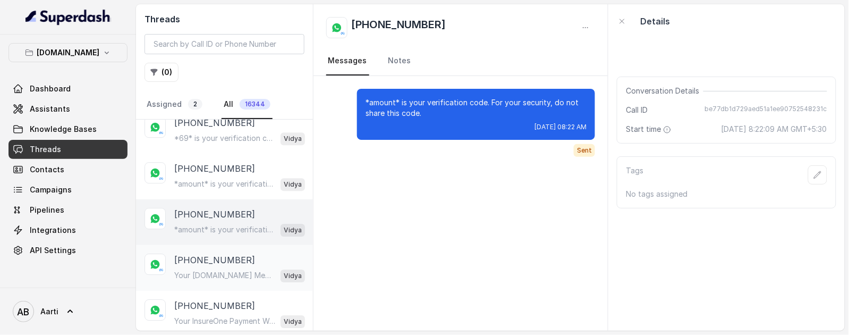
click at [225, 253] on p "[PHONE_NUMBER]" at bounding box center [214, 259] width 81 height 13
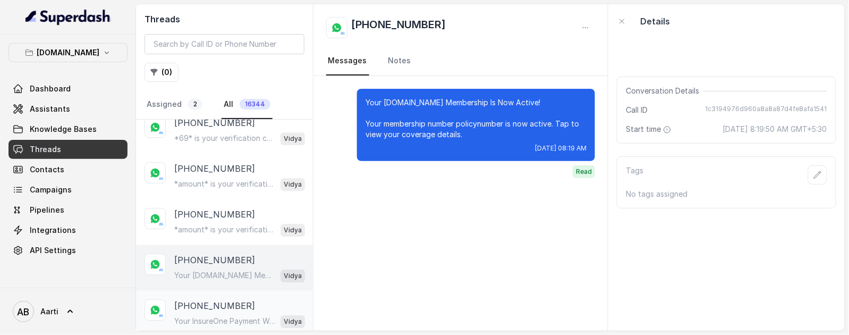
click at [215, 299] on p "[PHONE_NUMBER]" at bounding box center [214, 305] width 81 height 13
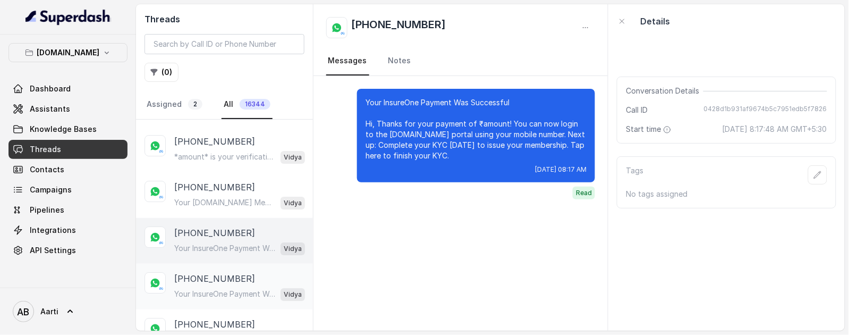
scroll to position [5542, 0]
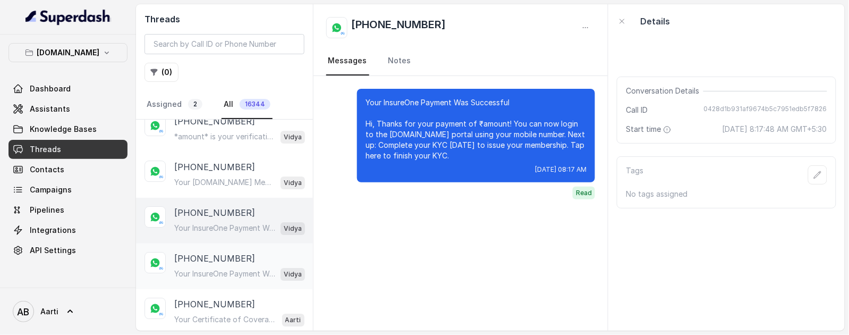
click at [208, 267] on div "Your InsureOne Payment Was Successful Hi, Thanks for your payment of ₹amount! Y…" at bounding box center [239, 274] width 131 height 14
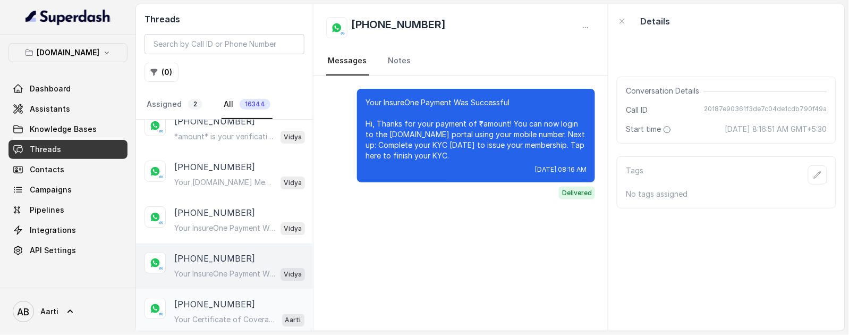
click at [210, 298] on p "[PHONE_NUMBER]" at bounding box center [214, 304] width 81 height 13
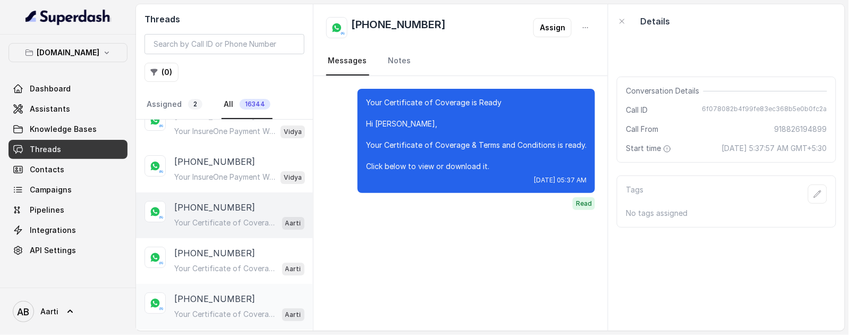
scroll to position [5667, 0]
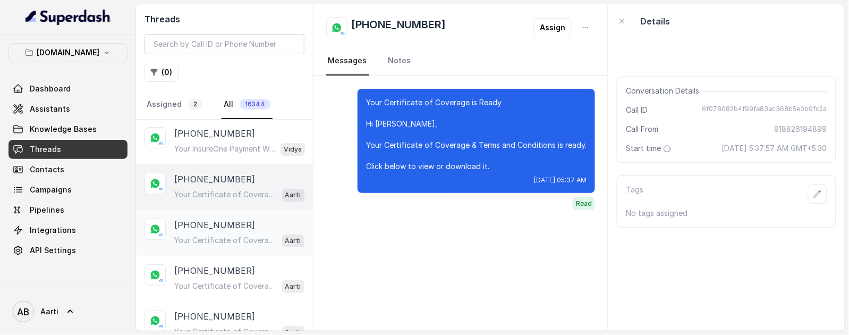
click at [227, 218] on div "[PHONE_NUMBER] Your Certificate of Coverage is Ready Hi [PERSON_NAME], Your Cer…" at bounding box center [239, 232] width 130 height 29
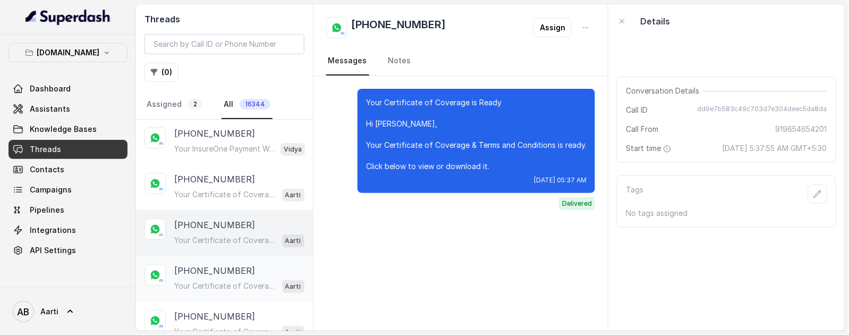
click at [204, 264] on div "[PHONE_NUMBER] Your Certificate of Coverage is Ready [DEMOGRAPHIC_DATA] [PERSON…" at bounding box center [239, 278] width 130 height 29
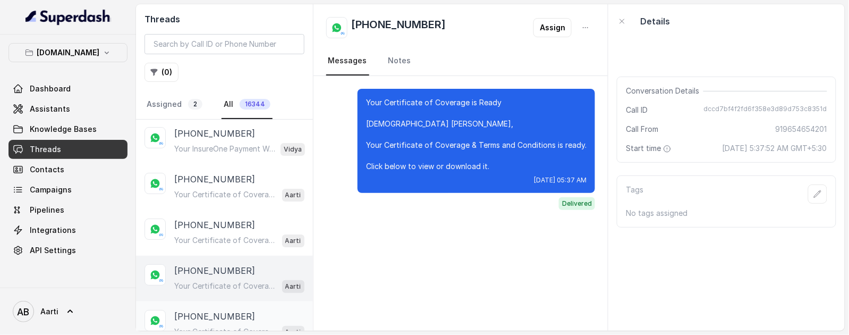
click at [203, 325] on div "Your Certificate of Coverage is Ready Hi Roja, Your Certificate of Coverage & T…" at bounding box center [239, 332] width 130 height 14
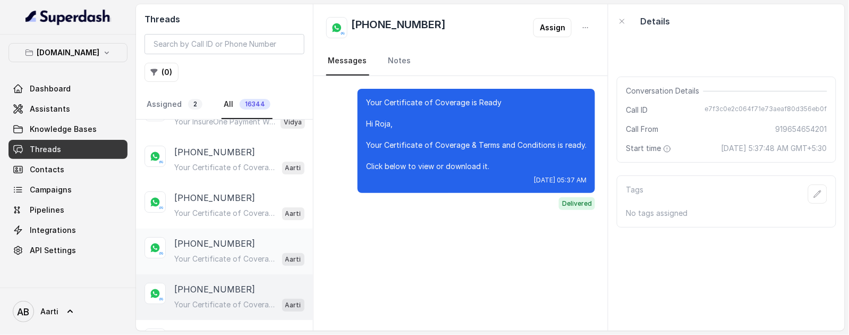
scroll to position [5739, 0]
click at [205, 300] on p "Your Certificate of Coverage is Ready [DEMOGRAPHIC_DATA] [PERSON_NAME], Your Ce…" at bounding box center [225, 305] width 102 height 11
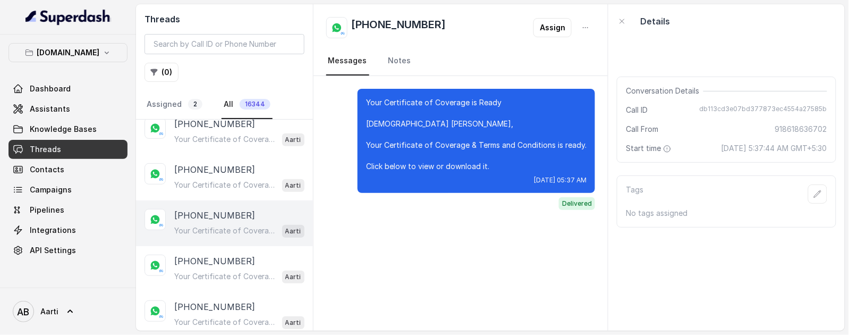
scroll to position [5875, 0]
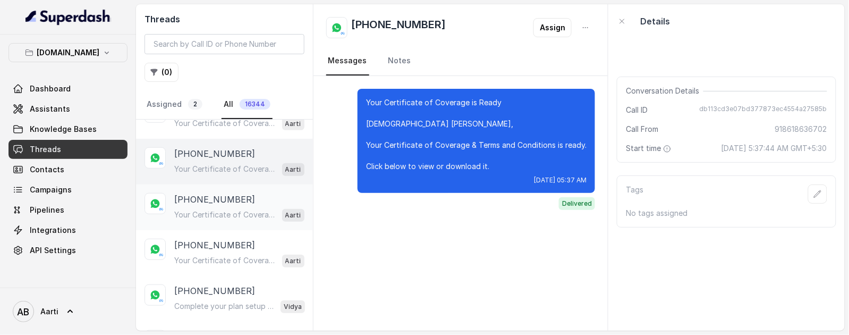
click at [203, 193] on p "[PHONE_NUMBER]" at bounding box center [214, 199] width 81 height 13
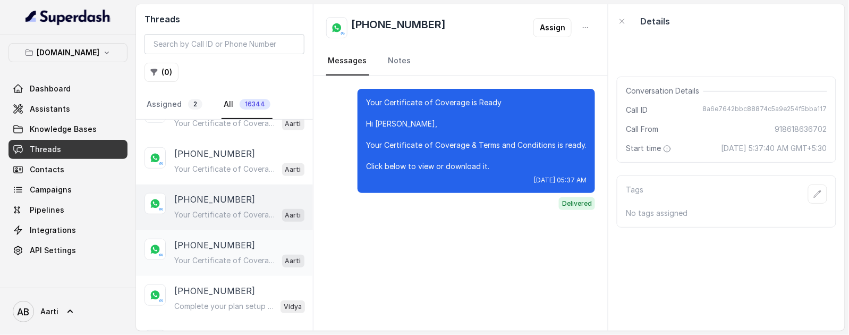
click at [204, 239] on p "[PHONE_NUMBER]" at bounding box center [214, 245] width 81 height 13
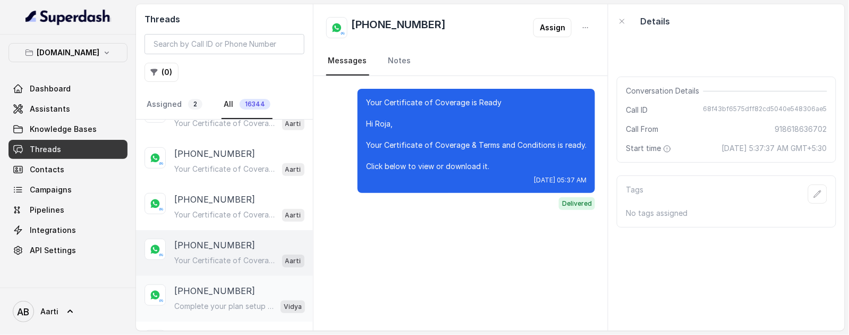
click at [211, 284] on p "[PHONE_NUMBER]" at bounding box center [214, 290] width 81 height 13
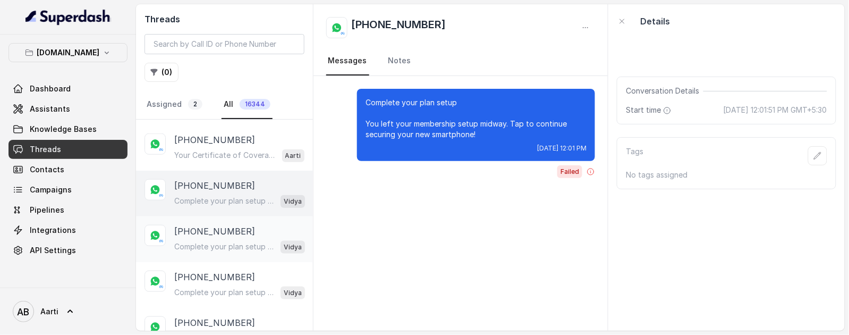
scroll to position [5984, 0]
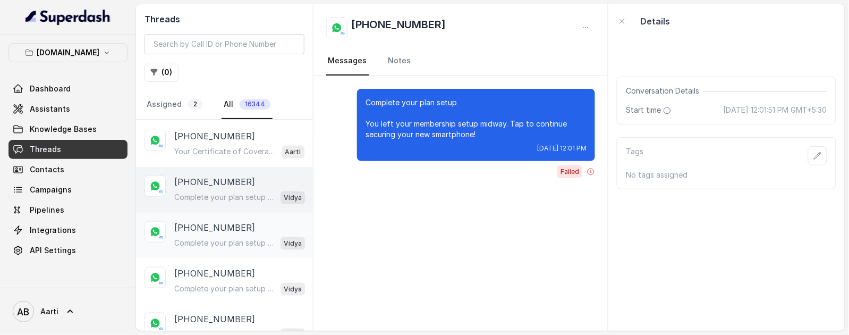
click at [207, 221] on div "[PHONE_NUMBER] Complete your plan setup You left your membership setup midway. …" at bounding box center [239, 235] width 131 height 29
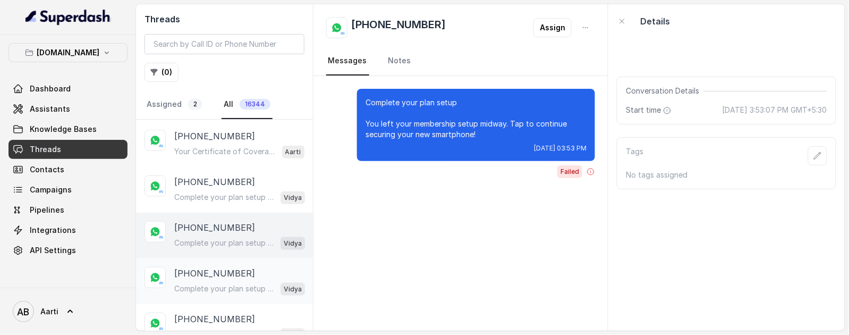
click at [208, 267] on p "[PHONE_NUMBER]" at bounding box center [214, 273] width 81 height 13
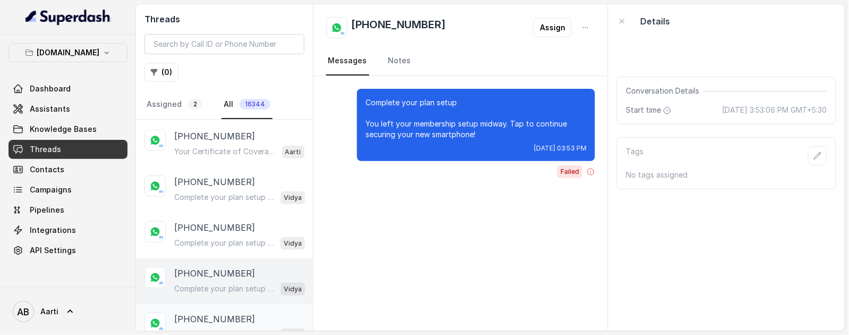
click at [206, 312] on p "[PHONE_NUMBER]" at bounding box center [214, 318] width 81 height 13
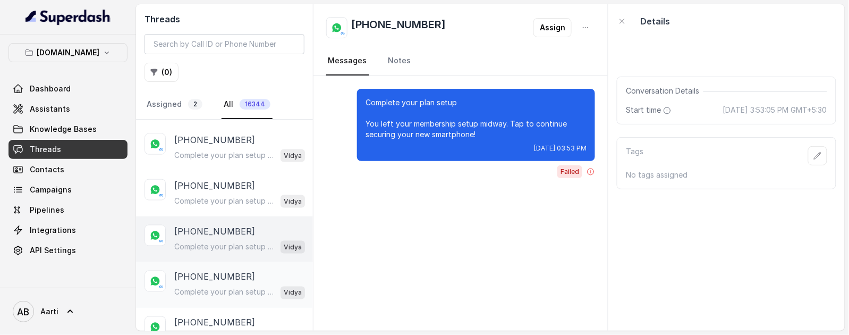
scroll to position [6073, 0]
click at [209, 269] on p "[PHONE_NUMBER]" at bounding box center [214, 275] width 81 height 13
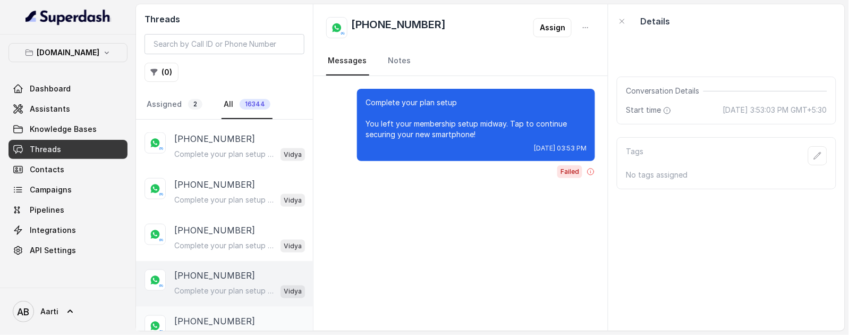
click at [203, 315] on p "[PHONE_NUMBER]" at bounding box center [214, 321] width 81 height 13
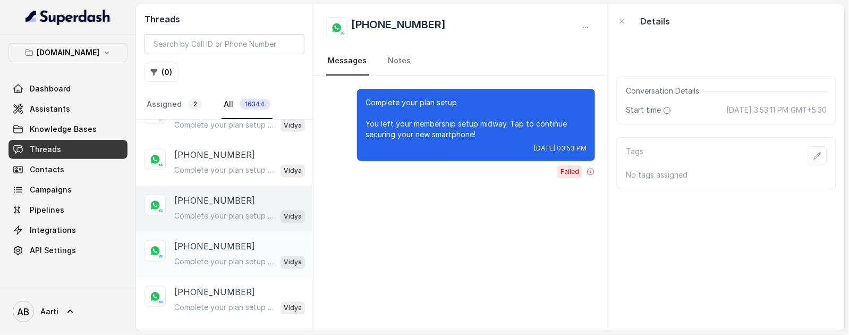
scroll to position [6195, 0]
click at [209, 239] on p "[PHONE_NUMBER]" at bounding box center [214, 245] width 81 height 13
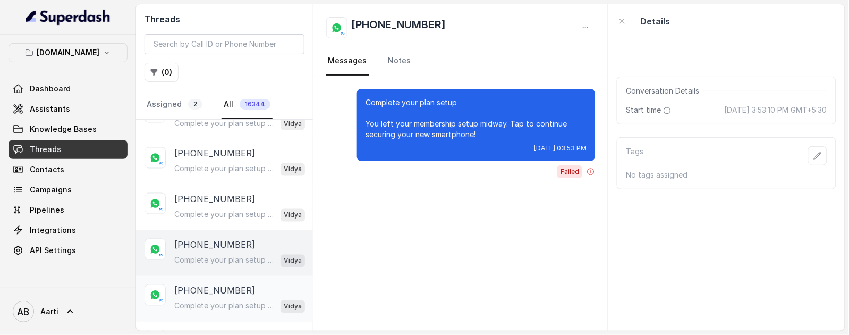
click at [209, 284] on p "[PHONE_NUMBER]" at bounding box center [214, 290] width 81 height 13
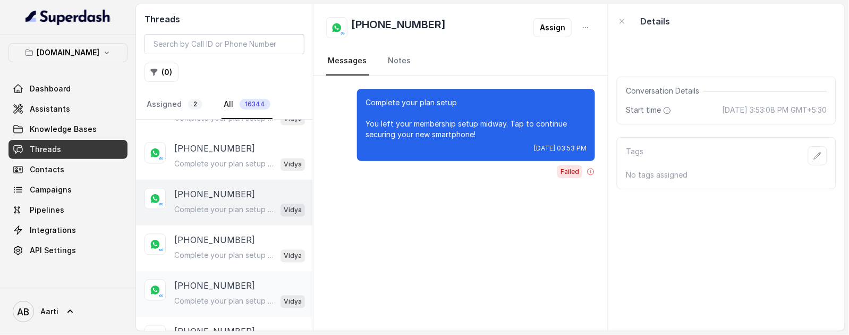
scroll to position [6298, 0]
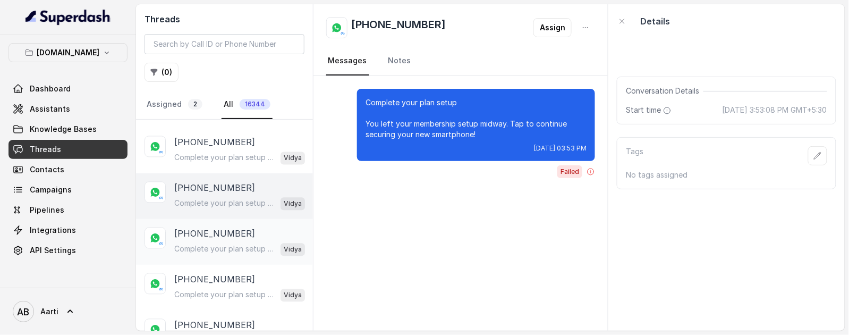
click at [207, 227] on div "[PHONE_NUMBER] Complete your plan setup You left your membership setup midway. …" at bounding box center [239, 241] width 131 height 29
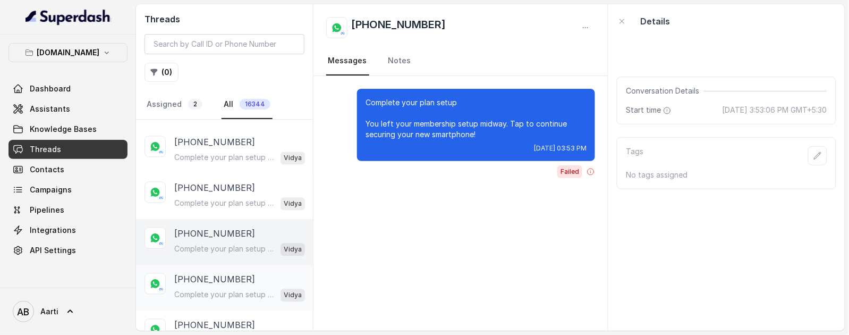
click at [205, 273] on p "[PHONE_NUMBER]" at bounding box center [214, 279] width 81 height 13
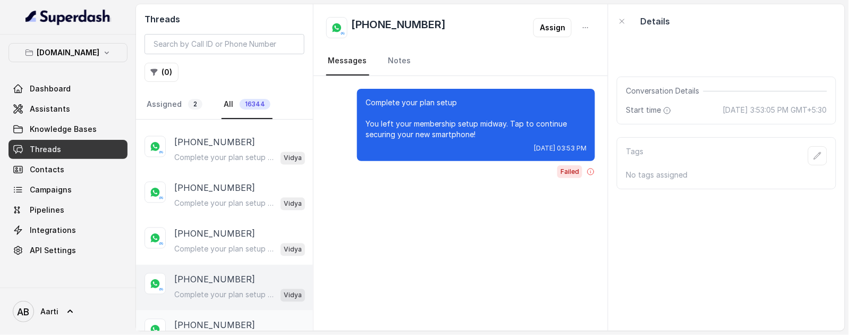
click at [205, 319] on div "[PHONE_NUMBER] Complete your plan setup You left your membership setup midway. …" at bounding box center [239, 333] width 131 height 29
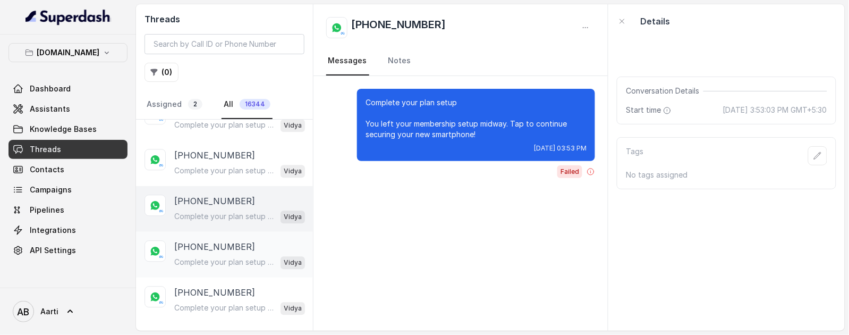
scroll to position [6424, 0]
click at [210, 254] on p "Complete your plan setup You left your membership setup midway. Tap to continue…" at bounding box center [225, 259] width 102 height 11
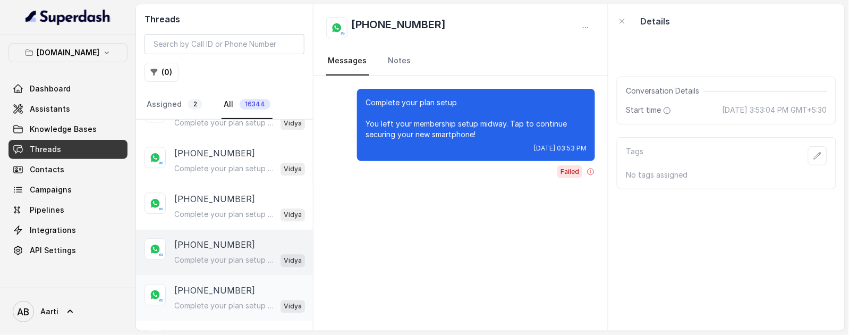
click at [211, 284] on p "[PHONE_NUMBER]" at bounding box center [214, 290] width 81 height 13
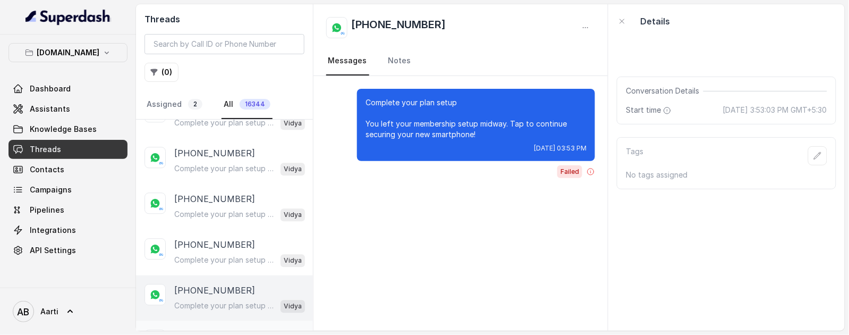
click at [206, 329] on p "[PHONE_NUMBER]" at bounding box center [214, 335] width 81 height 13
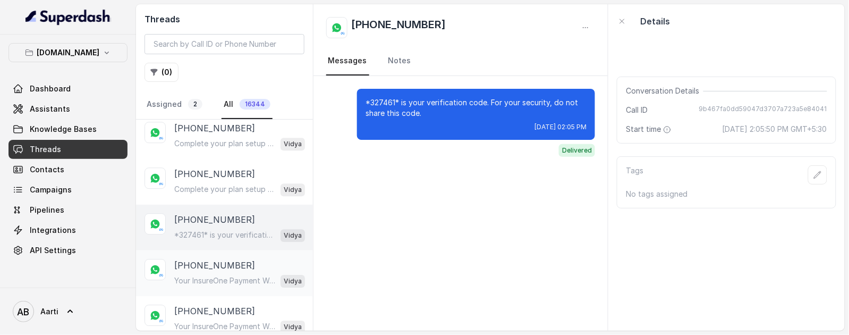
scroll to position [6544, 0]
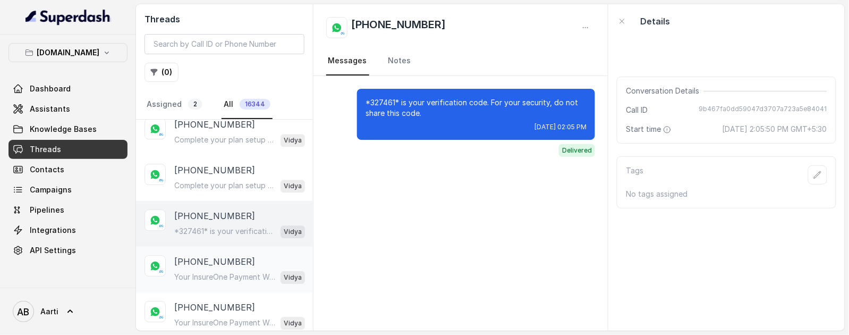
click at [206, 255] on p "[PHONE_NUMBER]" at bounding box center [214, 261] width 81 height 13
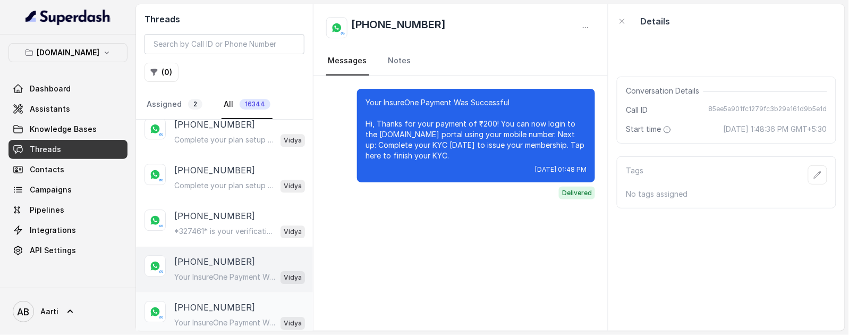
click at [200, 301] on p "[PHONE_NUMBER]" at bounding box center [214, 307] width 81 height 13
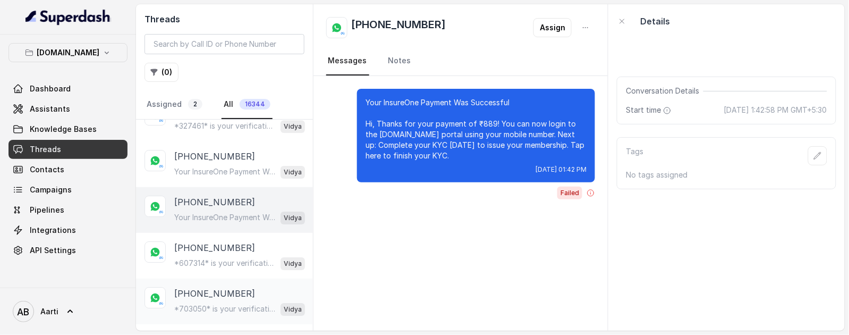
scroll to position [6650, 0]
click at [204, 240] on p "[PHONE_NUMBER]" at bounding box center [214, 246] width 81 height 13
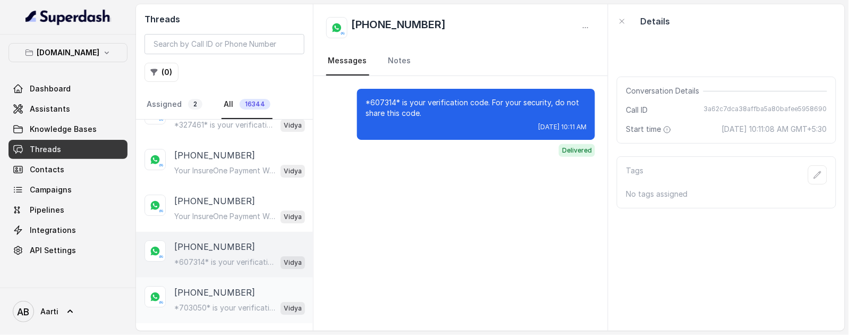
click at [203, 286] on p "[PHONE_NUMBER]" at bounding box center [214, 292] width 81 height 13
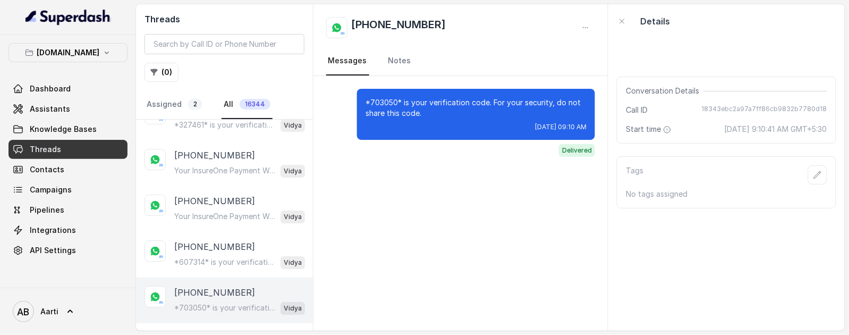
click at [202, 286] on p "[PHONE_NUMBER]" at bounding box center [214, 292] width 81 height 13
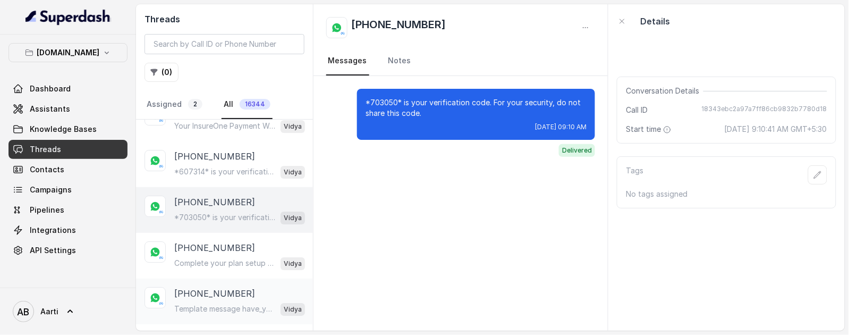
scroll to position [6757, 0]
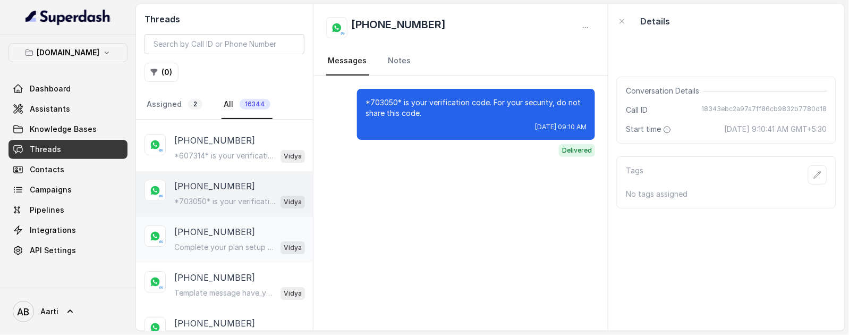
click at [210, 242] on p "Complete your plan setup You left your membership setup midway. Tap to continue…" at bounding box center [225, 247] width 102 height 11
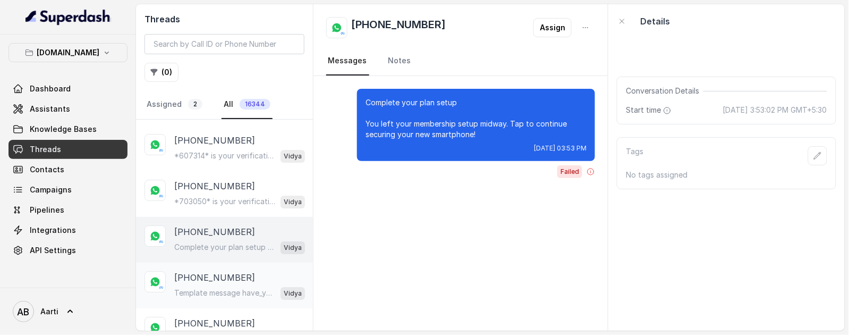
click at [204, 280] on div "[PHONE_NUMBER] Template message have_you_reviewed_your_terms_and_conditions sen…" at bounding box center [224, 285] width 177 height 46
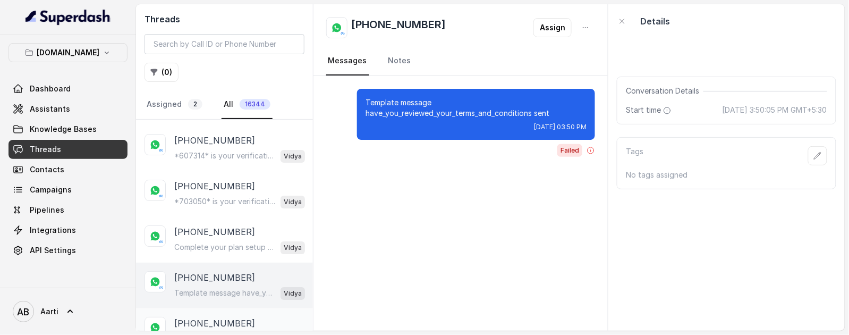
click at [207, 317] on p "[PHONE_NUMBER]" at bounding box center [214, 323] width 81 height 13
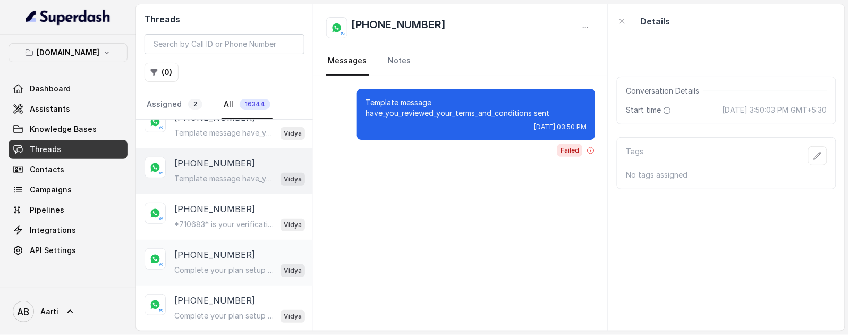
scroll to position [6918, 0]
click at [218, 218] on p "*710683* is your verification code. For your security, do not share this code." at bounding box center [225, 223] width 102 height 11
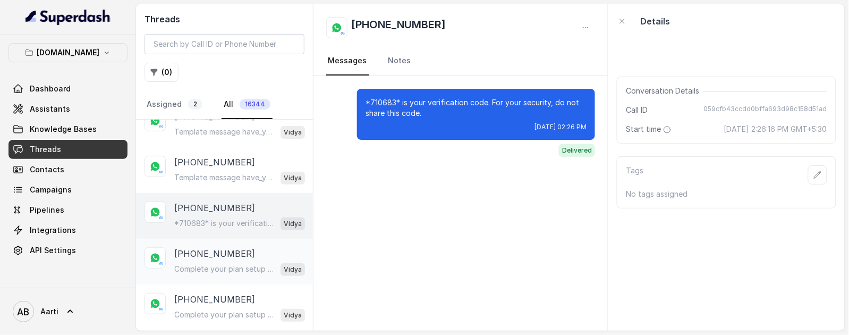
click at [220, 264] on p "Complete your plan setup You left your membership setup midway. Tap to continue…" at bounding box center [225, 269] width 102 height 11
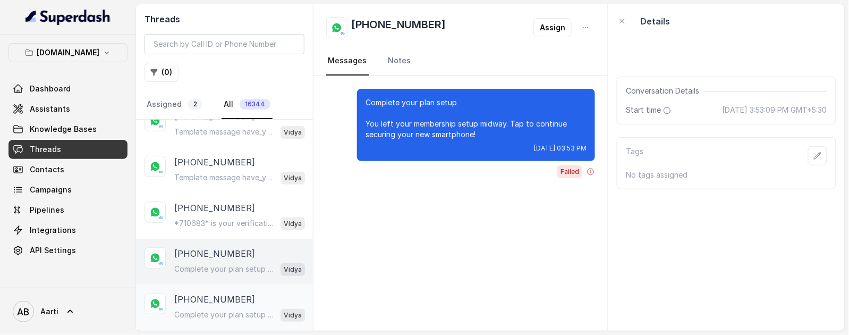
click at [217, 293] on p "[PHONE_NUMBER]" at bounding box center [214, 299] width 81 height 13
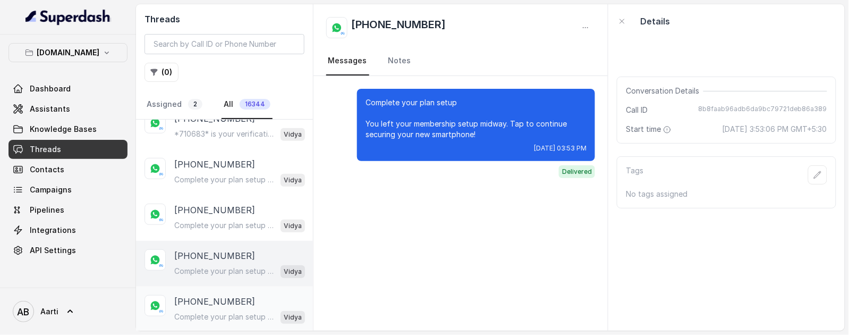
scroll to position [7016, 0]
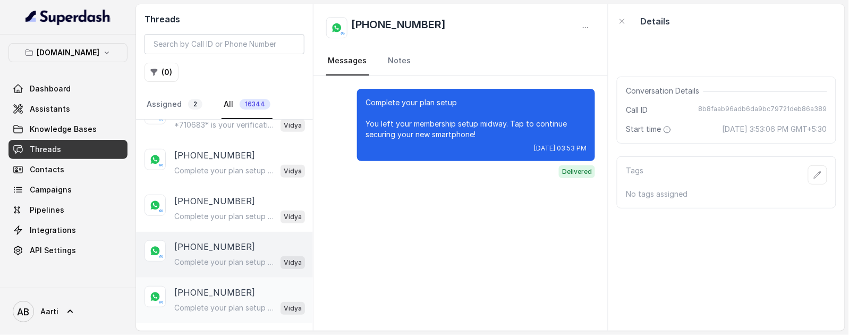
click at [217, 286] on p "[PHONE_NUMBER]" at bounding box center [214, 292] width 81 height 13
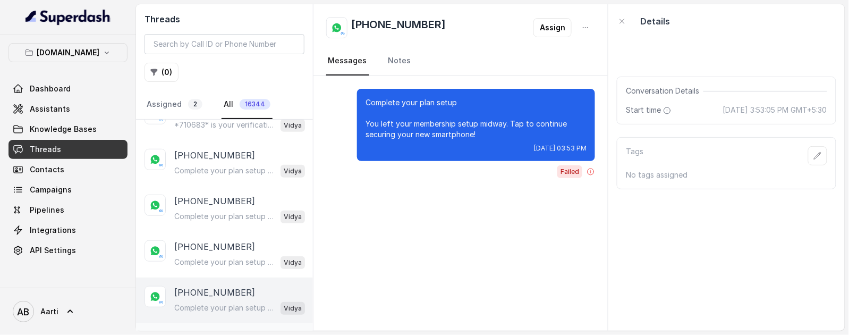
click at [210, 332] on p "[PHONE_NUMBER]" at bounding box center [214, 338] width 81 height 13
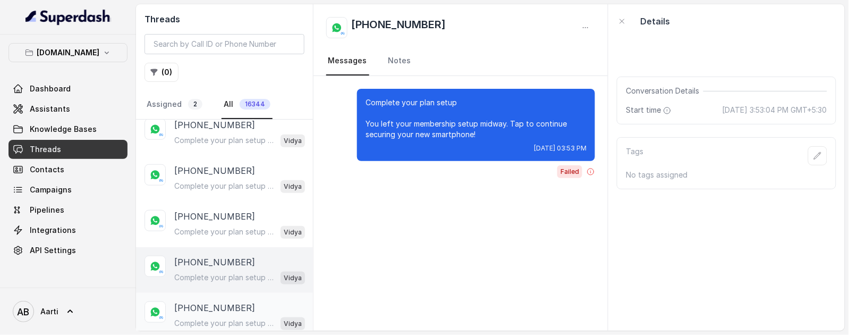
click at [210, 293] on div "[PHONE_NUMBER] Complete your plan setup You left your membership setup midway. …" at bounding box center [224, 316] width 177 height 46
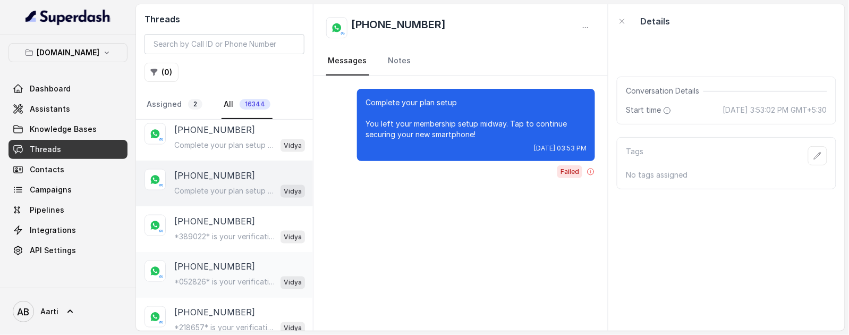
scroll to position [7232, 0]
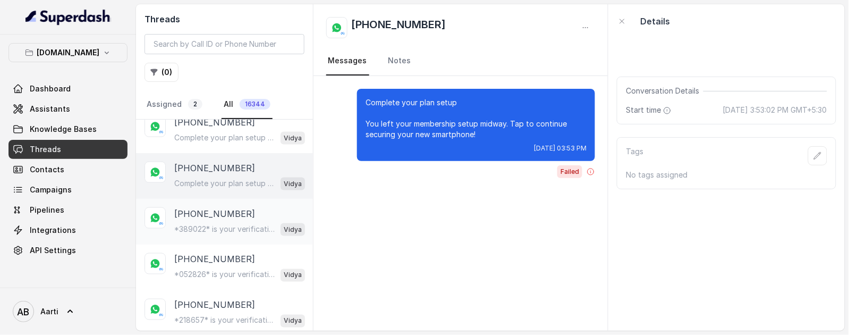
click at [215, 222] on div "*389022* is your verification code. For your security, do not share this code. …" at bounding box center [239, 229] width 131 height 14
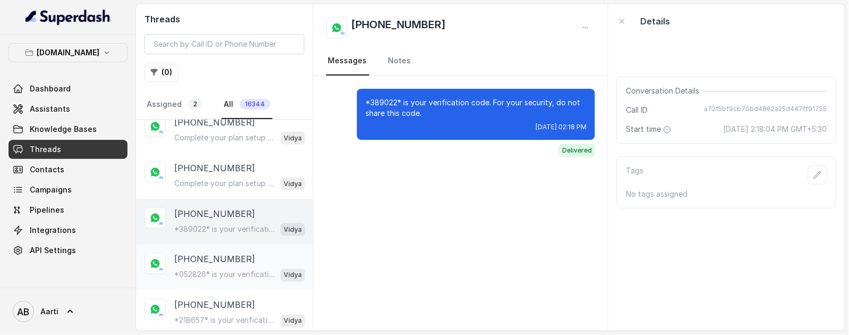
click at [217, 268] on div "*052826* is your verification code. For your security, do not share this code. …" at bounding box center [239, 275] width 131 height 14
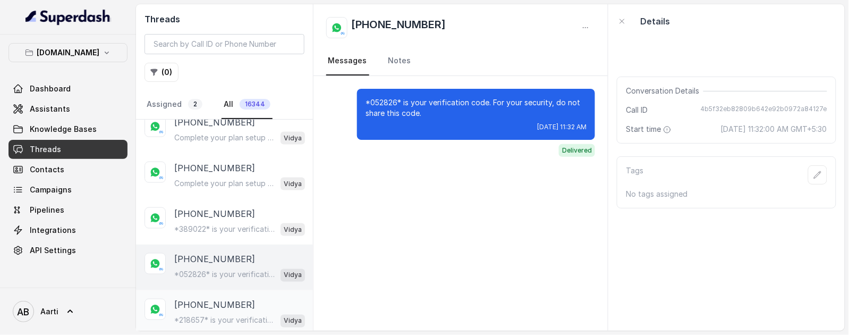
click at [214, 315] on p "*218657* is your verification code. For your security, do not share this code." at bounding box center [225, 320] width 102 height 11
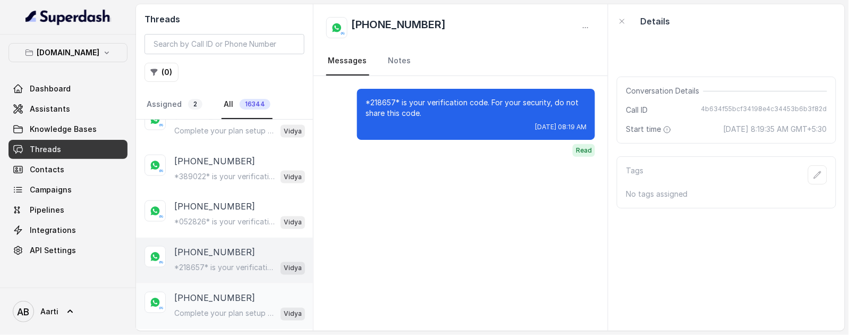
click at [213, 307] on div "Complete your plan setup You left your membership setup midway. Tap to continue…" at bounding box center [239, 314] width 131 height 14
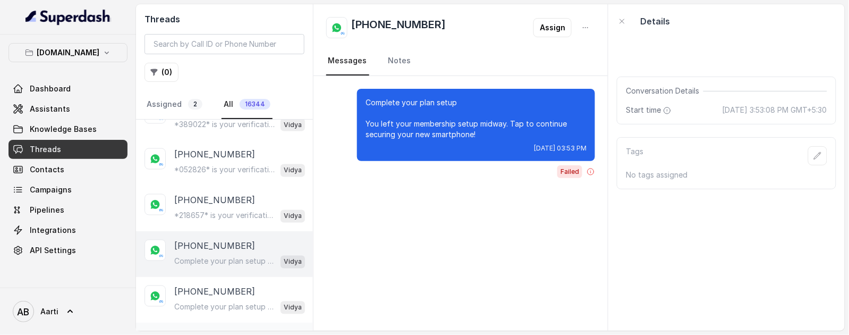
scroll to position [7368, 0]
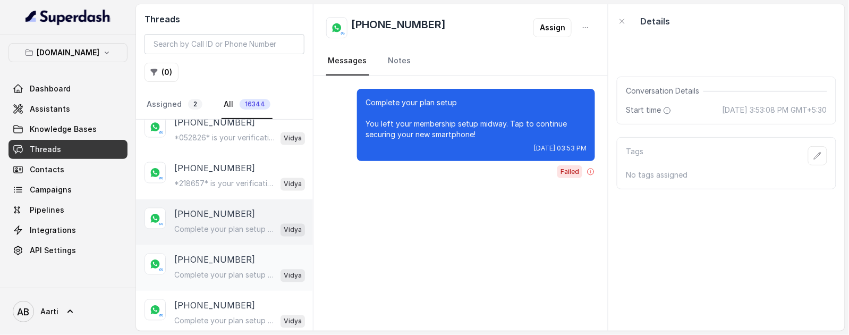
click at [207, 270] on p "Complete your plan setup You left your membership setup midway. Tap to continue…" at bounding box center [225, 275] width 102 height 11
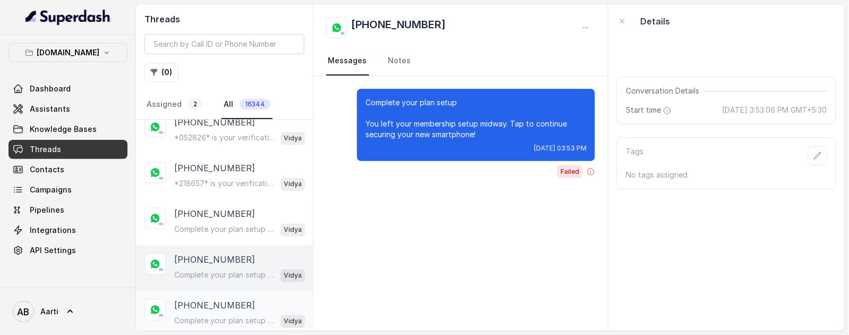
click at [205, 314] on div "Complete your plan setup You left your membership setup midway. Tap to continue…" at bounding box center [239, 321] width 131 height 14
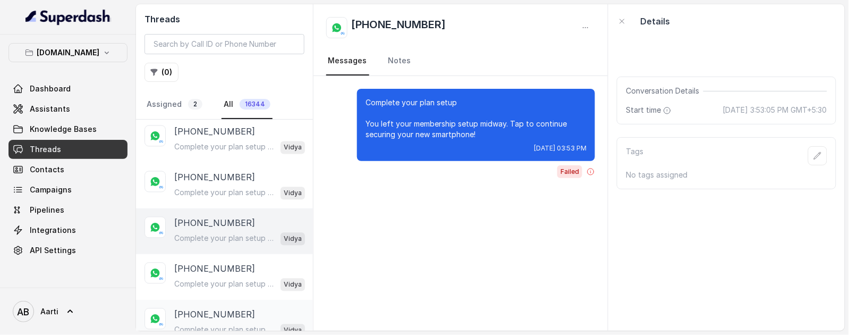
scroll to position [7452, 0]
click at [211, 277] on p "Complete your plan setup You left your membership setup midway. Tap to continue…" at bounding box center [225, 282] width 102 height 11
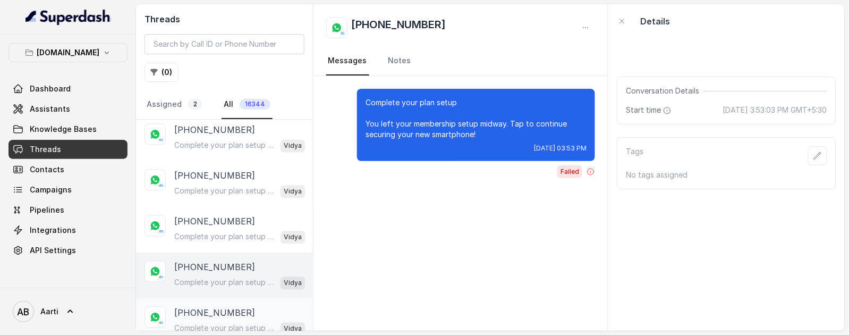
click at [214, 323] on p "Complete your plan setup You left your membership setup midway. Tap to continue…" at bounding box center [225, 328] width 102 height 11
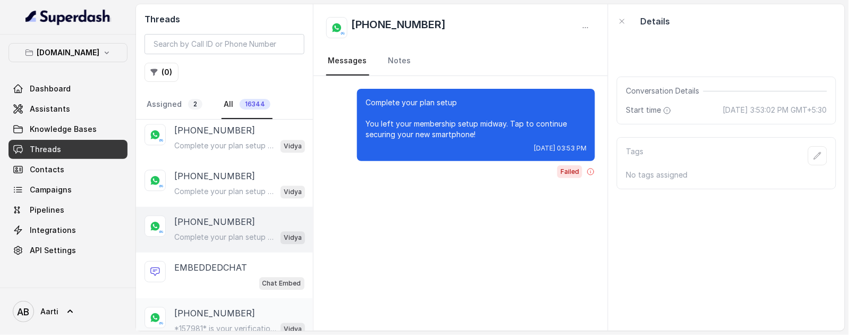
scroll to position [7561, 0]
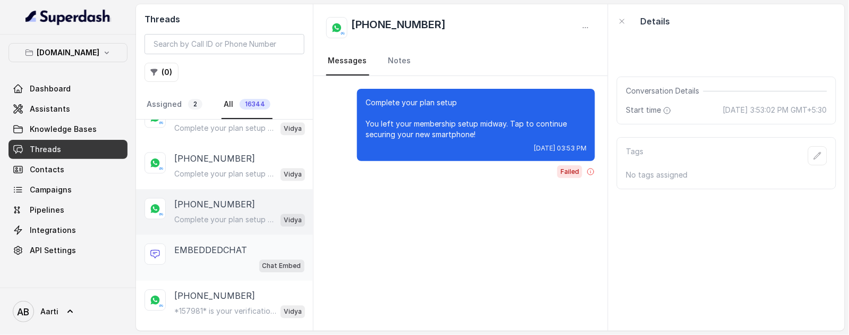
click at [211, 258] on div "Chat Embed" at bounding box center [239, 265] width 130 height 14
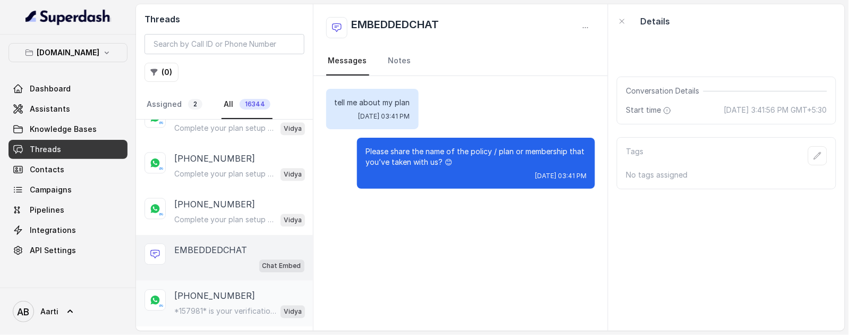
click at [213, 289] on p "[PHONE_NUMBER]" at bounding box center [214, 295] width 81 height 13
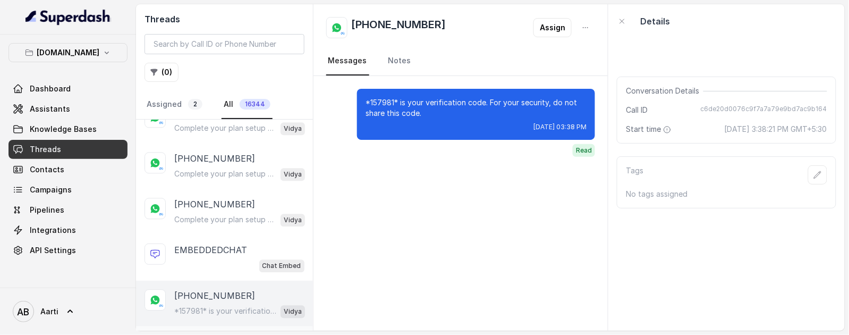
click at [207, 334] on p "[PHONE_NUMBER]" at bounding box center [214, 341] width 81 height 13
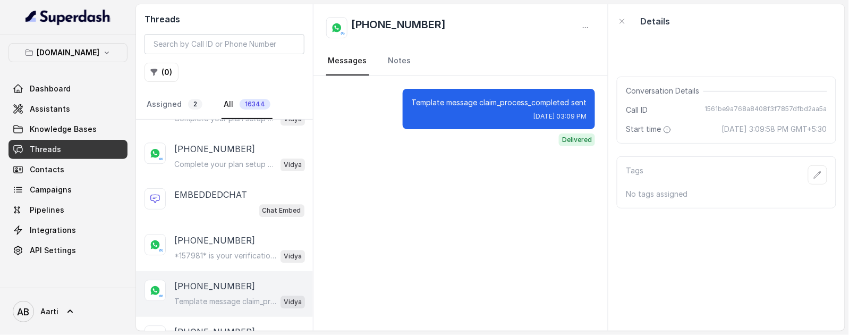
scroll to position [7635, 0]
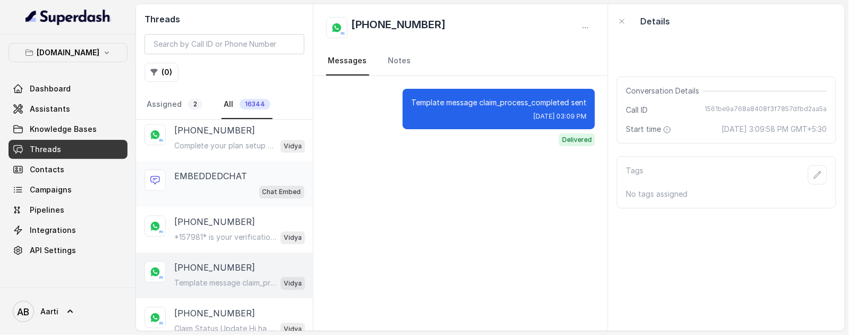
click at [226, 184] on div "Chat Embed" at bounding box center [239, 191] width 130 height 14
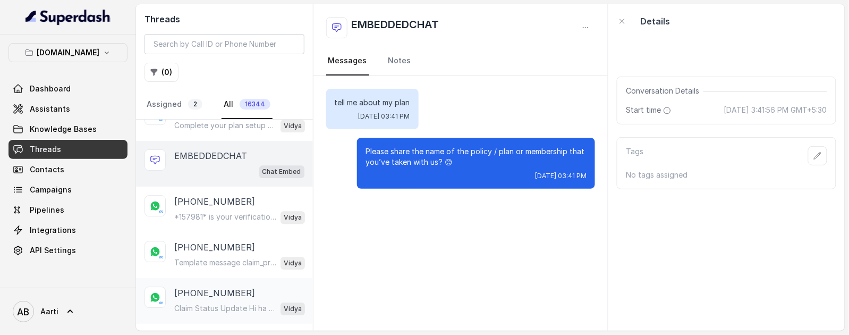
scroll to position [7656, 0]
click at [215, 256] on p "Template message claim_process_completed sent" at bounding box center [225, 261] width 102 height 11
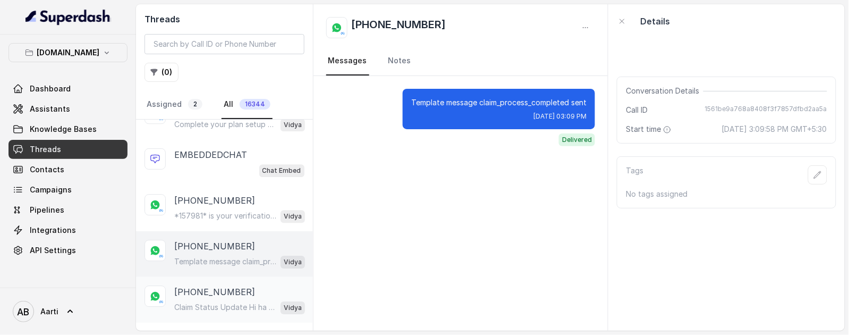
click at [209, 300] on div "Claim Status Update Hi ha noi 1, Your claim status Claim_ABC has been updated t…" at bounding box center [239, 307] width 131 height 14
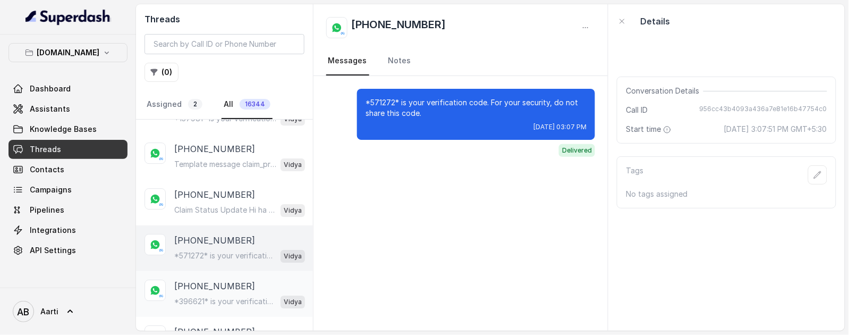
scroll to position [7754, 0]
click at [213, 278] on p "[PHONE_NUMBER]" at bounding box center [214, 284] width 81 height 13
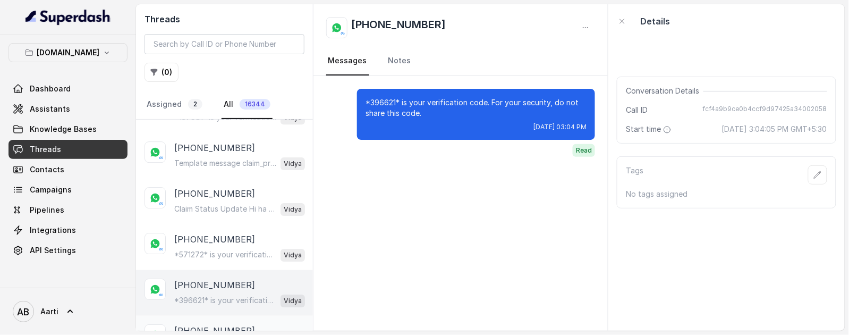
click at [213, 324] on p "[PHONE_NUMBER]" at bounding box center [214, 330] width 81 height 13
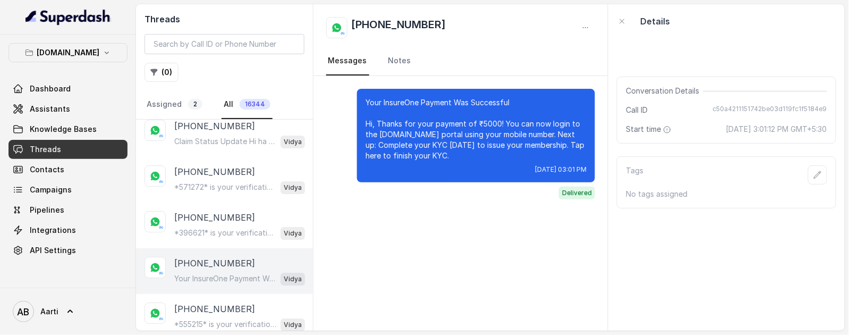
scroll to position [7833, 0]
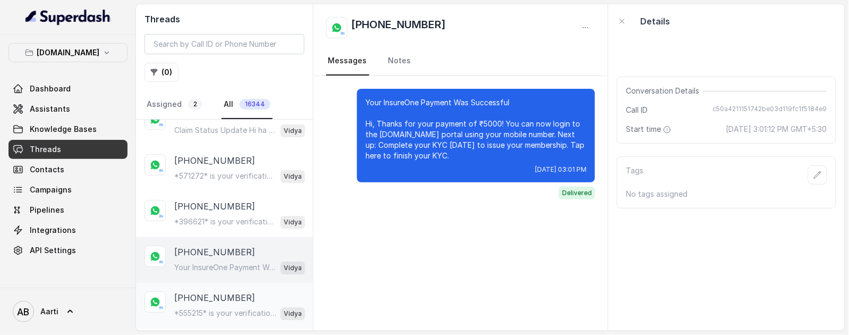
click at [208, 308] on p "*555215* is your verification code. For your security, do not share this code." at bounding box center [225, 313] width 102 height 11
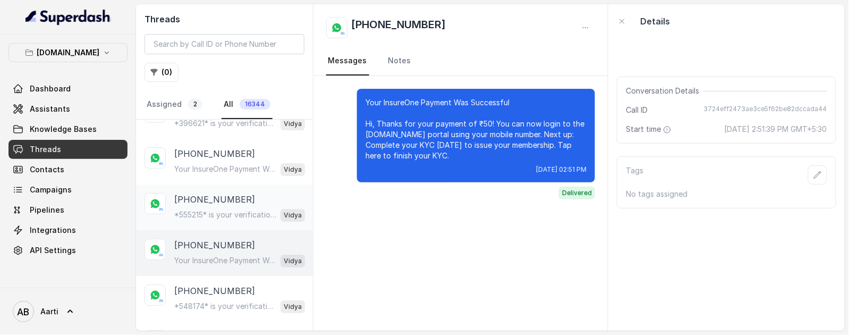
scroll to position [8008, 0]
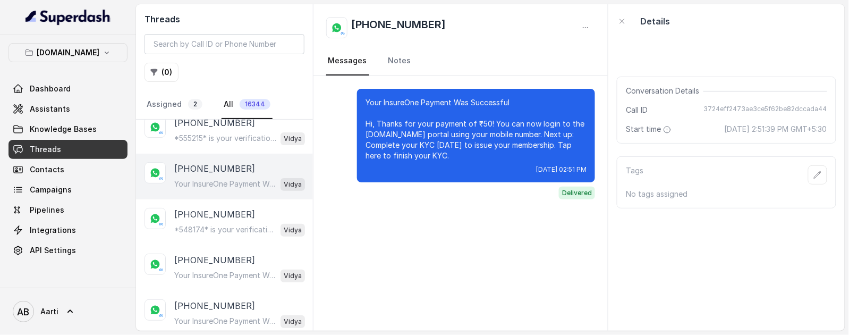
click at [64, 150] on link "Threads" at bounding box center [68, 149] width 119 height 19
